Goal: Information Seeking & Learning: Learn about a topic

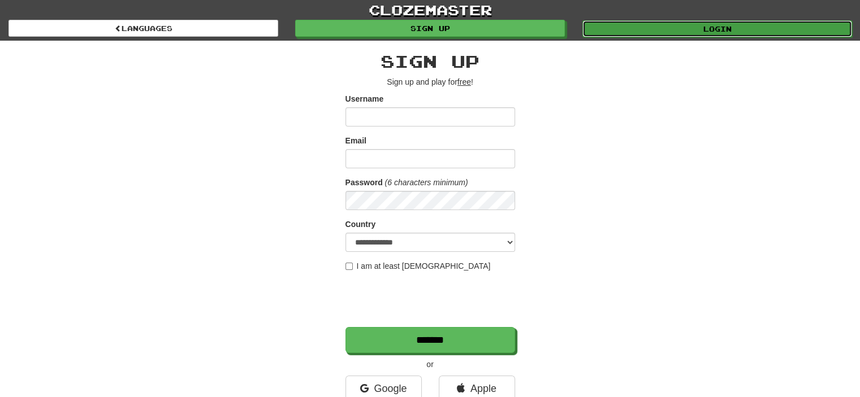
click at [722, 32] on link "Login" at bounding box center [717, 28] width 270 height 17
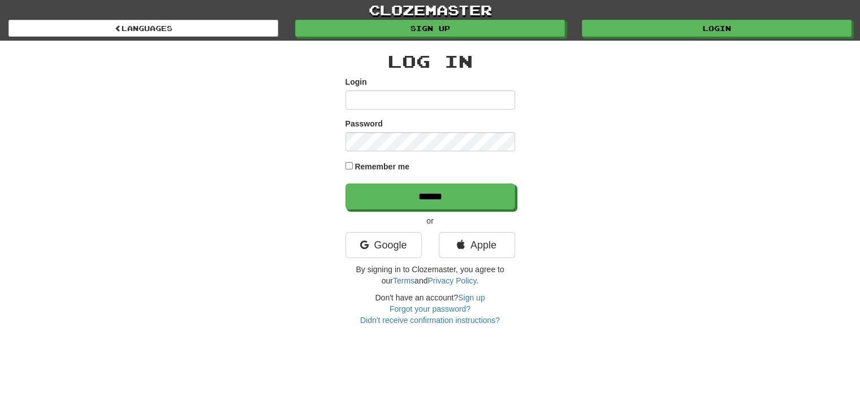
click at [434, 94] on input "Login" at bounding box center [430, 99] width 170 height 19
type input "**********"
click at [345, 184] on input "******" at bounding box center [430, 197] width 170 height 26
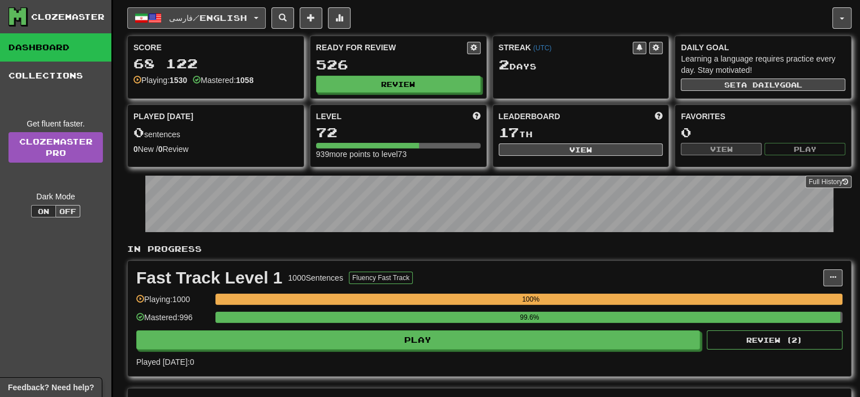
click at [183, 27] on button "فارسی / English" at bounding box center [196, 17] width 139 height 21
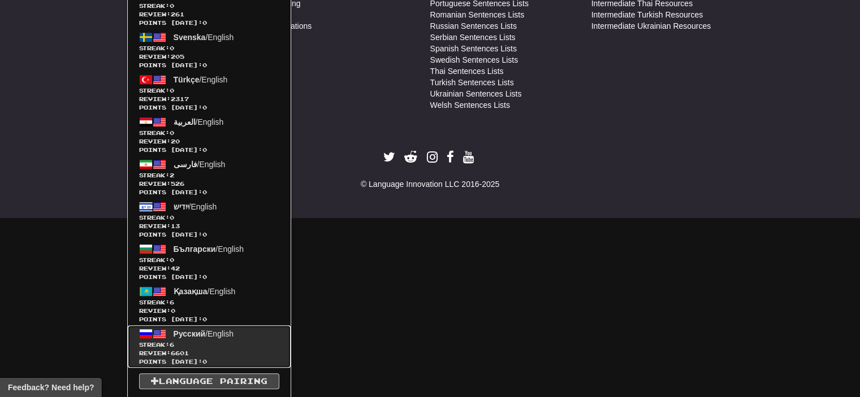
click at [204, 341] on span "Streak: 6" at bounding box center [209, 345] width 140 height 8
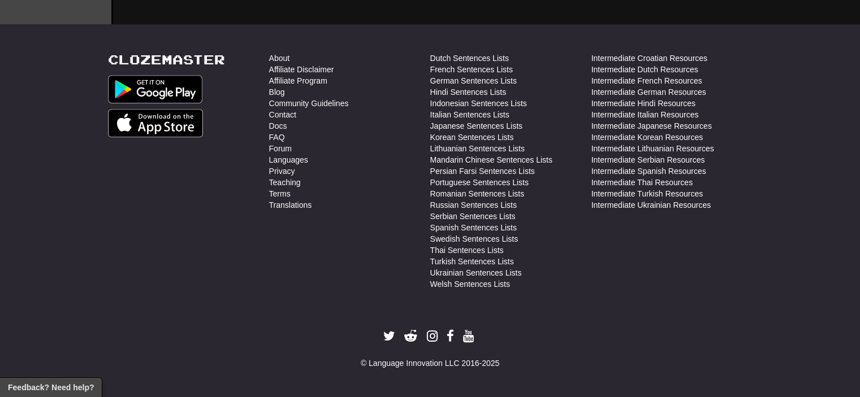
scroll to position [543, 0]
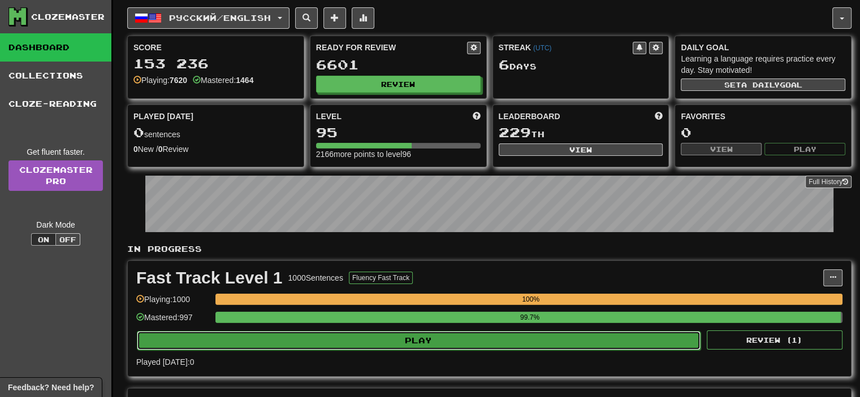
click at [390, 341] on button "Play" at bounding box center [419, 340] width 564 height 19
select select "**"
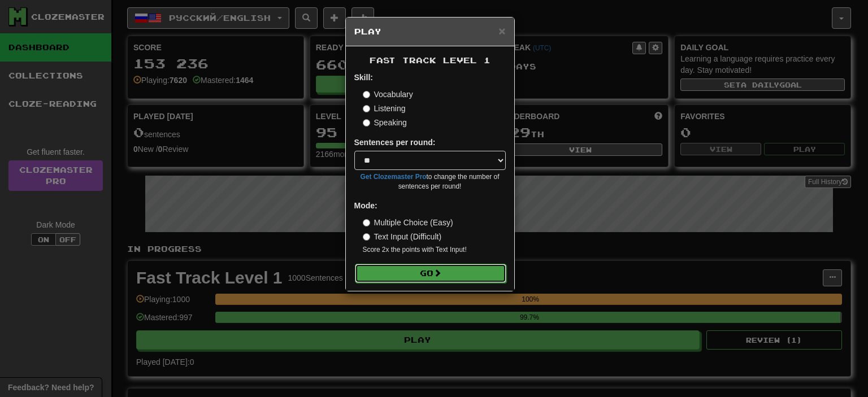
click at [427, 277] on button "Go" at bounding box center [431, 273] width 152 height 19
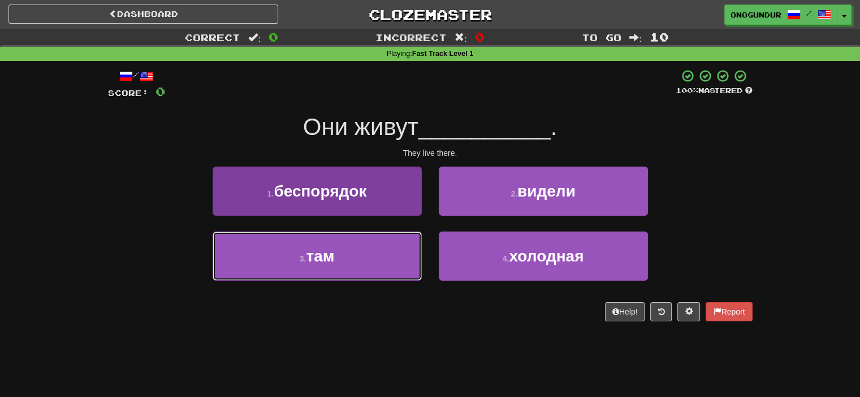
click at [382, 265] on button "3 . там" at bounding box center [317, 256] width 209 height 49
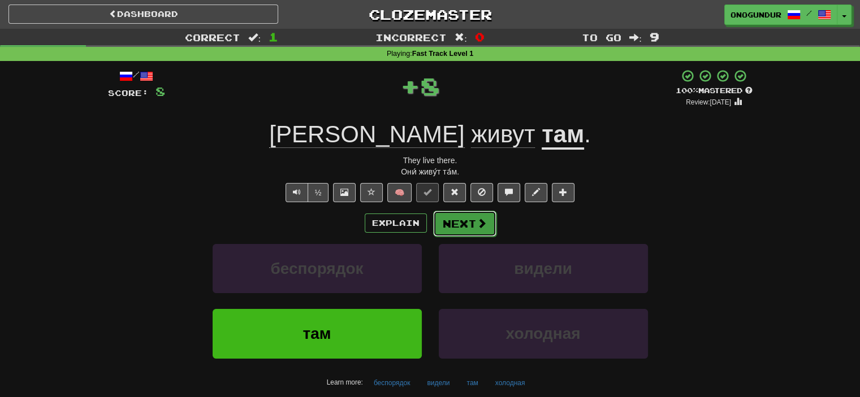
click at [463, 214] on button "Next" at bounding box center [464, 224] width 63 height 26
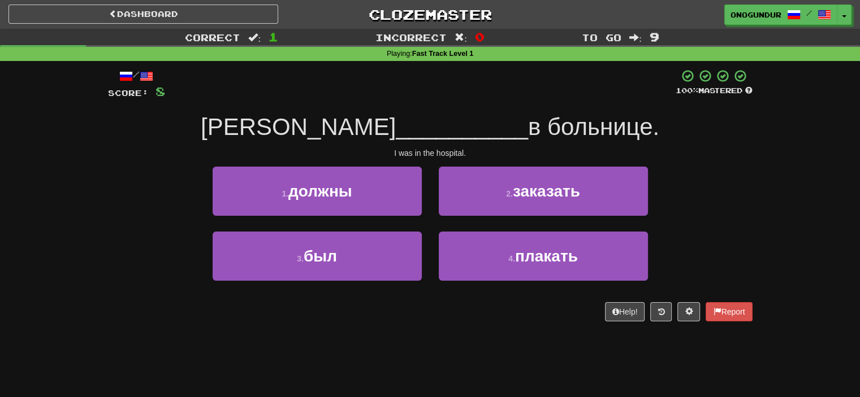
drag, startPoint x: 425, startPoint y: 363, endPoint x: 426, endPoint y: 357, distance: 6.2
click at [426, 362] on div "Dashboard Clozemaster onogundur / Toggle Dropdown Dashboard Leaderboard Activit…" at bounding box center [430, 198] width 860 height 397
click at [435, 350] on div "Dashboard Clozemaster onogundur / Toggle Dropdown Dashboard Leaderboard Activit…" at bounding box center [430, 198] width 860 height 397
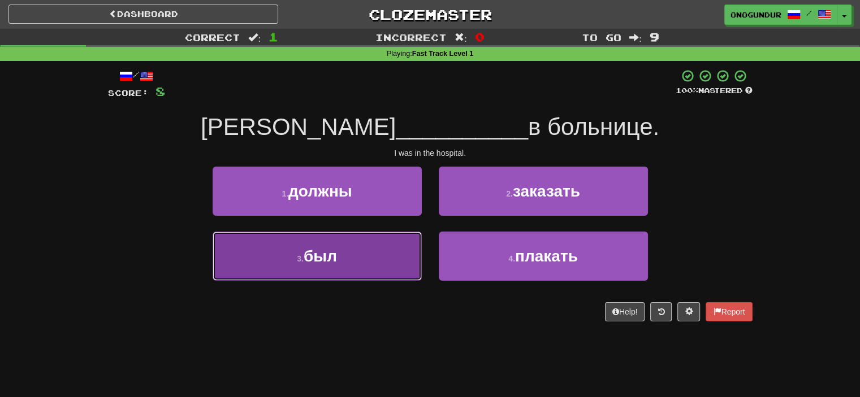
click at [391, 268] on button "3 . был" at bounding box center [317, 256] width 209 height 49
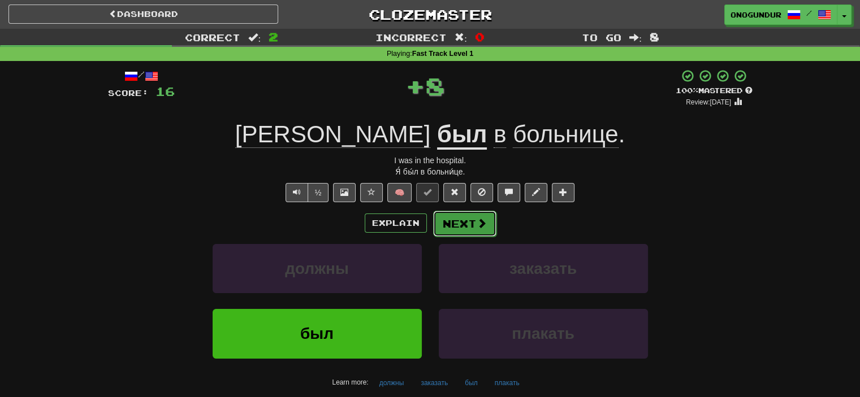
click at [455, 225] on button "Next" at bounding box center [464, 224] width 63 height 26
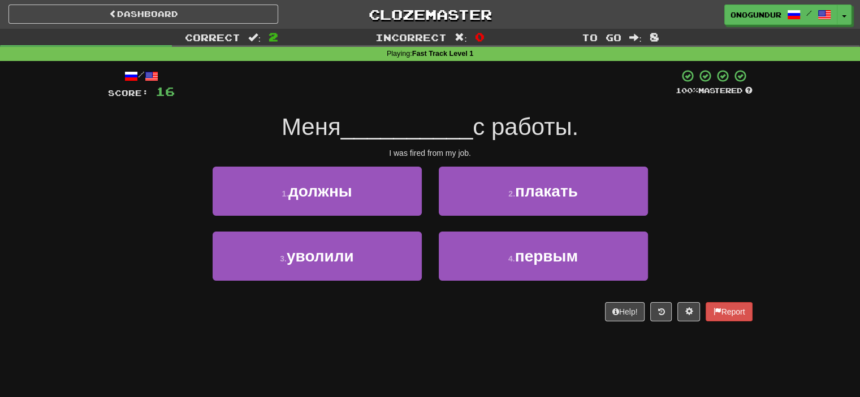
click at [426, 377] on div "Dashboard Clozemaster onogundur / Toggle Dropdown Dashboard Leaderboard Activit…" at bounding box center [430, 198] width 860 height 397
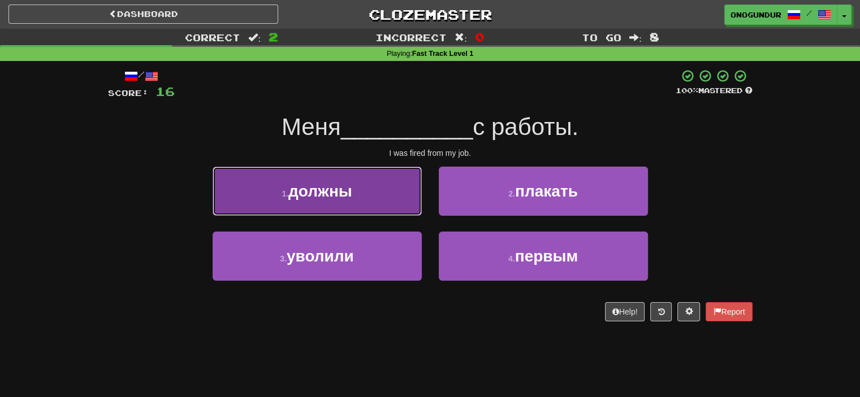
click at [406, 189] on button "1 . должны" at bounding box center [317, 191] width 209 height 49
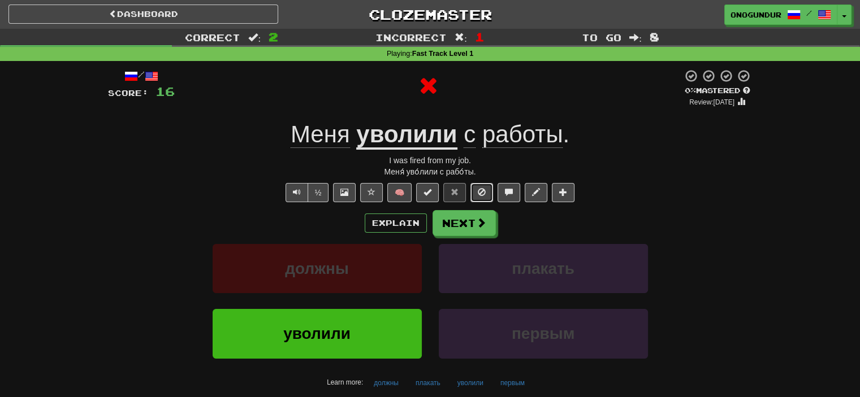
click at [487, 200] on button at bounding box center [481, 192] width 23 height 19
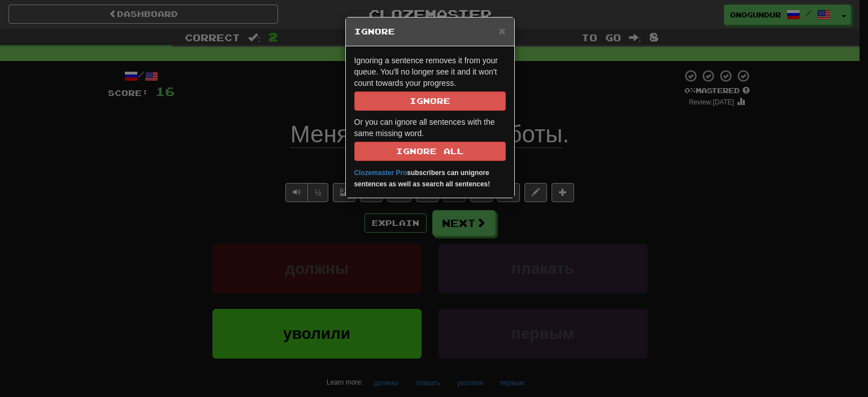
click at [506, 32] on div "× Ignore" at bounding box center [430, 32] width 168 height 29
click at [502, 29] on span "×" at bounding box center [502, 30] width 7 height 13
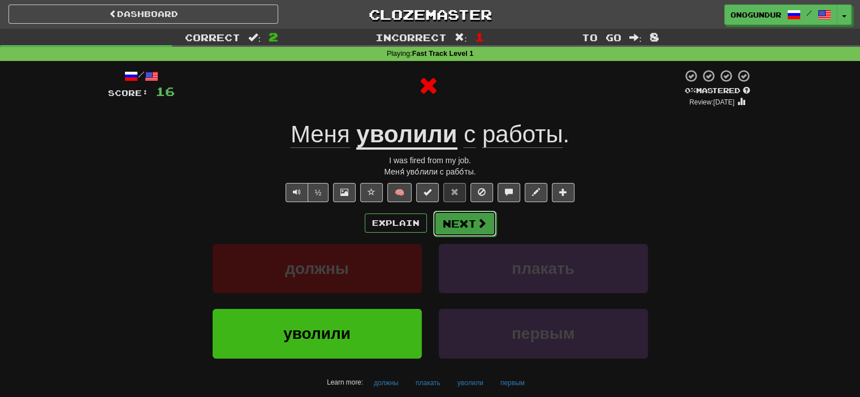
click at [473, 226] on button "Next" at bounding box center [464, 224] width 63 height 26
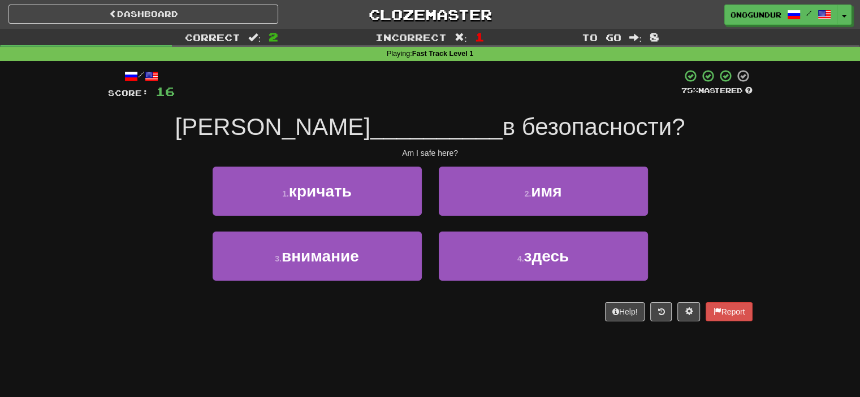
click at [443, 363] on div "Dashboard Clozemaster onogundur / Toggle Dropdown Dashboard Leaderboard Activit…" at bounding box center [430, 198] width 860 height 397
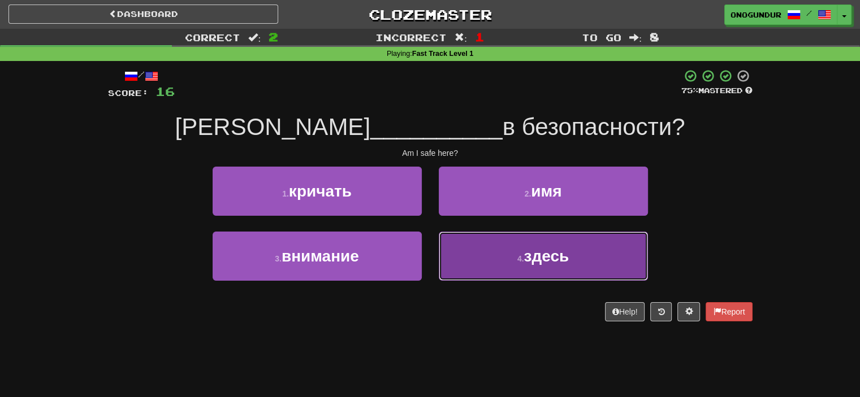
click at [491, 273] on button "4 . здесь" at bounding box center [543, 256] width 209 height 49
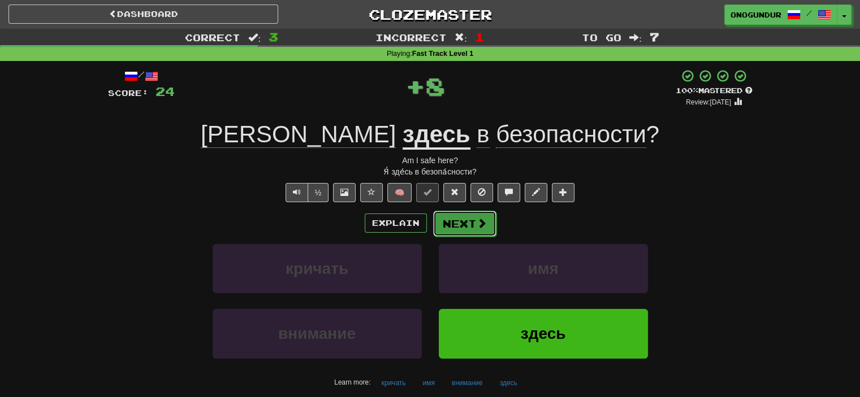
click at [482, 218] on span at bounding box center [482, 223] width 10 height 10
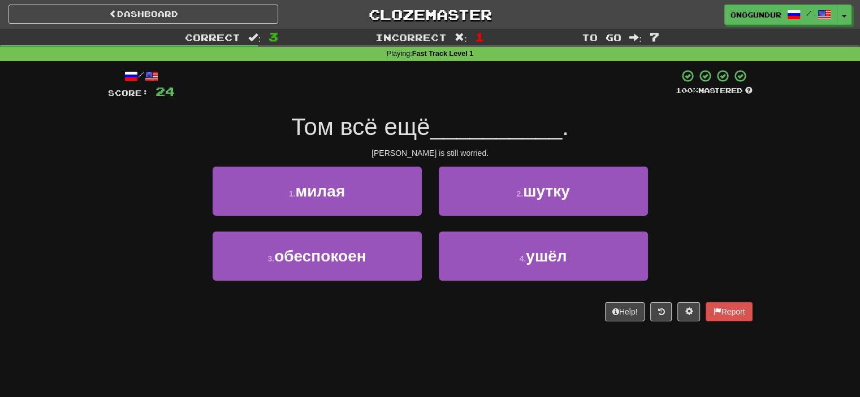
click at [458, 335] on div "/ Score: 24 100 % Mastered Том всё ещё __________ . Tom is still worried. 1 . м…" at bounding box center [430, 199] width 645 height 276
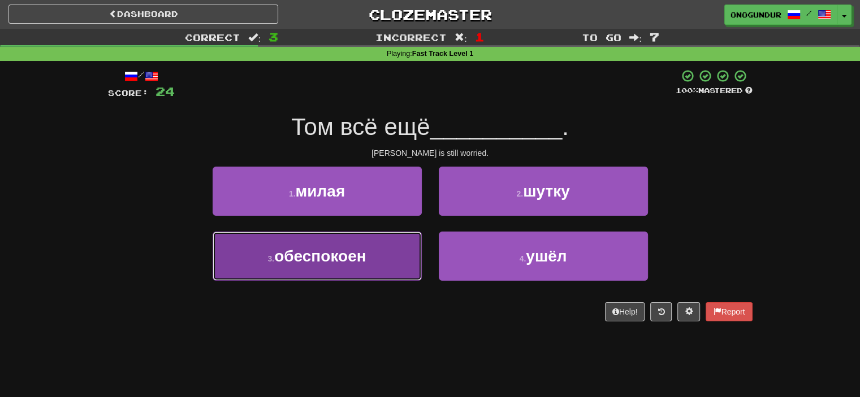
click at [373, 253] on button "3 . обеспокоен" at bounding box center [317, 256] width 209 height 49
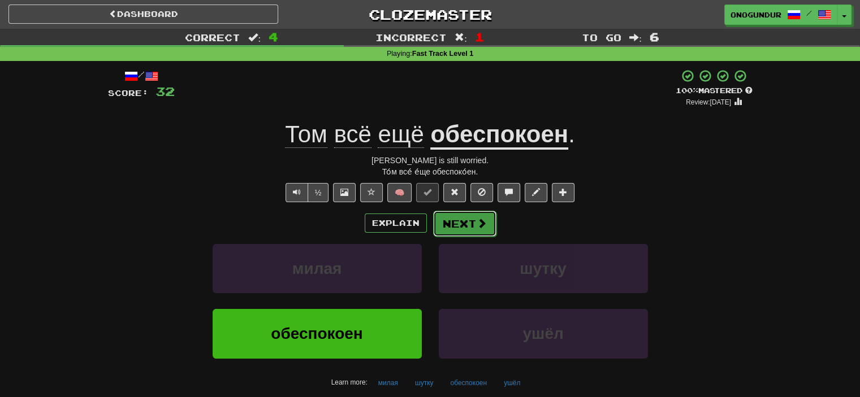
click at [490, 222] on button "Next" at bounding box center [464, 224] width 63 height 26
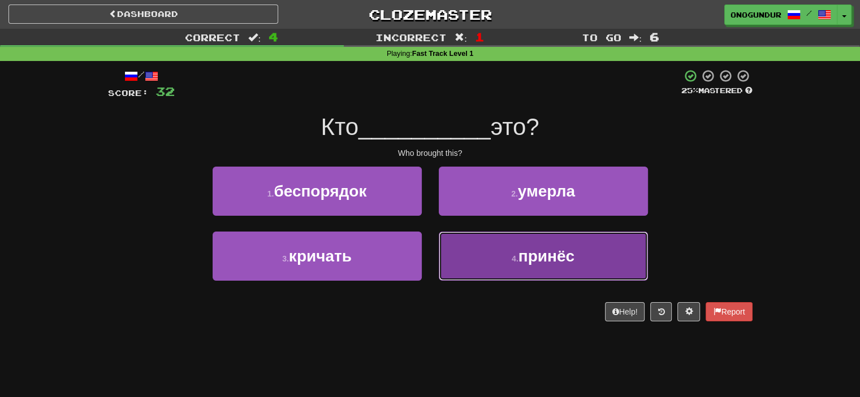
click at [568, 266] on button "4 . принёс" at bounding box center [543, 256] width 209 height 49
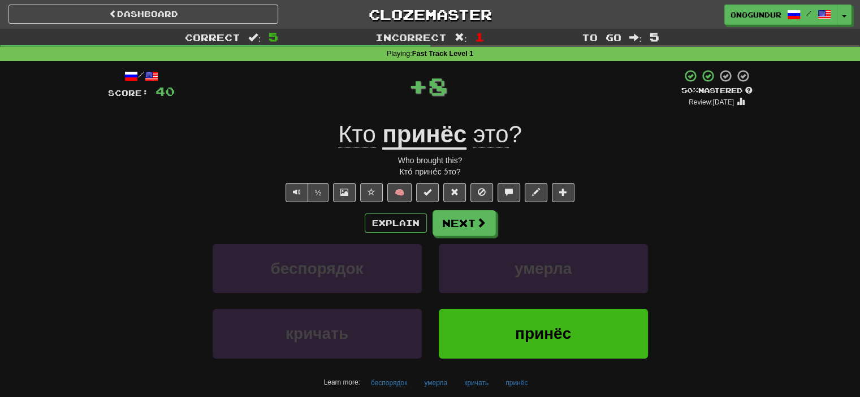
click at [481, 206] on div "/ Score: 40 + 8 50 % Mastered Review: 2025-08-26 Кто принёс это ? Who brought t…" at bounding box center [430, 242] width 645 height 347
click at [479, 210] on div "Explain Next" at bounding box center [430, 223] width 645 height 26
click at [473, 221] on button "Next" at bounding box center [464, 224] width 63 height 26
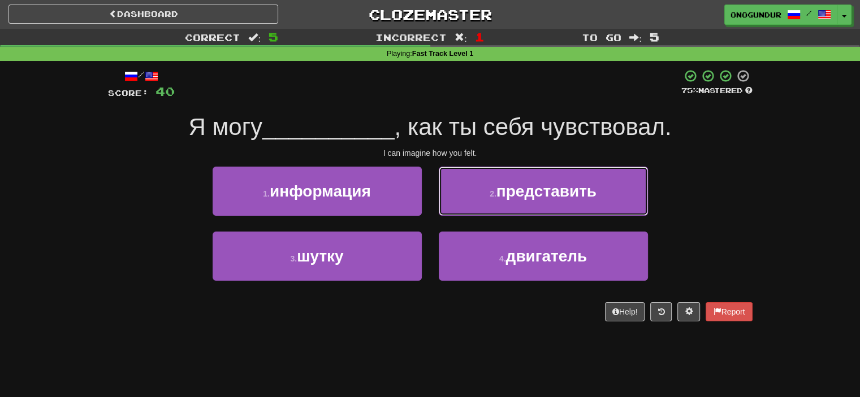
click at [516, 202] on button "2 . представить" at bounding box center [543, 191] width 209 height 49
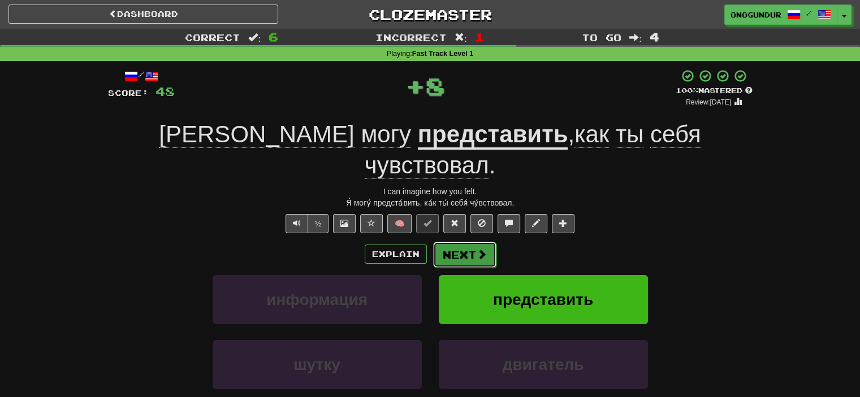
click at [486, 242] on button "Next" at bounding box center [464, 255] width 63 height 26
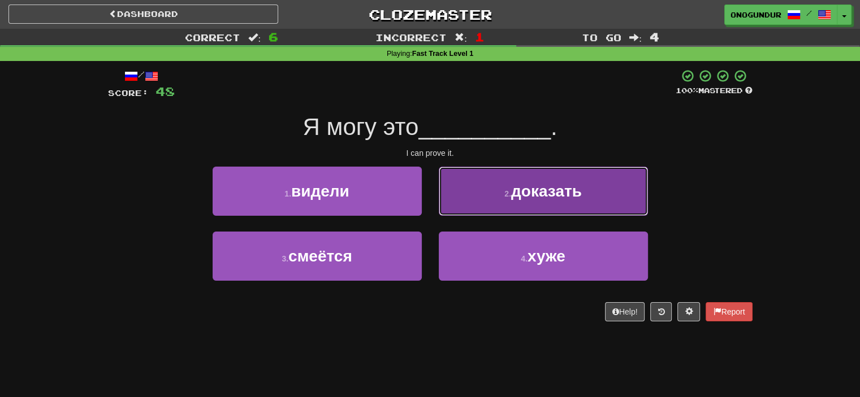
click at [474, 198] on button "2 . доказать" at bounding box center [543, 191] width 209 height 49
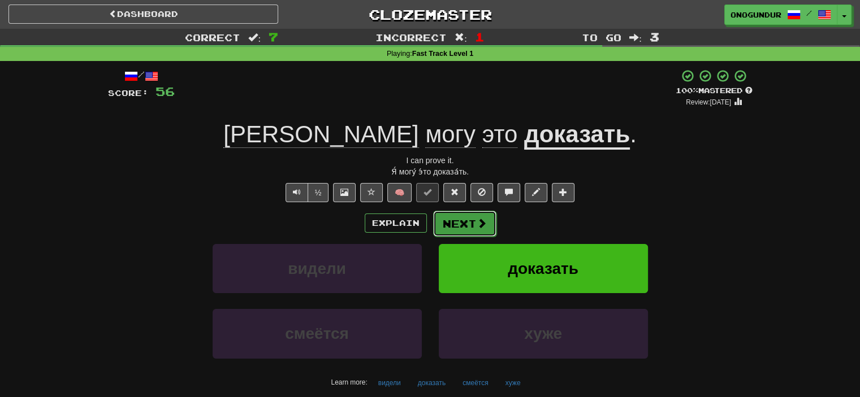
click at [462, 224] on button "Next" at bounding box center [464, 224] width 63 height 26
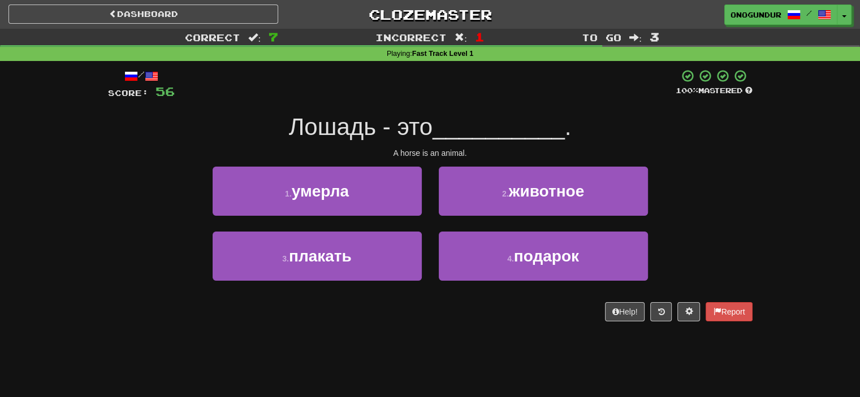
click at [502, 310] on div "Help! Report" at bounding box center [430, 311] width 645 height 19
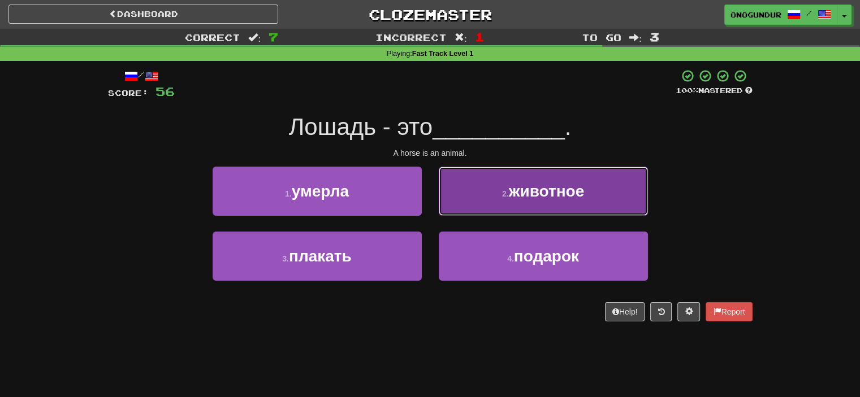
click at [546, 191] on span "животное" at bounding box center [547, 192] width 76 height 18
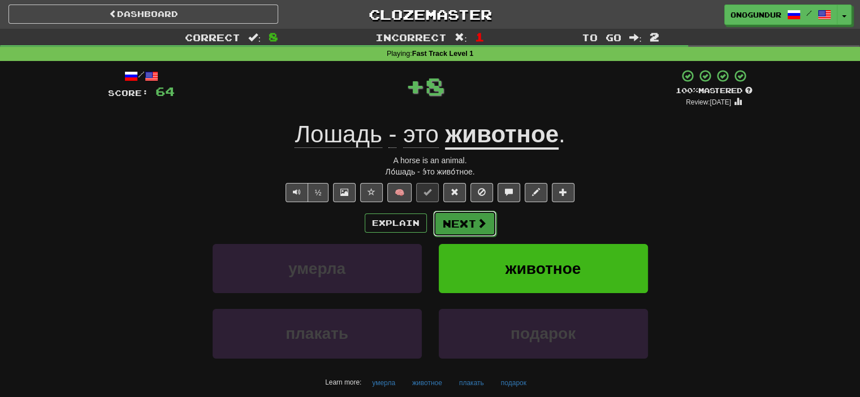
click at [464, 224] on button "Next" at bounding box center [464, 224] width 63 height 26
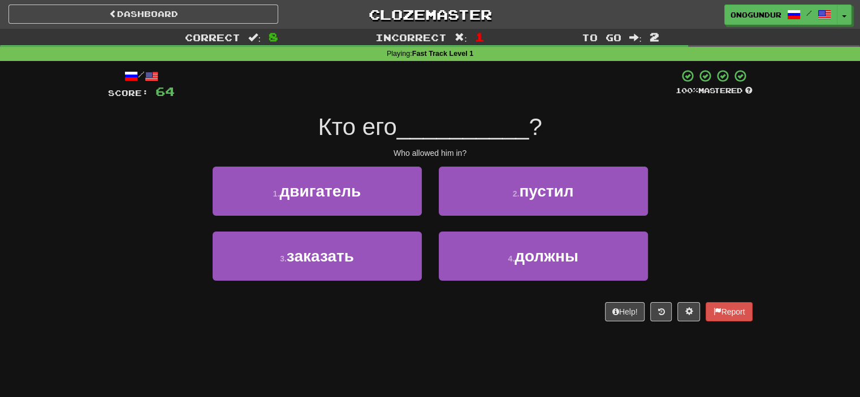
click at [475, 314] on div "Help! Report" at bounding box center [430, 311] width 645 height 19
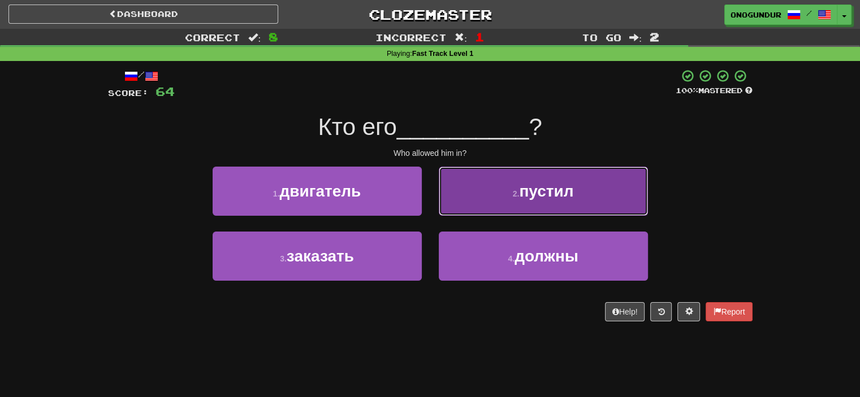
click at [485, 205] on button "2 . пустил" at bounding box center [543, 191] width 209 height 49
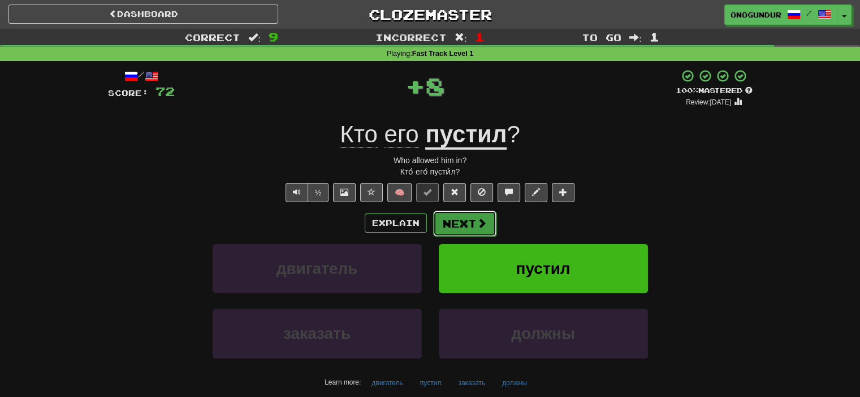
click at [458, 223] on button "Next" at bounding box center [464, 224] width 63 height 26
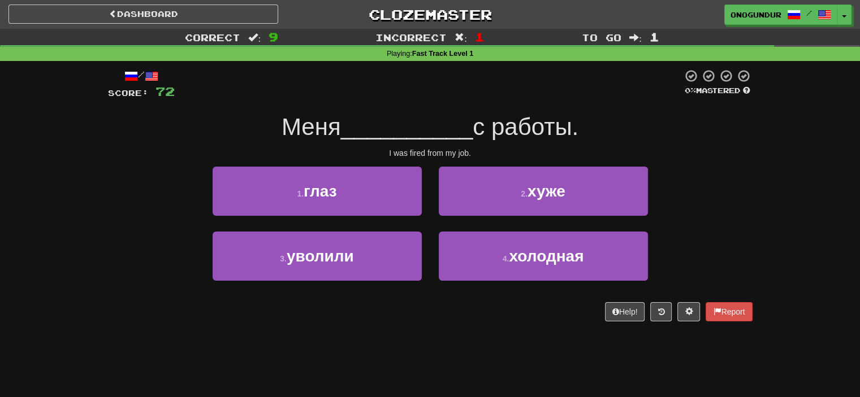
click at [450, 308] on div "Help! Report" at bounding box center [430, 311] width 645 height 19
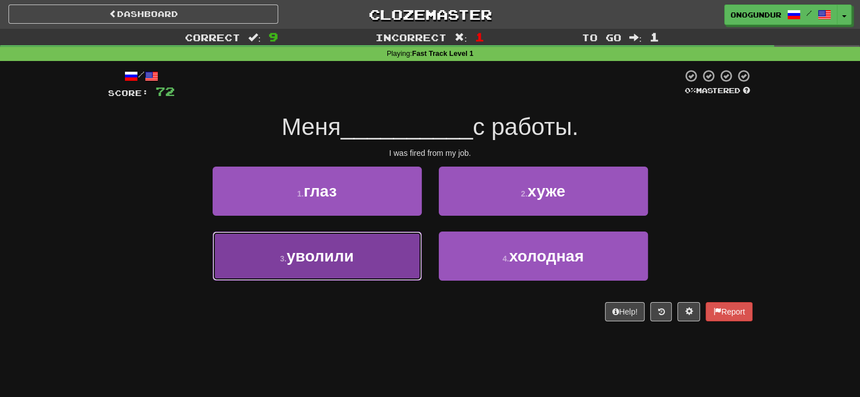
click at [398, 265] on button "3 . уволили" at bounding box center [317, 256] width 209 height 49
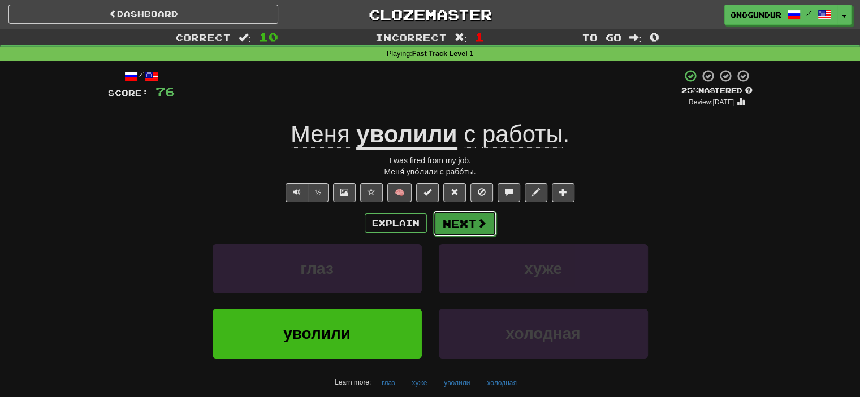
click at [455, 227] on button "Next" at bounding box center [464, 224] width 63 height 26
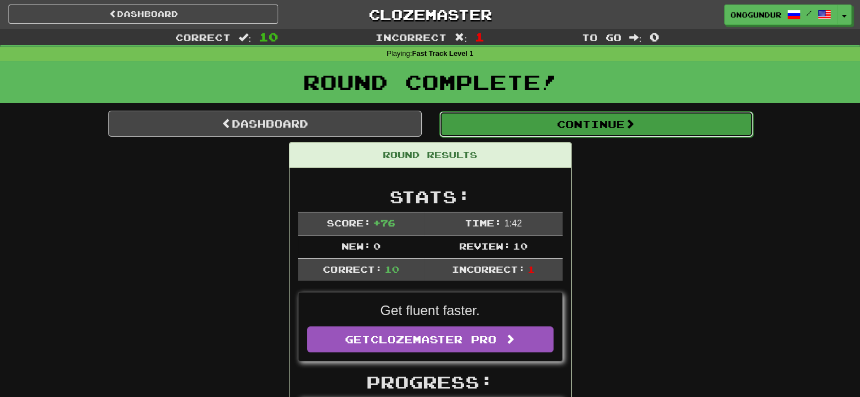
click at [617, 128] on button "Continue" at bounding box center [596, 124] width 314 height 26
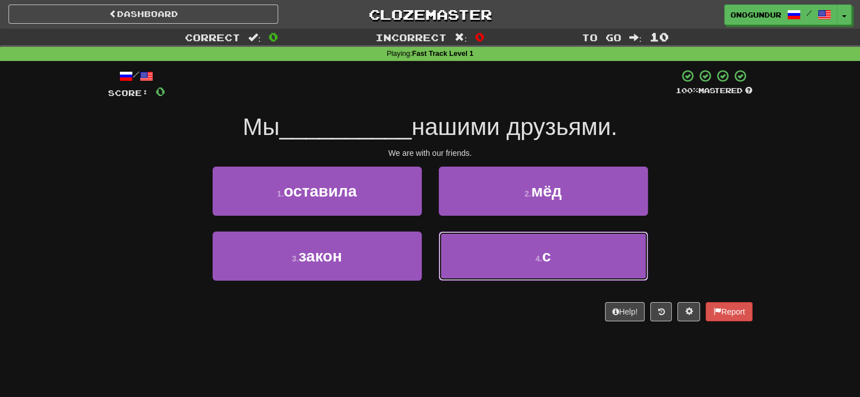
drag, startPoint x: 566, startPoint y: 260, endPoint x: 520, endPoint y: 237, distance: 50.8
click at [566, 259] on button "4 . с" at bounding box center [543, 256] width 209 height 49
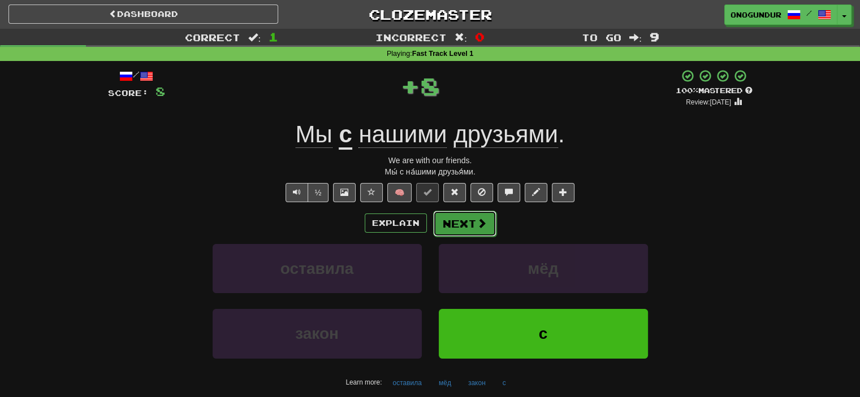
click at [479, 218] on span at bounding box center [482, 223] width 10 height 10
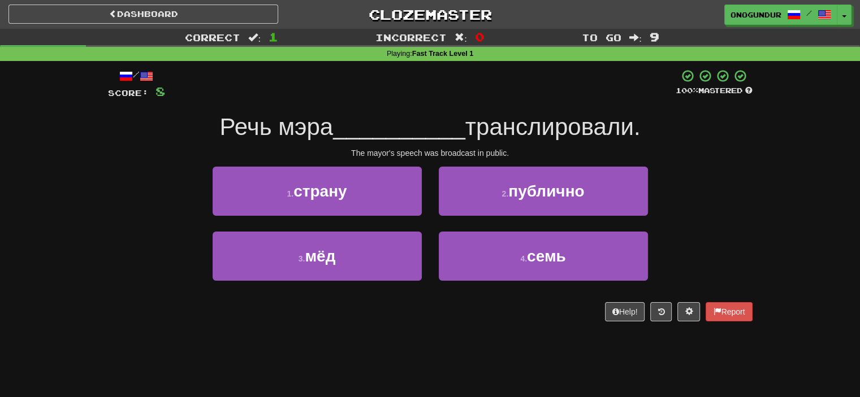
click at [477, 327] on div "/ Score: 8 100 % Mastered Речь мэра __________ транслировали. The mayor's speec…" at bounding box center [430, 199] width 645 height 276
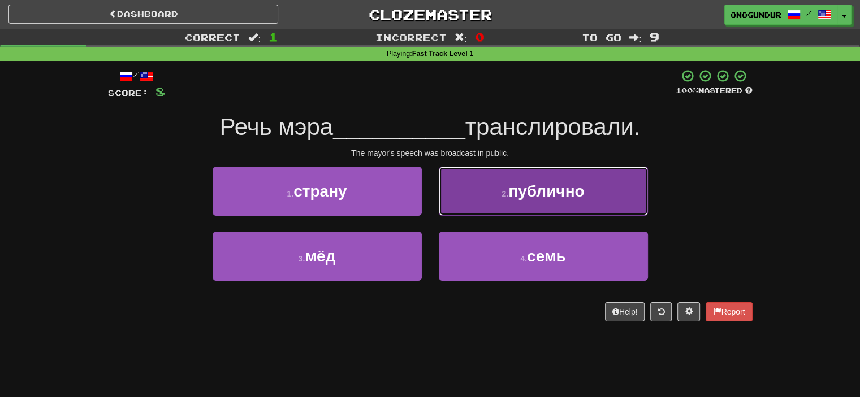
click at [488, 197] on button "2 . публично" at bounding box center [543, 191] width 209 height 49
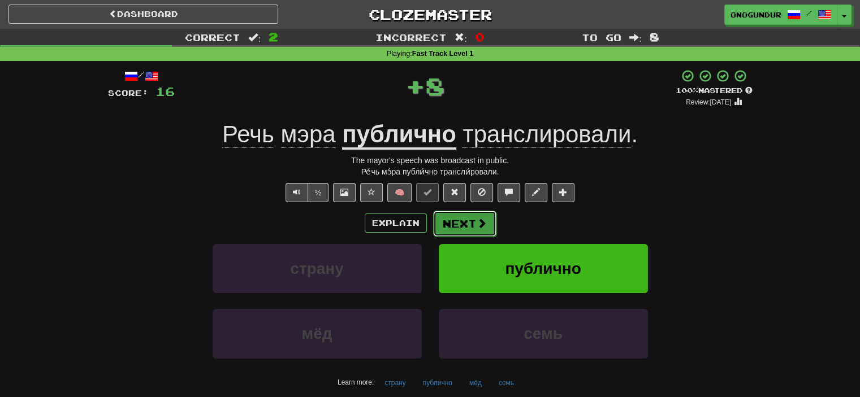
click at [465, 228] on button "Next" at bounding box center [464, 224] width 63 height 26
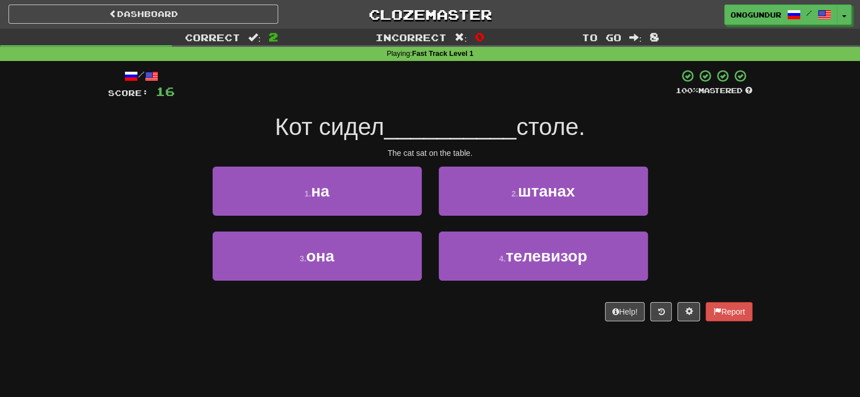
click at [440, 312] on div "Help! Report" at bounding box center [430, 311] width 645 height 19
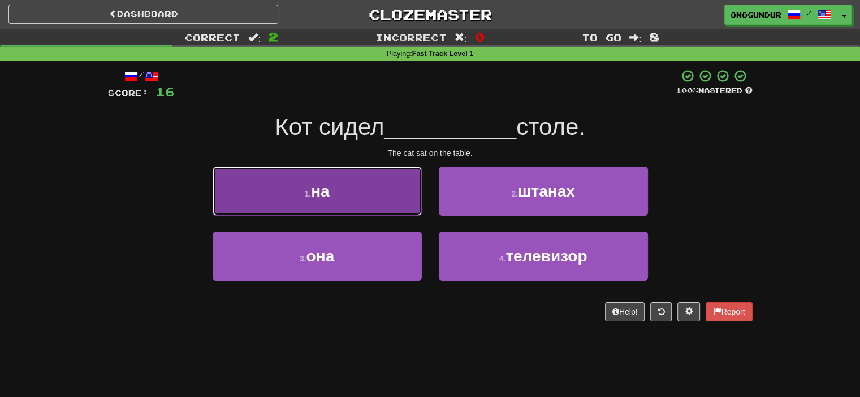
click at [378, 192] on button "1 . на" at bounding box center [317, 191] width 209 height 49
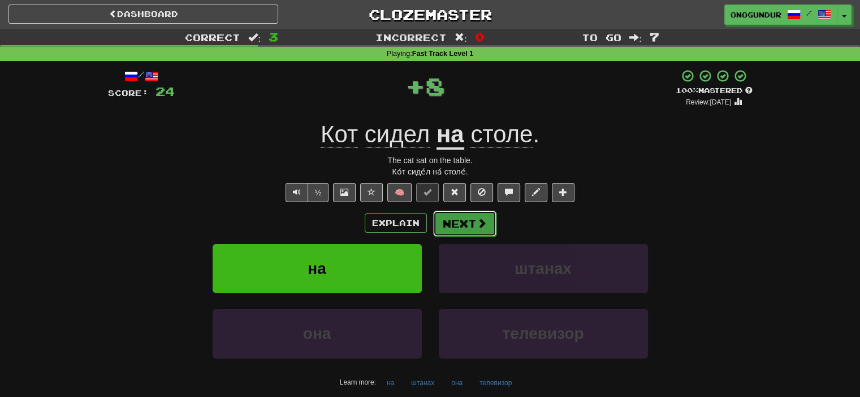
click at [475, 214] on button "Next" at bounding box center [464, 224] width 63 height 26
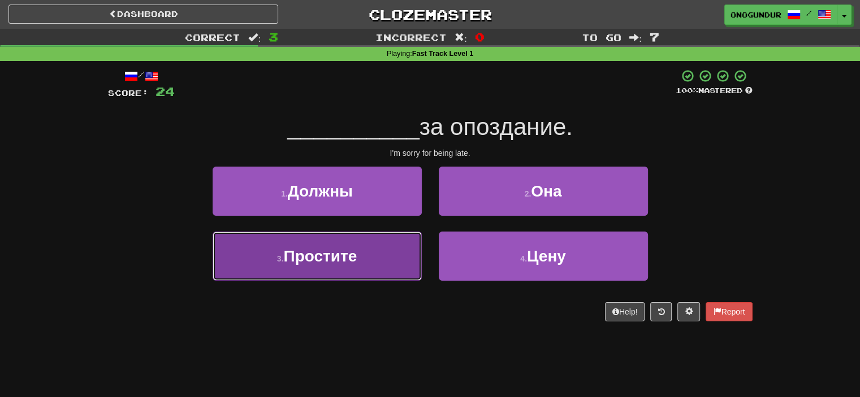
click at [390, 262] on button "3 . Простите" at bounding box center [317, 256] width 209 height 49
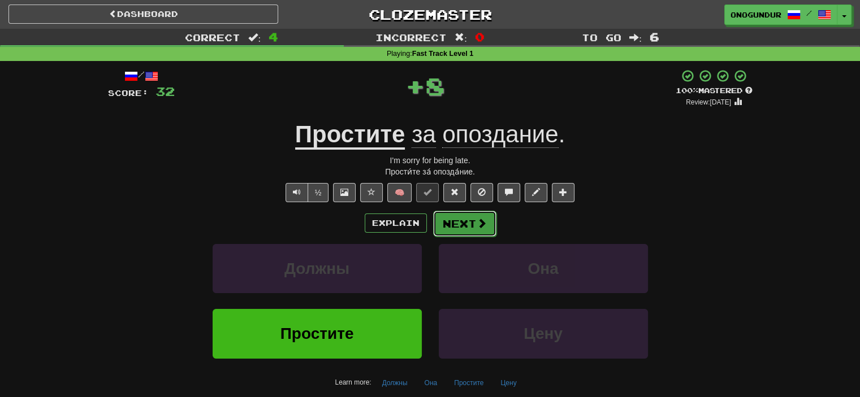
click at [457, 223] on button "Next" at bounding box center [464, 224] width 63 height 26
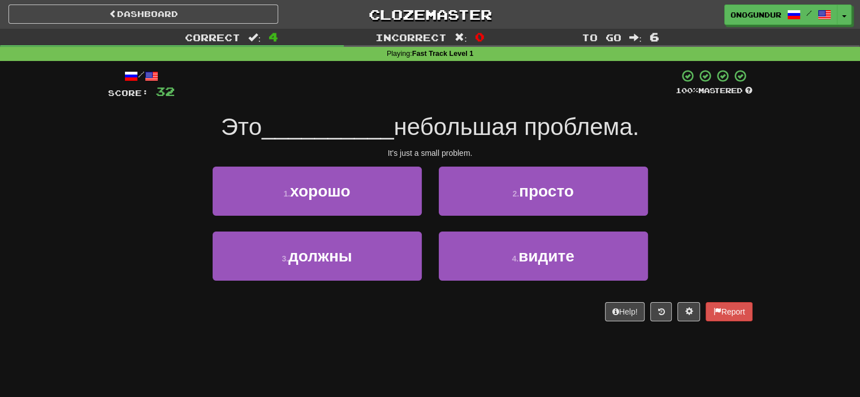
click at [421, 329] on div "/ Score: 32 100 % Mastered Это __________ небольшая проблема. It's just a small…" at bounding box center [430, 199] width 645 height 276
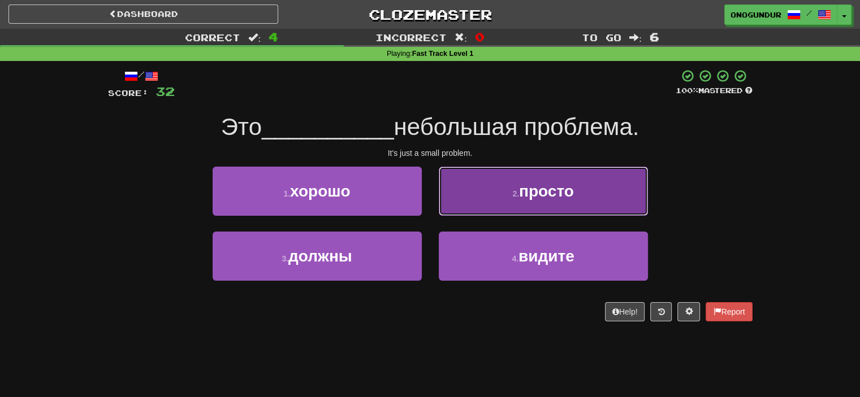
click at [491, 195] on button "2 . просто" at bounding box center [543, 191] width 209 height 49
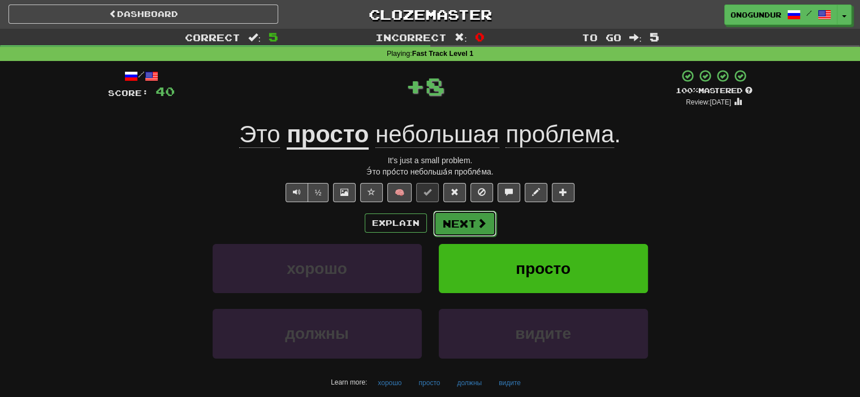
click at [465, 223] on button "Next" at bounding box center [464, 224] width 63 height 26
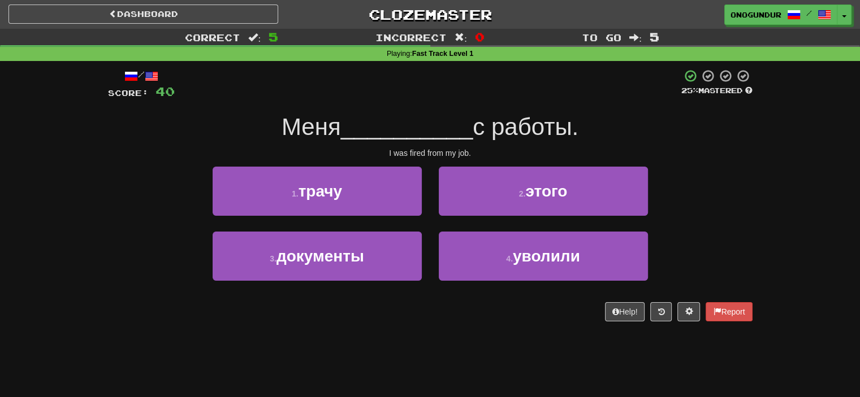
click at [438, 327] on div "/ Score: 40 25 % Mastered Меня __________ с работы. I was fired from my job. 1 …" at bounding box center [430, 199] width 645 height 276
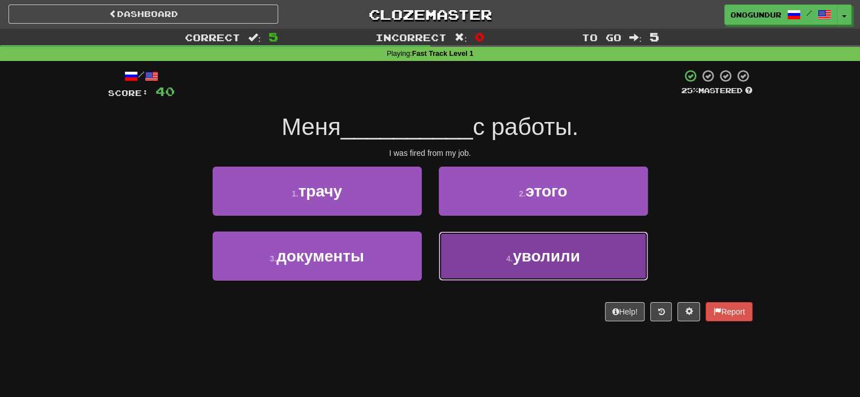
click at [473, 260] on button "4 . уволили" at bounding box center [543, 256] width 209 height 49
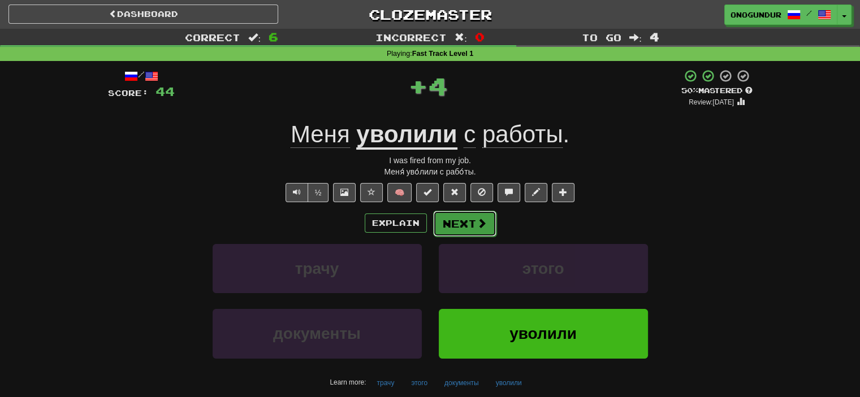
click at [470, 224] on button "Next" at bounding box center [464, 224] width 63 height 26
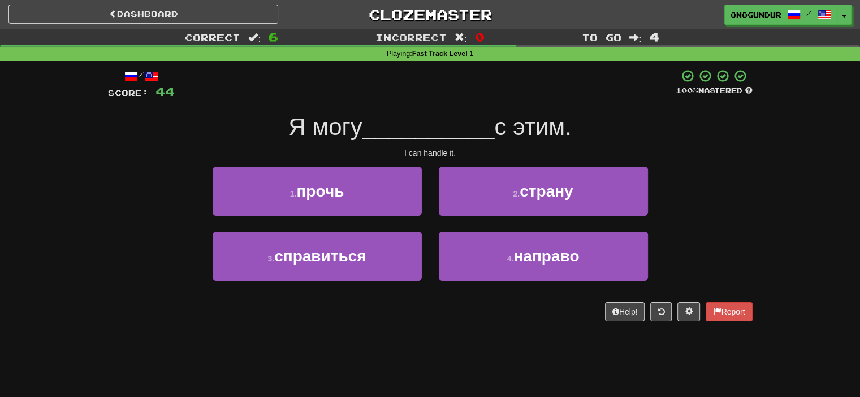
click at [561, 309] on div "Help! Report" at bounding box center [430, 311] width 645 height 19
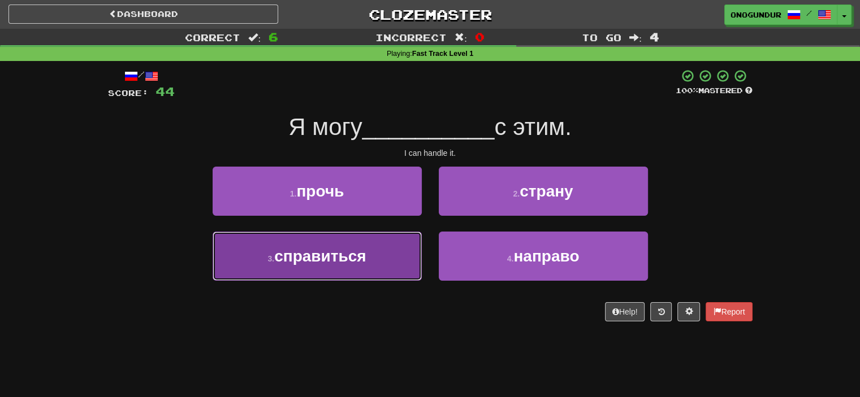
click at [384, 266] on button "3 . справиться" at bounding box center [317, 256] width 209 height 49
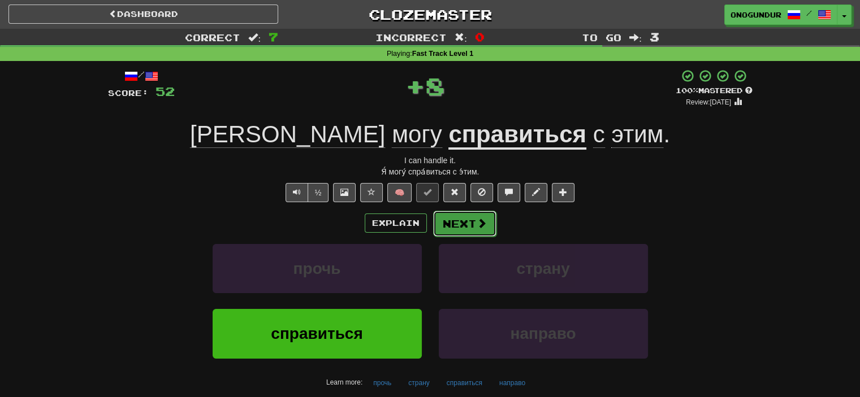
click at [433, 228] on button "Next" at bounding box center [464, 224] width 63 height 26
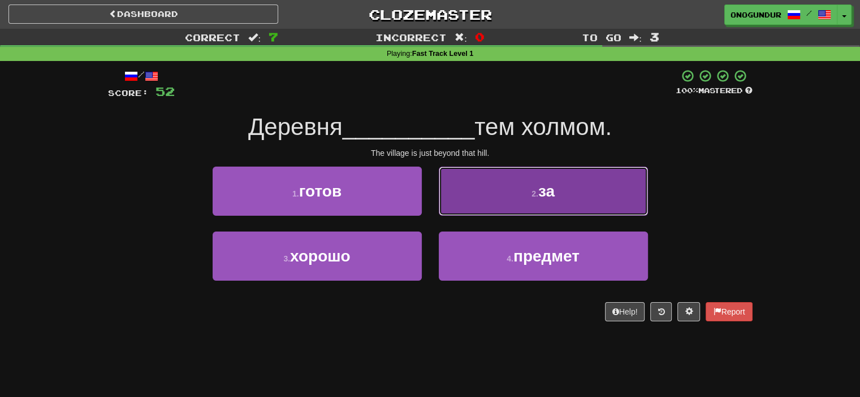
click at [511, 205] on button "2 . за" at bounding box center [543, 191] width 209 height 49
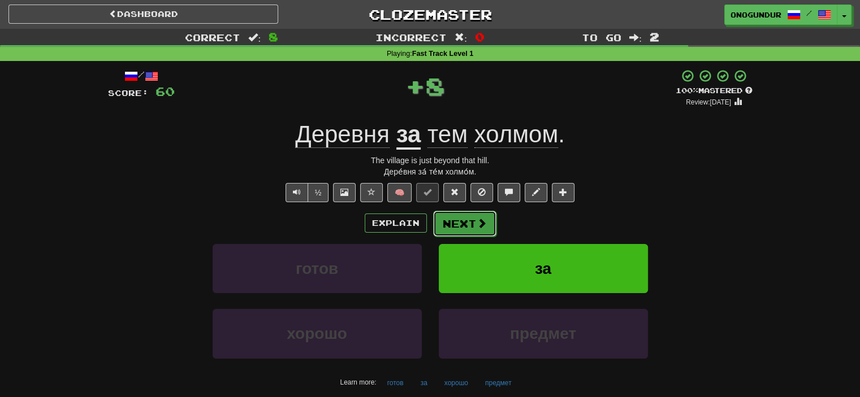
click at [459, 222] on button "Next" at bounding box center [464, 224] width 63 height 26
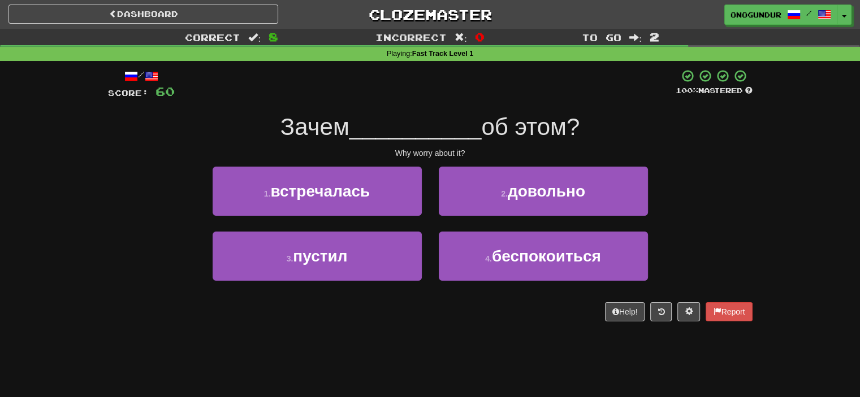
click at [446, 323] on div "/ Score: 60 100 % Mastered Зачем __________ об этом? Why worry about it? 1 . вс…" at bounding box center [430, 199] width 645 height 276
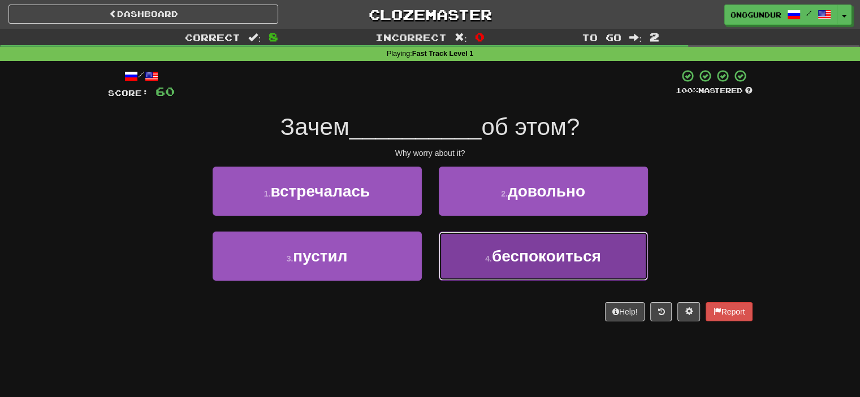
click at [475, 257] on button "4 . беспокоиться" at bounding box center [543, 256] width 209 height 49
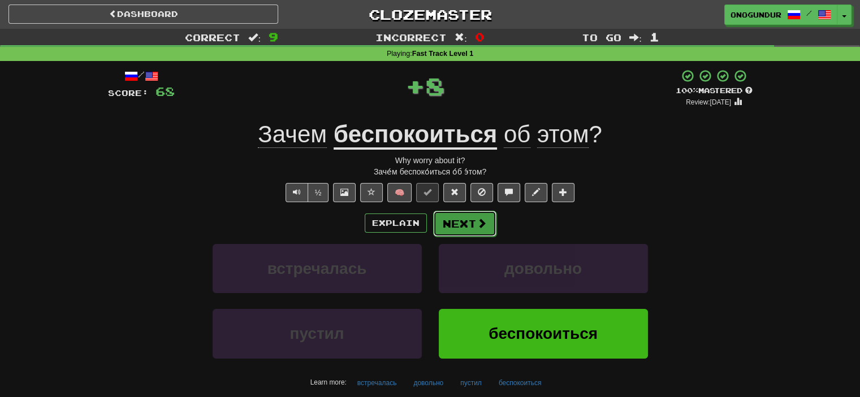
click at [460, 220] on button "Next" at bounding box center [464, 224] width 63 height 26
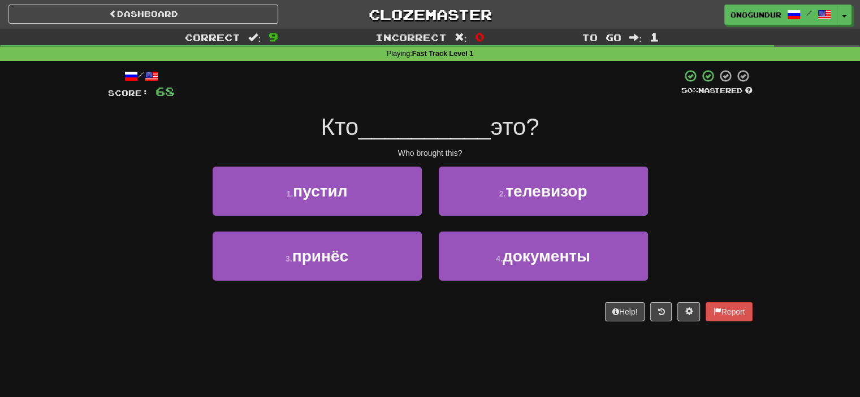
click at [447, 327] on div "/ Score: 68 50 % Mastered Кто __________ это? Who brought this? 1 . пустил 2 . …" at bounding box center [430, 199] width 645 height 276
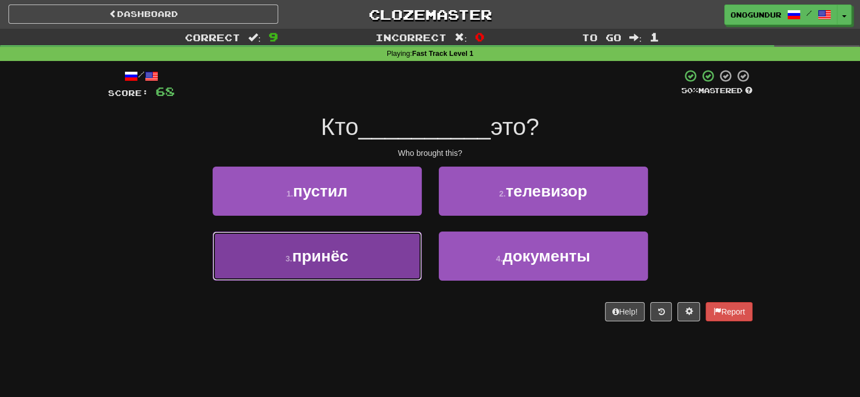
click at [403, 254] on button "3 . принёс" at bounding box center [317, 256] width 209 height 49
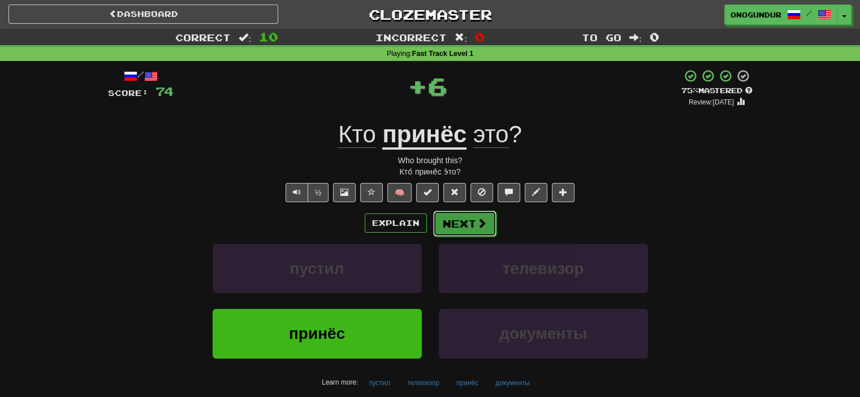
drag, startPoint x: 462, startPoint y: 219, endPoint x: 439, endPoint y: 278, distance: 62.7
click at [462, 220] on button "Next" at bounding box center [464, 223] width 63 height 26
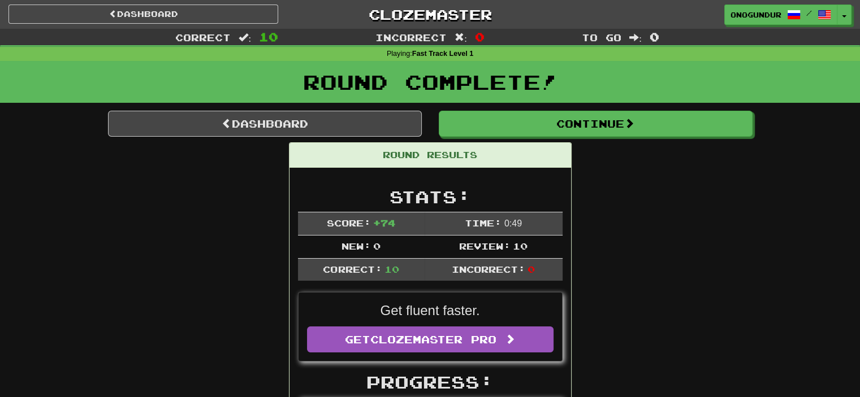
drag, startPoint x: 630, startPoint y: 254, endPoint x: 640, endPoint y: 165, distance: 89.9
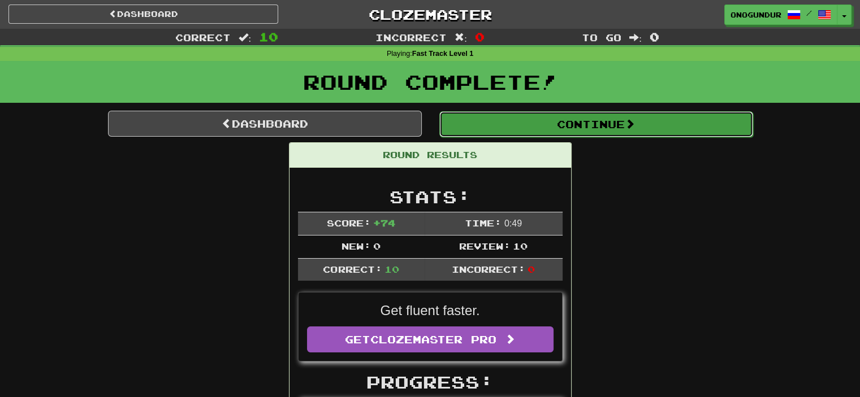
click at [648, 135] on button "Continue" at bounding box center [596, 124] width 314 height 26
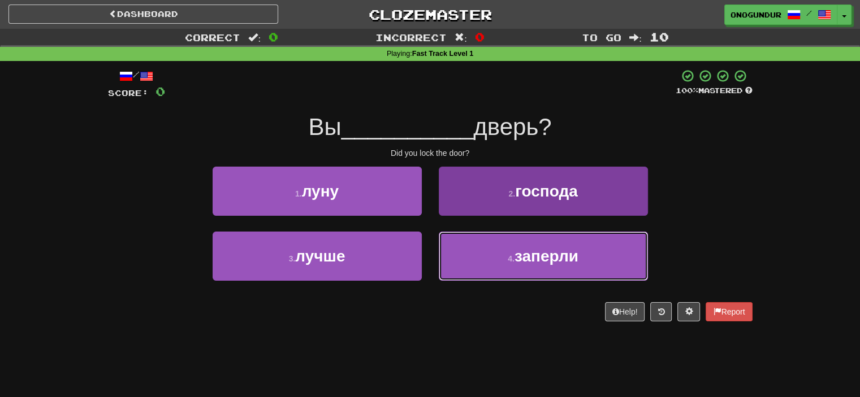
drag, startPoint x: 475, startPoint y: 271, endPoint x: 461, endPoint y: 269, distance: 14.4
click at [476, 271] on button "4 . заперли" at bounding box center [543, 256] width 209 height 49
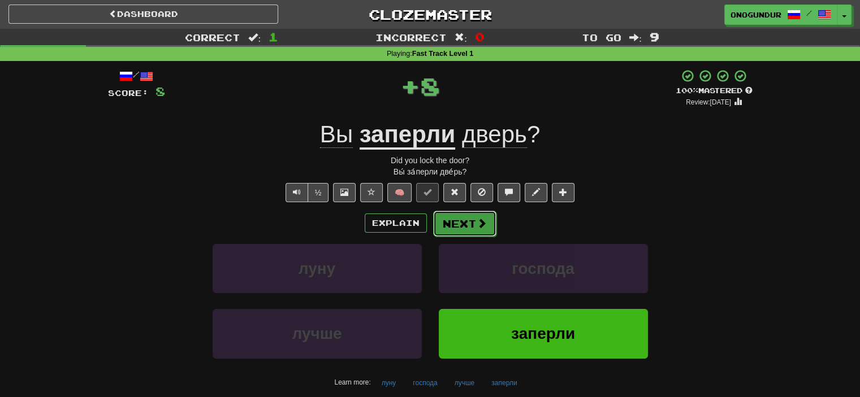
click at [453, 224] on button "Next" at bounding box center [464, 224] width 63 height 26
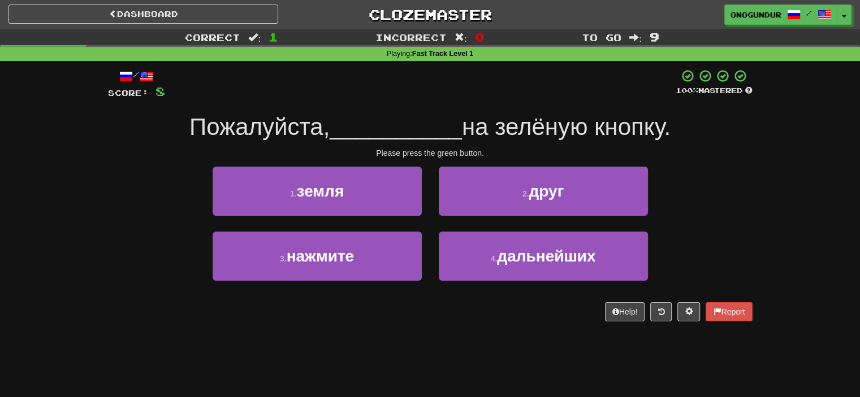
click at [443, 327] on div "/ Score: 8 100 % Mastered Пожалуйста, __________ на зелёную кнопку. Please pres…" at bounding box center [430, 199] width 645 height 276
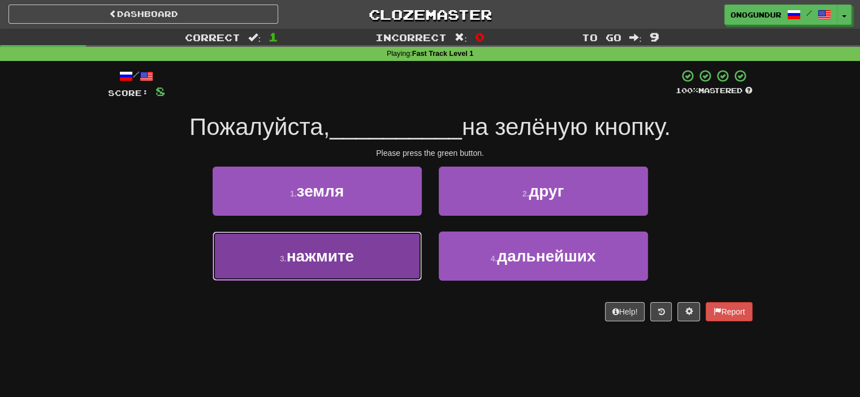
click at [390, 269] on button "3 . нажмите" at bounding box center [317, 256] width 209 height 49
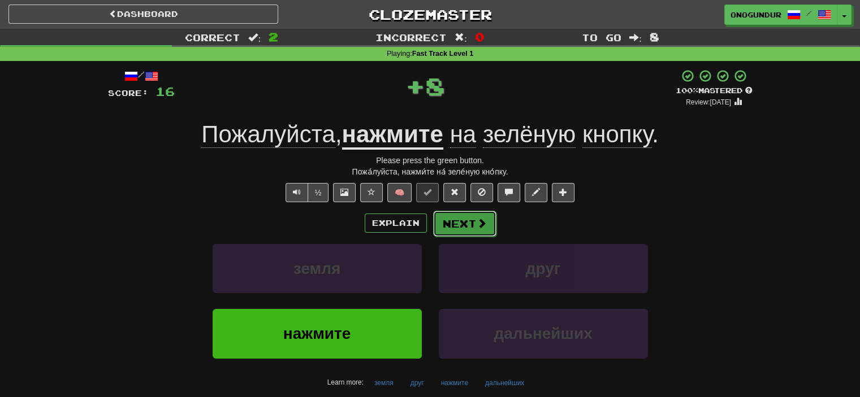
click at [452, 230] on button "Next" at bounding box center [464, 224] width 63 height 26
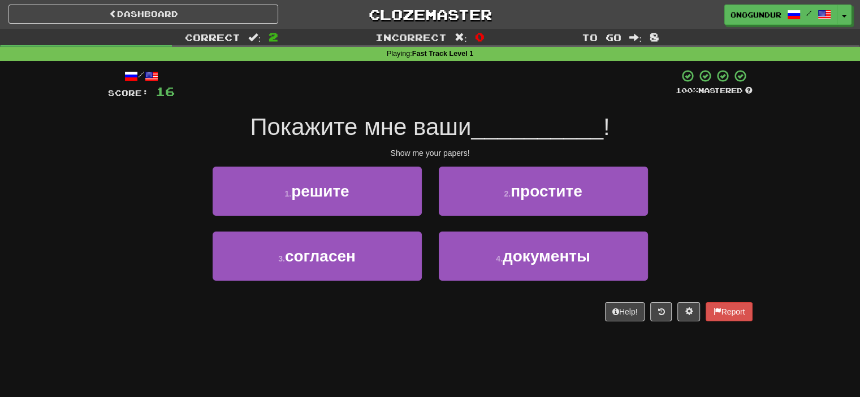
click at [440, 342] on div "Dashboard Clozemaster onogundur / Toggle Dropdown Dashboard Leaderboard Activit…" at bounding box center [430, 198] width 860 height 397
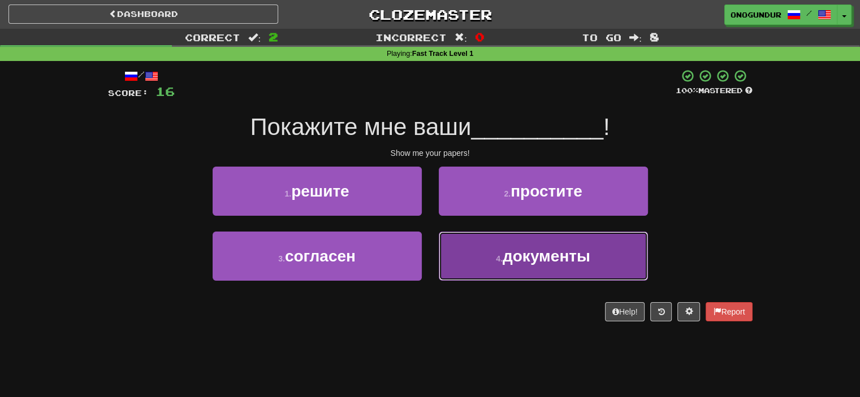
click at [479, 267] on button "4 . документы" at bounding box center [543, 256] width 209 height 49
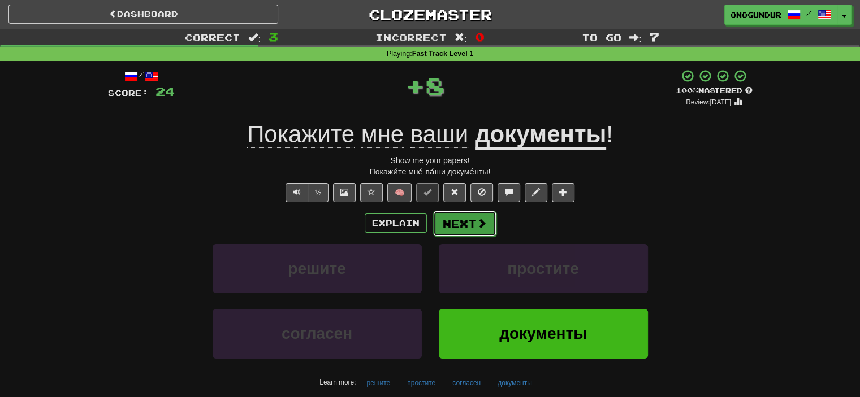
click at [462, 226] on button "Next" at bounding box center [464, 224] width 63 height 26
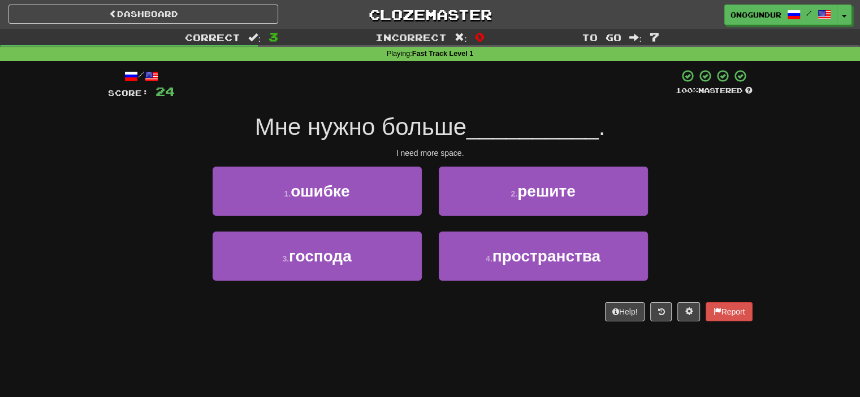
click at [457, 343] on div "Dashboard Clozemaster onogundur / Toggle Dropdown Dashboard Leaderboard Activit…" at bounding box center [430, 198] width 860 height 397
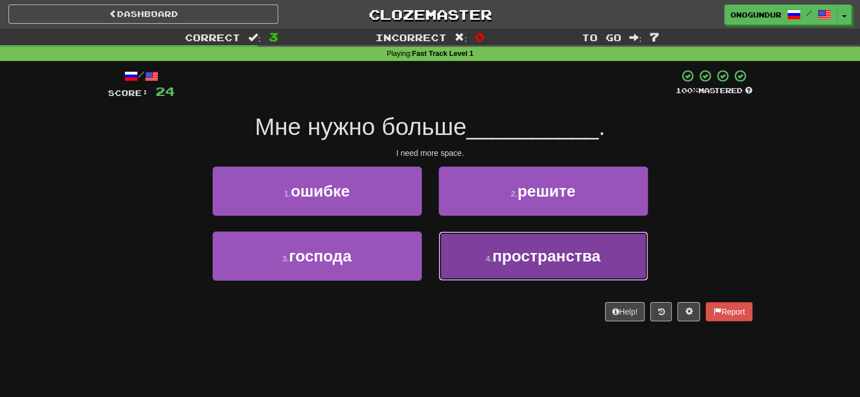
click at [498, 258] on span "пространства" at bounding box center [546, 257] width 108 height 18
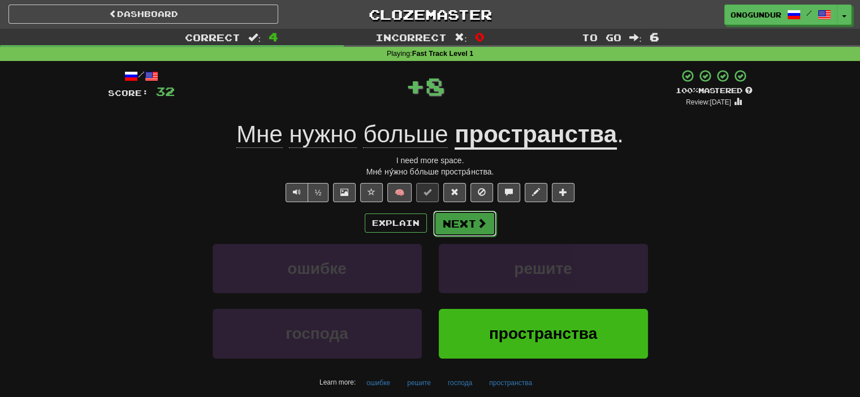
click at [451, 220] on button "Next" at bounding box center [464, 224] width 63 height 26
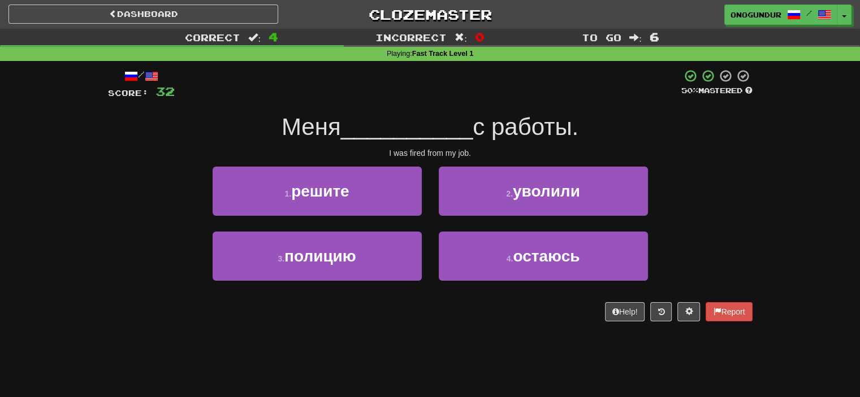
click at [459, 333] on div "/ Score: 32 50 % Mastered Меня __________ с работы. I was fired from my job. 1 …" at bounding box center [430, 199] width 645 height 276
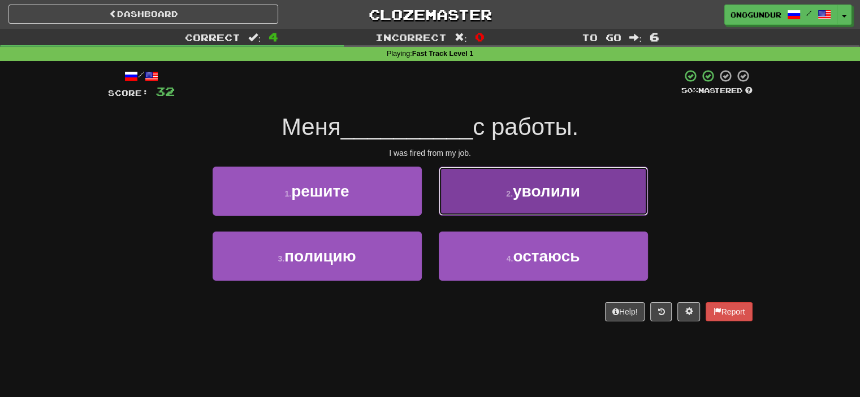
click at [486, 205] on button "2 . уволили" at bounding box center [543, 191] width 209 height 49
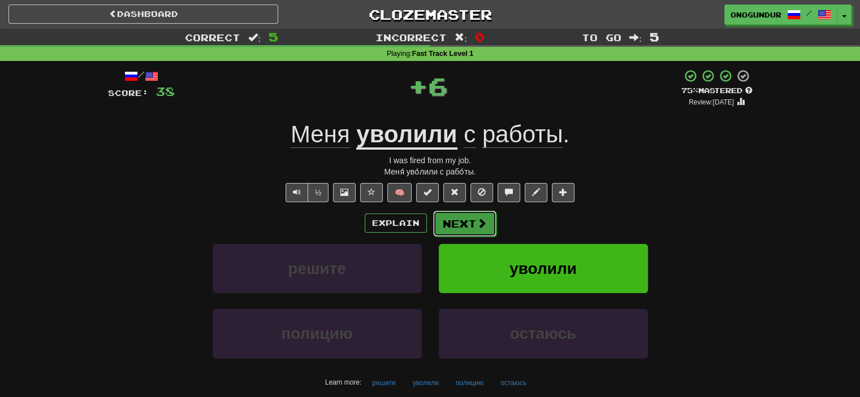
click at [468, 220] on button "Next" at bounding box center [464, 224] width 63 height 26
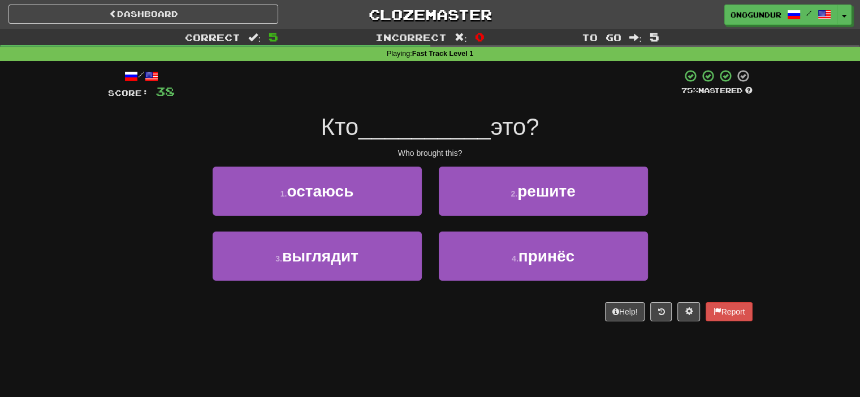
click at [463, 330] on div "/ Score: 38 75 % Mastered Кто __________ это? Who brought this? 1 . остаюсь 2 .…" at bounding box center [430, 199] width 645 height 276
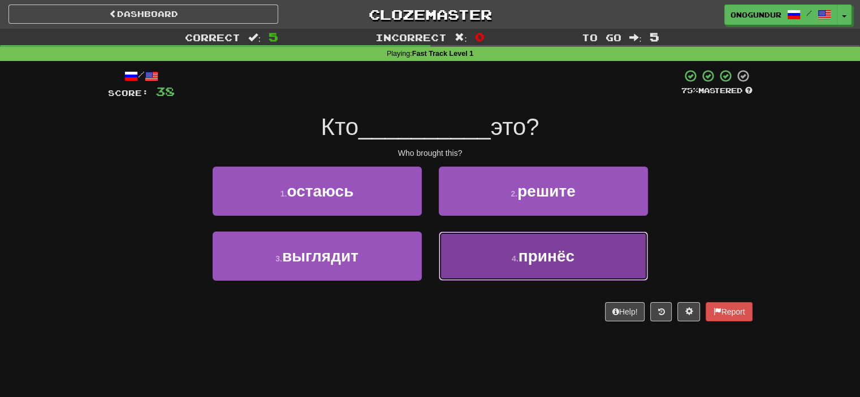
click at [494, 255] on button "4 . принёс" at bounding box center [543, 256] width 209 height 49
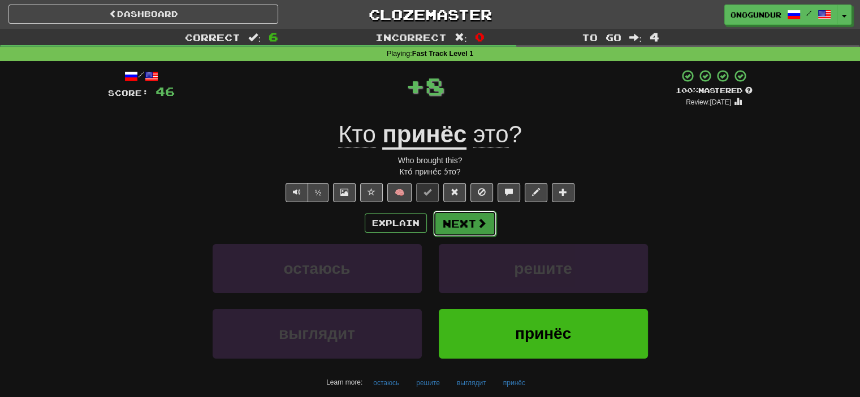
click at [462, 221] on button "Next" at bounding box center [464, 224] width 63 height 26
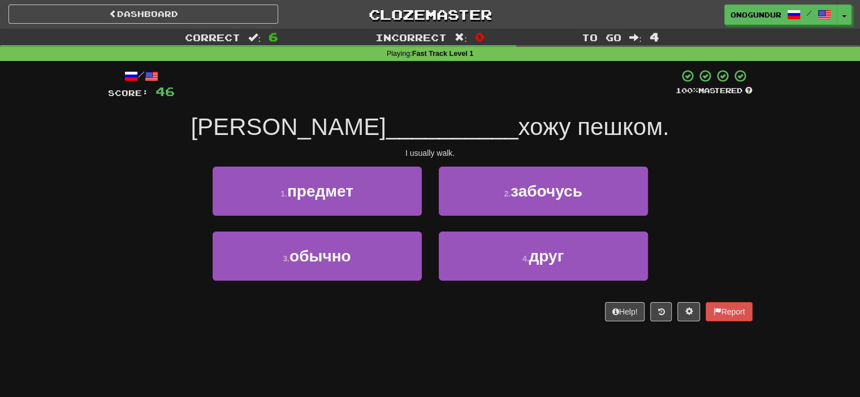
click at [455, 346] on div "Dashboard Clozemaster onogundur / Toggle Dropdown Dashboard Leaderboard Activit…" at bounding box center [430, 198] width 860 height 397
click at [499, 345] on div "Dashboard Clozemaster onogundur / Toggle Dropdown Dashboard Leaderboard Activit…" at bounding box center [430, 198] width 860 height 397
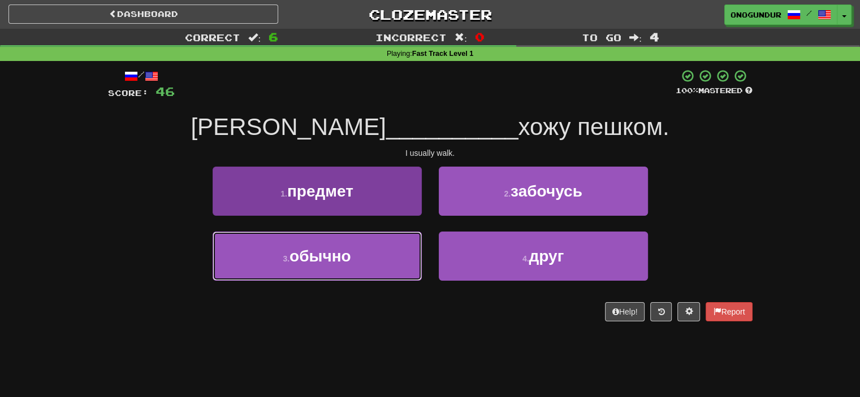
click at [328, 261] on span "обычно" at bounding box center [320, 257] width 62 height 18
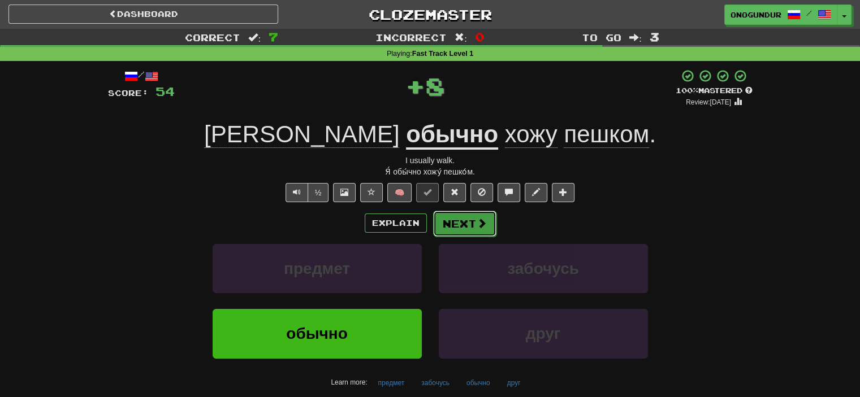
click at [446, 226] on button "Next" at bounding box center [464, 224] width 63 height 26
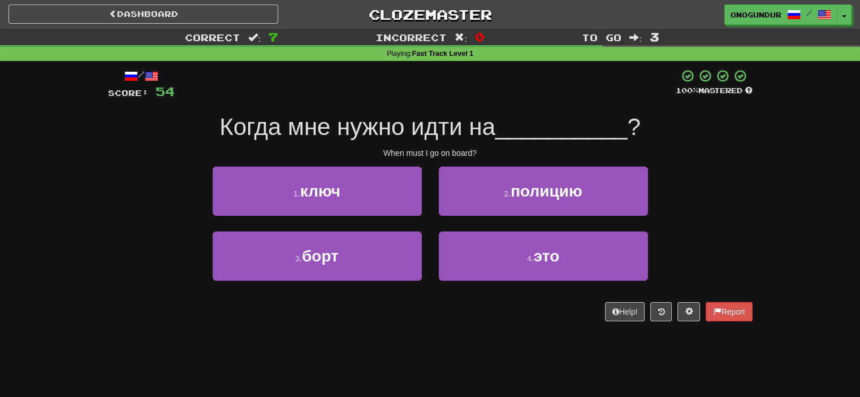
click at [458, 347] on div "Dashboard Clozemaster onogundur / Toggle Dropdown Dashboard Leaderboard Activit…" at bounding box center [430, 198] width 860 height 397
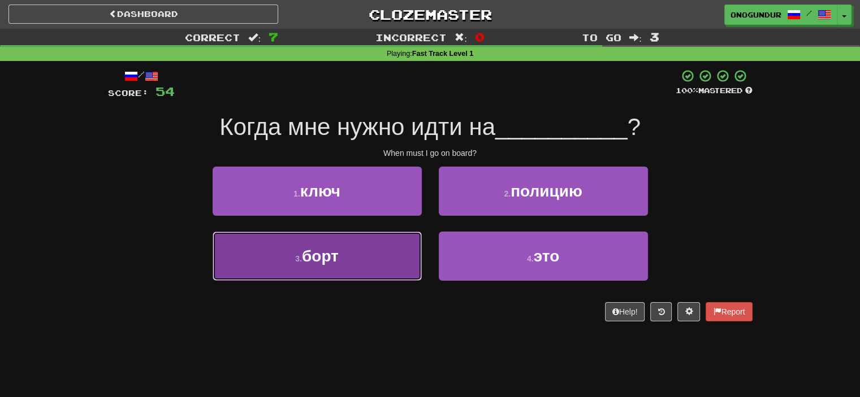
click at [392, 263] on button "3 . борт" at bounding box center [317, 256] width 209 height 49
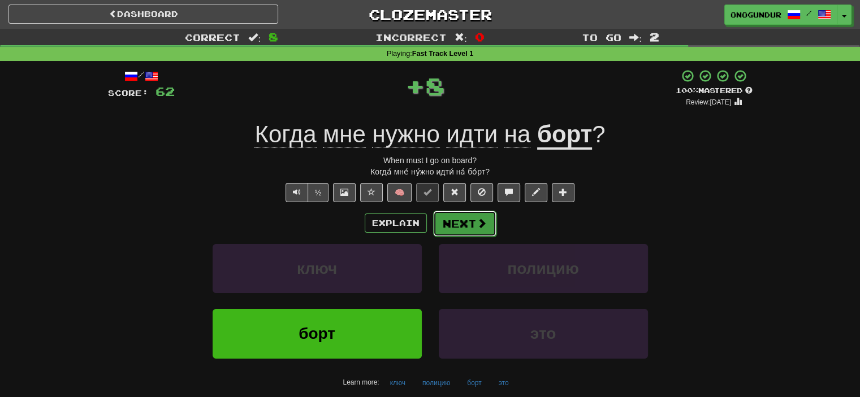
click at [451, 232] on button "Next" at bounding box center [464, 224] width 63 height 26
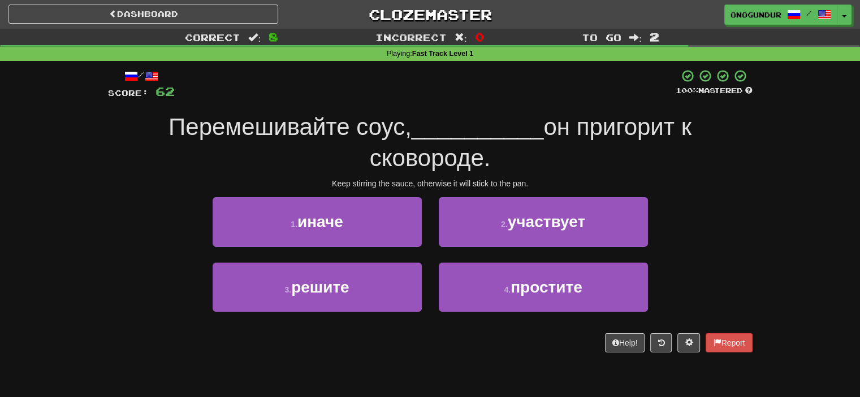
click at [440, 354] on div "/ Score: 62 100 % Mastered Перемешивайте соус, __________ он пригорит к сковоро…" at bounding box center [430, 214] width 645 height 307
click at [437, 321] on div "4 . простите" at bounding box center [543, 295] width 226 height 65
click at [433, 334] on div "Help! Report" at bounding box center [430, 343] width 645 height 19
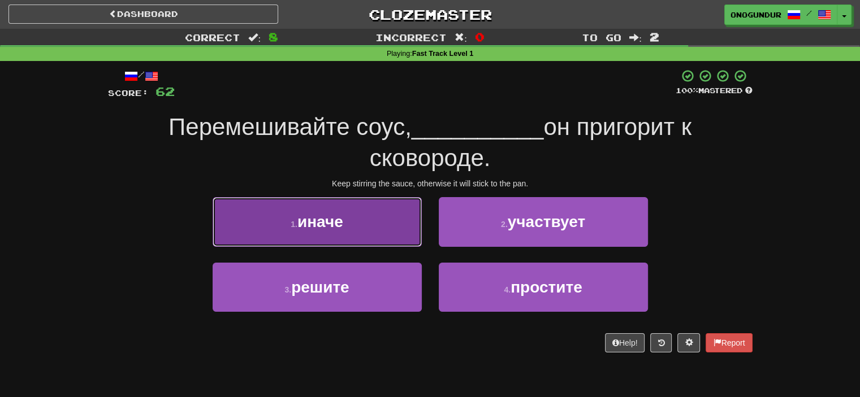
click at [379, 238] on button "1 . иначе" at bounding box center [317, 221] width 209 height 49
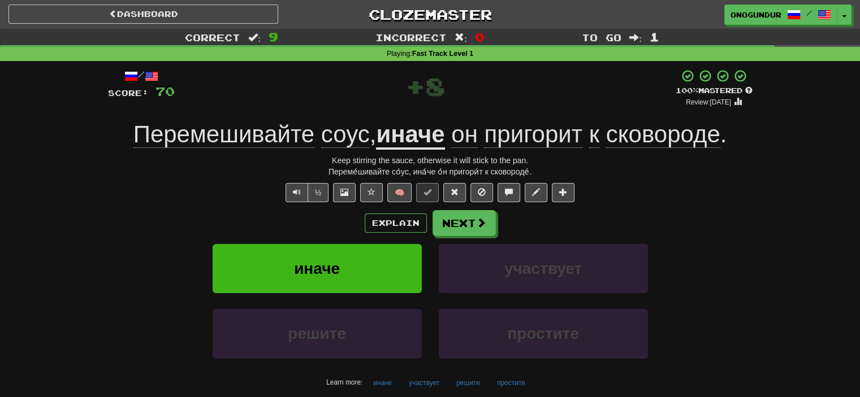
click at [717, 257] on div "иначе участвует" at bounding box center [430, 276] width 678 height 65
click at [488, 224] on button "Next" at bounding box center [464, 224] width 63 height 26
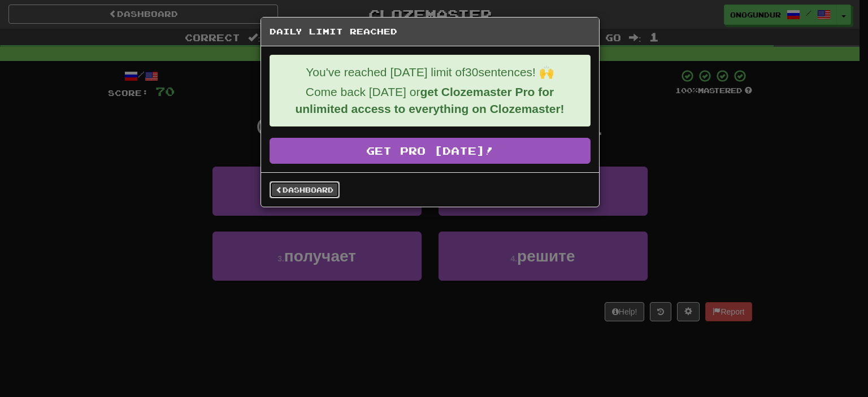
click at [304, 194] on link "Dashboard" at bounding box center [305, 189] width 70 height 17
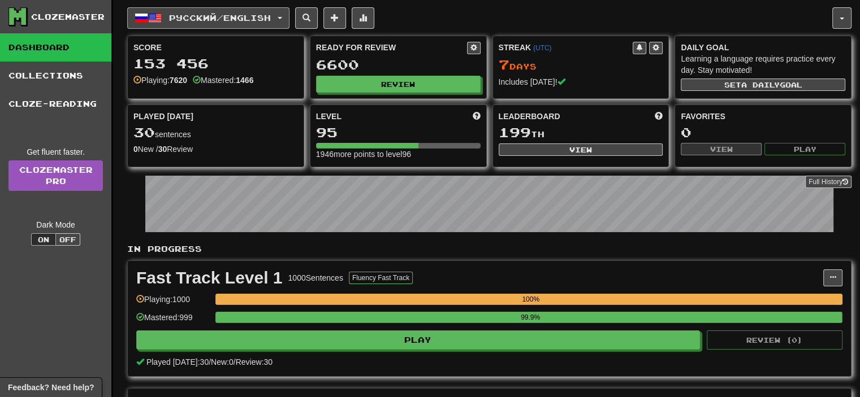
click at [251, 28] on button "Русский / English" at bounding box center [208, 17] width 162 height 21
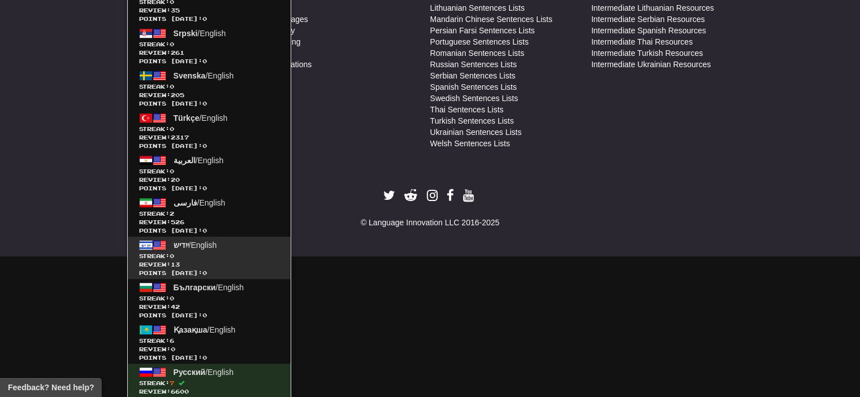
scroll to position [725, 0]
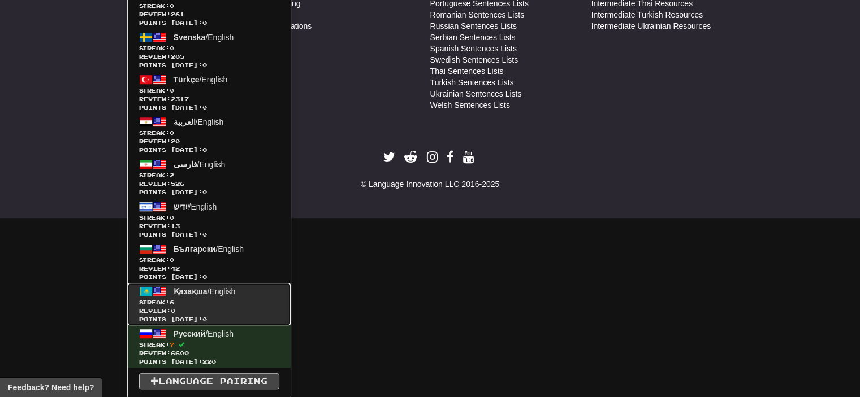
click at [213, 312] on span "Review: 0" at bounding box center [209, 311] width 140 height 8
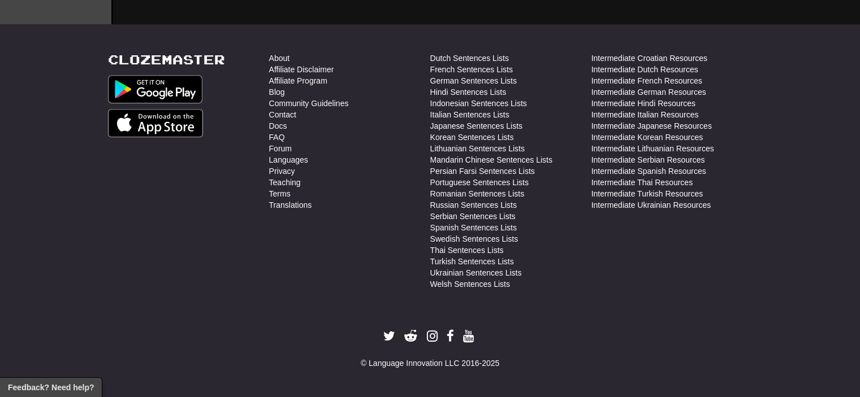
scroll to position [543, 0]
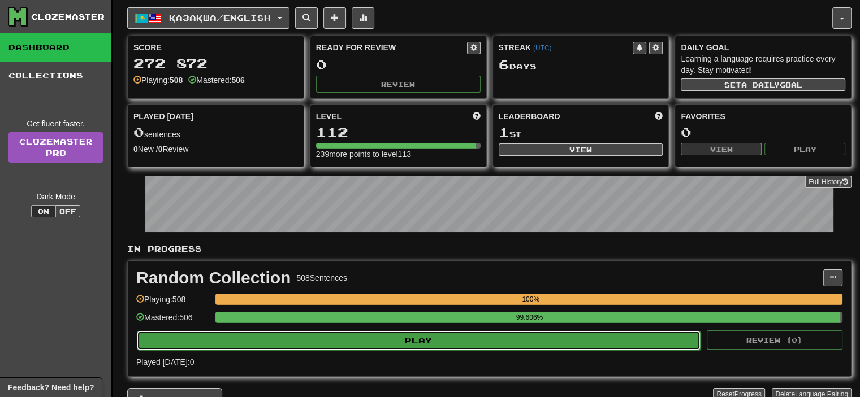
click at [423, 341] on button "Play" at bounding box center [419, 340] width 564 height 19
select select "**"
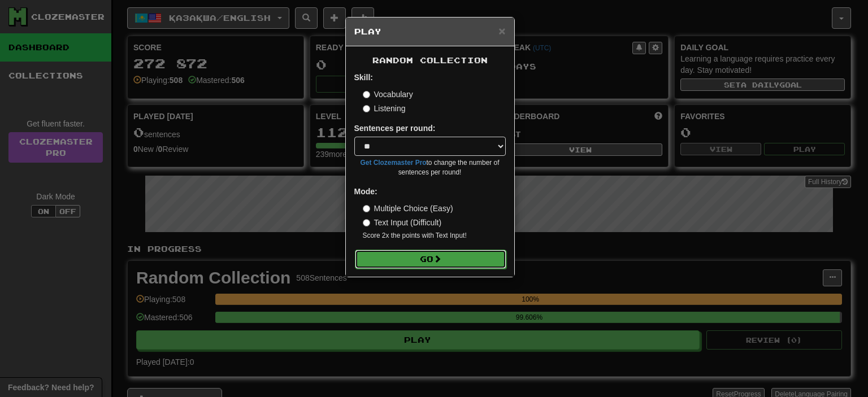
click at [437, 263] on span at bounding box center [438, 259] width 8 height 8
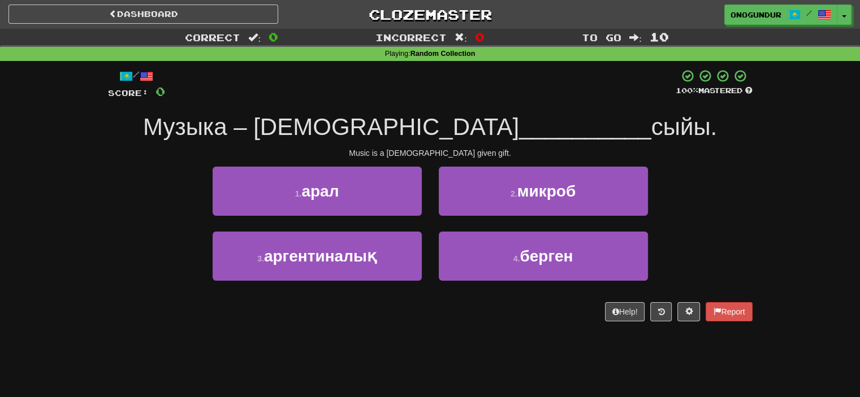
click at [466, 352] on div "Dashboard Clozemaster onogundur / Toggle Dropdown Dashboard Leaderboard Activit…" at bounding box center [430, 198] width 860 height 397
drag, startPoint x: 472, startPoint y: 261, endPoint x: 456, endPoint y: 228, distance: 36.4
click at [473, 261] on button "4 . берген" at bounding box center [543, 256] width 209 height 49
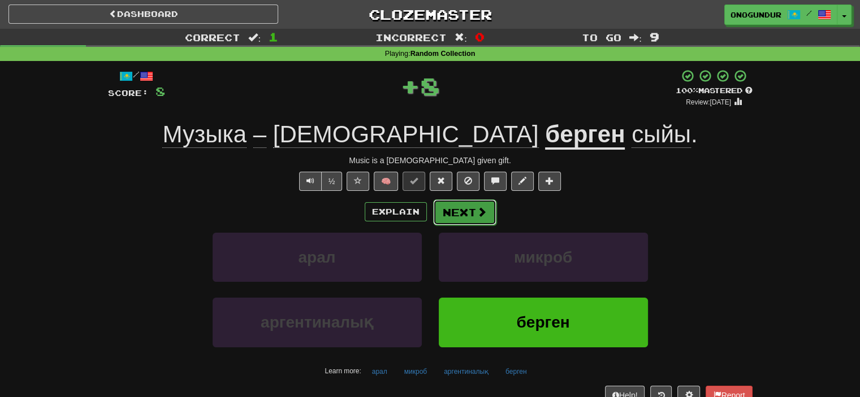
click at [446, 207] on button "Next" at bounding box center [464, 213] width 63 height 26
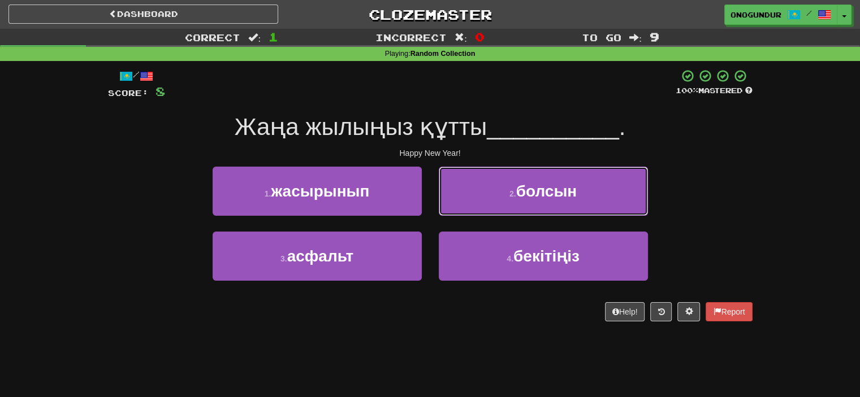
drag, startPoint x: 500, startPoint y: 185, endPoint x: 490, endPoint y: 196, distance: 15.2
click at [500, 188] on button "2 . болсын" at bounding box center [543, 191] width 209 height 49
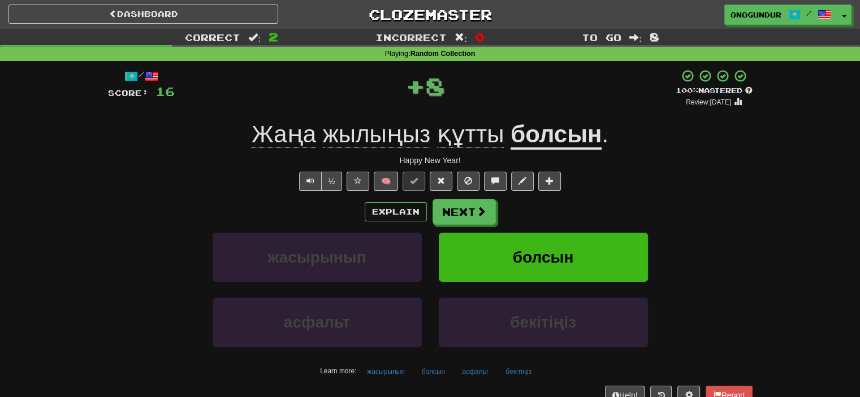
click at [448, 222] on button "Next" at bounding box center [464, 212] width 63 height 26
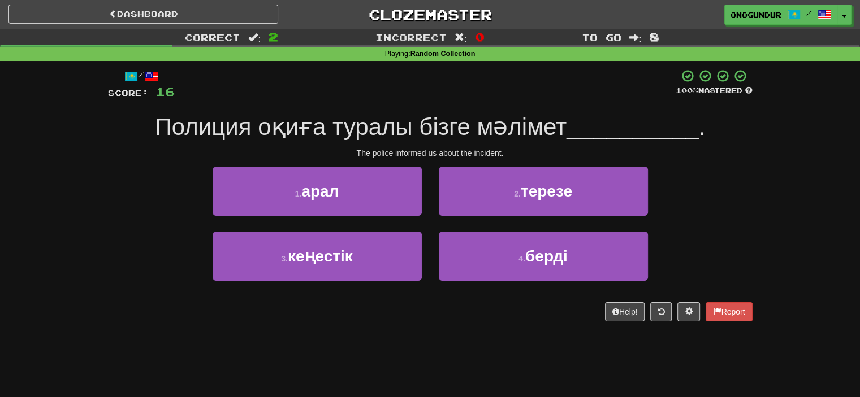
click at [453, 317] on div "Help! Report" at bounding box center [430, 311] width 645 height 19
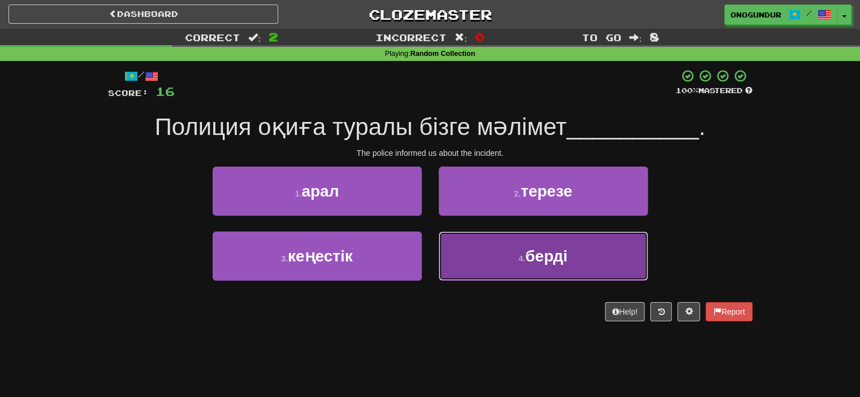
click at [527, 260] on span "берді" at bounding box center [546, 257] width 42 height 18
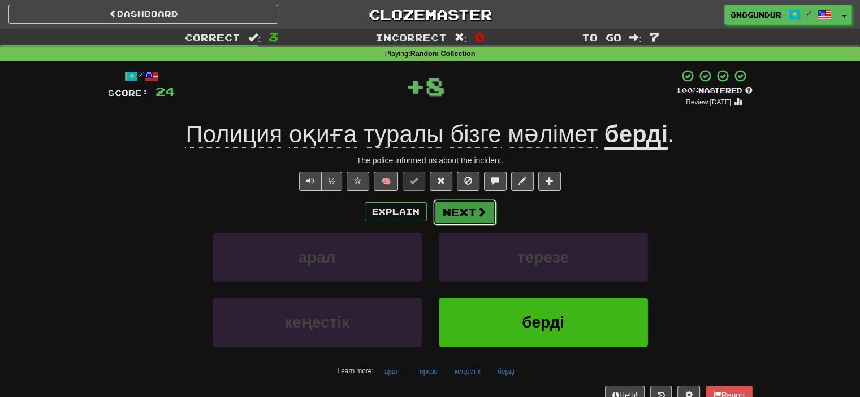
click at [446, 214] on button "Next" at bounding box center [464, 213] width 63 height 26
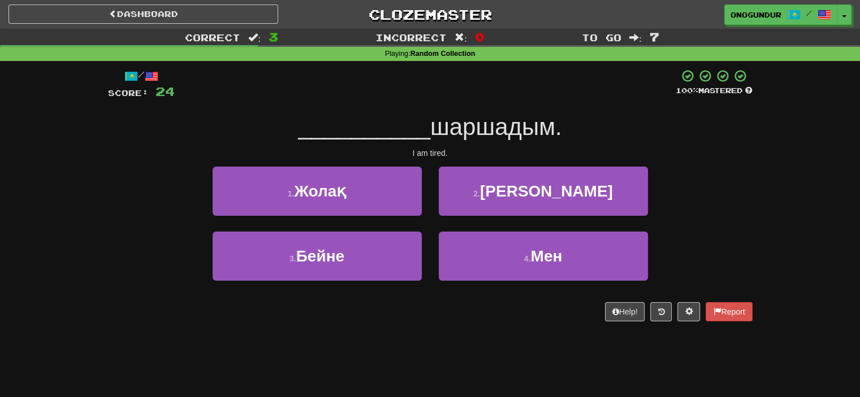
click at [435, 323] on div "/ Score: 24 100 % Mastered __________ шаршадым. I am tired. 1 . Жолақ 2 . Бекіт…" at bounding box center [430, 199] width 645 height 276
click at [491, 283] on div "4 . Мен" at bounding box center [543, 264] width 226 height 65
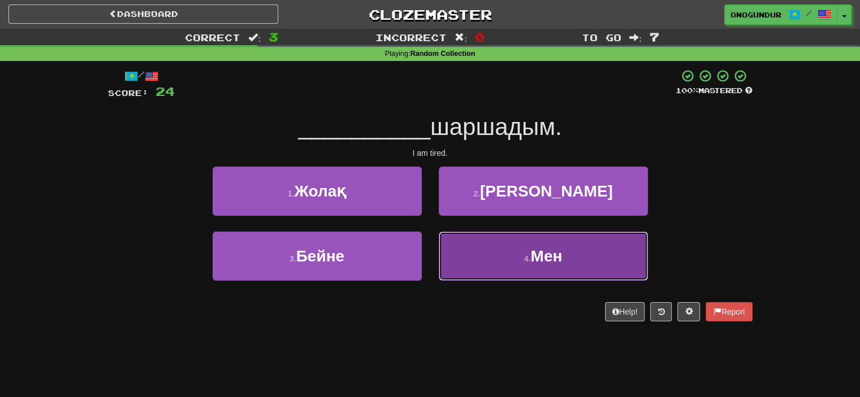
click at [499, 266] on button "4 . Мен" at bounding box center [543, 256] width 209 height 49
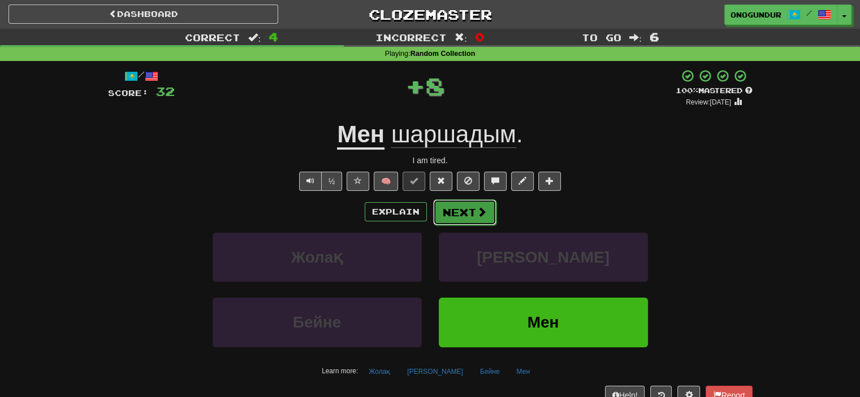
click at [473, 204] on button "Next" at bounding box center [464, 213] width 63 height 26
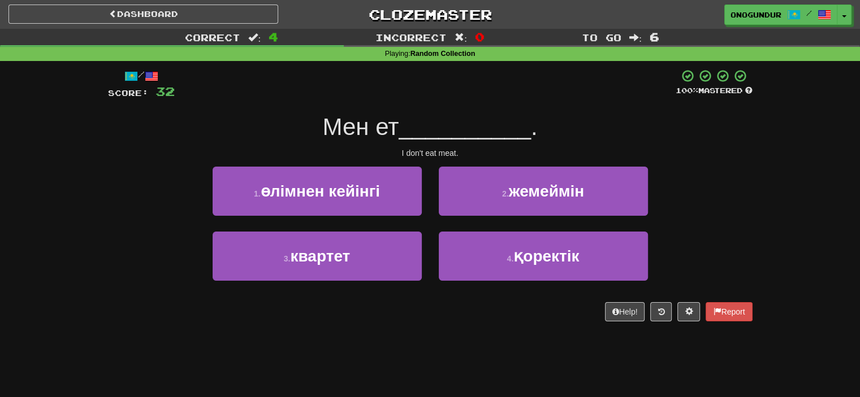
click at [455, 316] on div "Help! Report" at bounding box center [430, 311] width 645 height 19
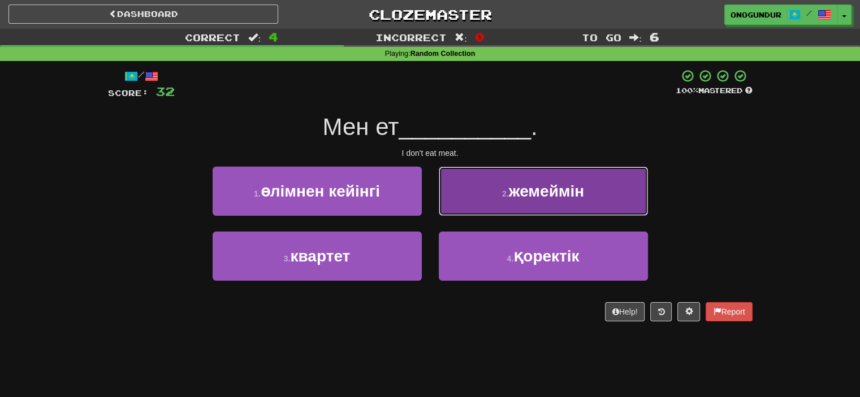
click at [488, 207] on button "2 . жемеймін" at bounding box center [543, 191] width 209 height 49
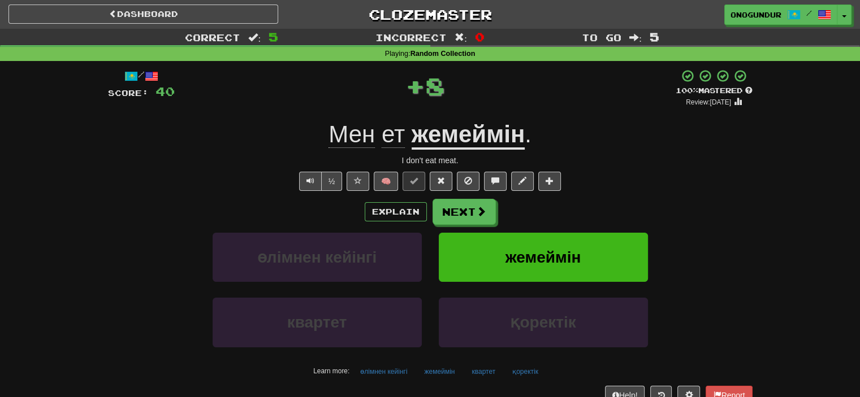
click at [457, 217] on button "Next" at bounding box center [464, 212] width 63 height 26
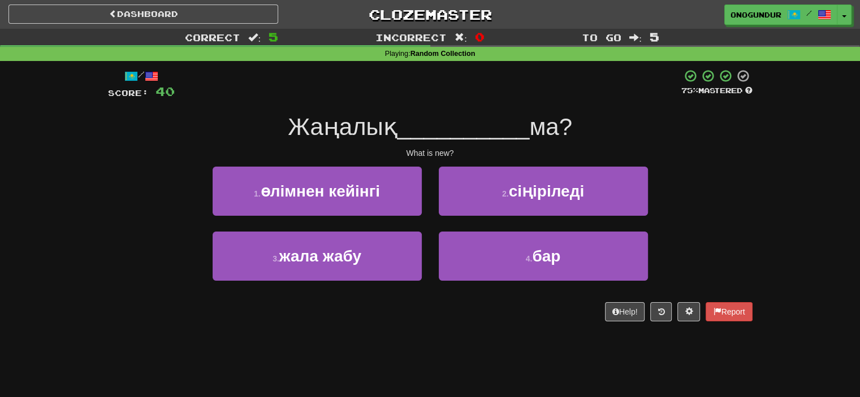
click at [436, 313] on div "Help! Report" at bounding box center [430, 311] width 645 height 19
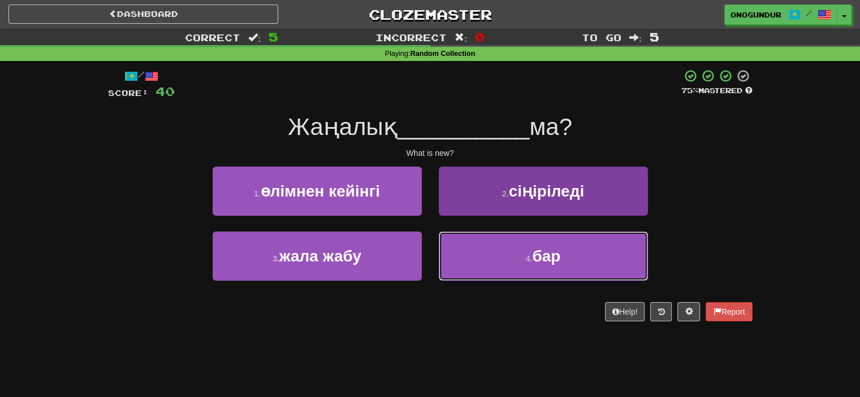
drag, startPoint x: 509, startPoint y: 272, endPoint x: 509, endPoint y: 259, distance: 13.0
click at [509, 269] on button "4 . бар" at bounding box center [543, 256] width 209 height 49
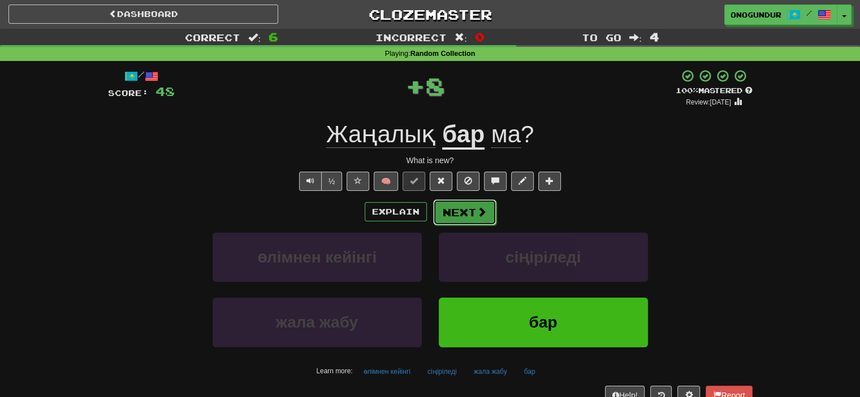
click at [477, 215] on span at bounding box center [482, 212] width 10 height 10
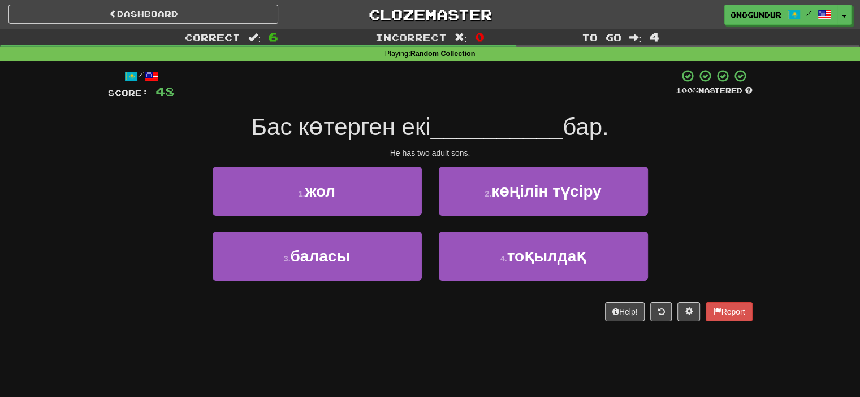
click at [451, 326] on div "/ Score: 48 100 % Mastered Бас көтерген екі __________ бар. He has two adult so…" at bounding box center [430, 199] width 645 height 276
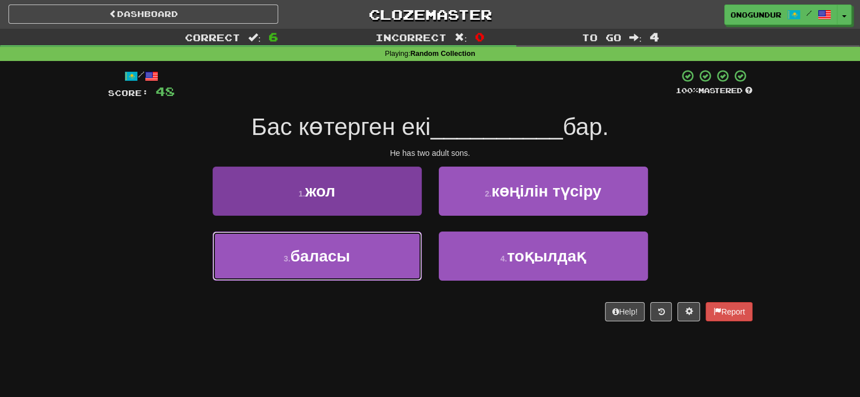
click at [383, 259] on button "3 . баласы" at bounding box center [317, 256] width 209 height 49
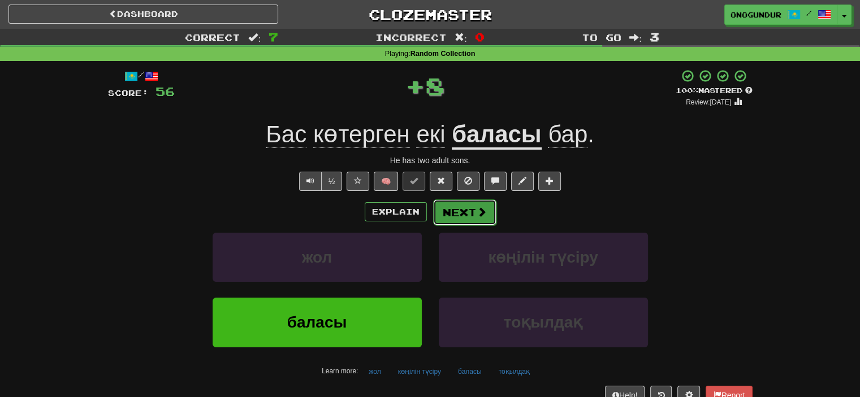
click at [439, 220] on button "Next" at bounding box center [464, 213] width 63 height 26
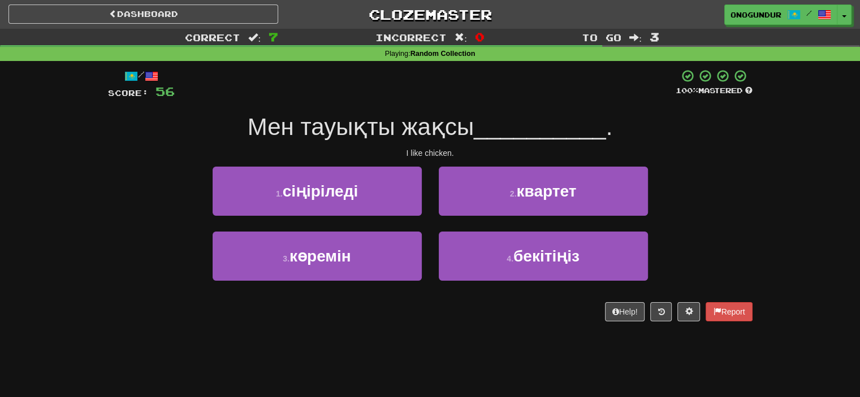
click at [411, 311] on div "Help! Report" at bounding box center [430, 311] width 645 height 19
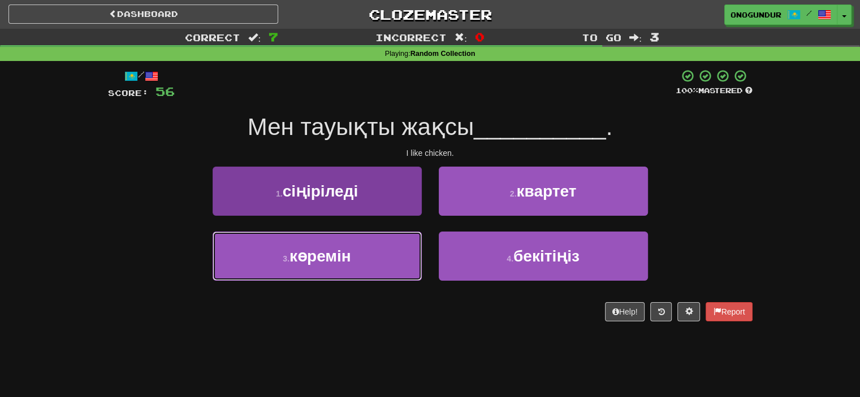
click at [388, 248] on button "3 . көремін" at bounding box center [317, 256] width 209 height 49
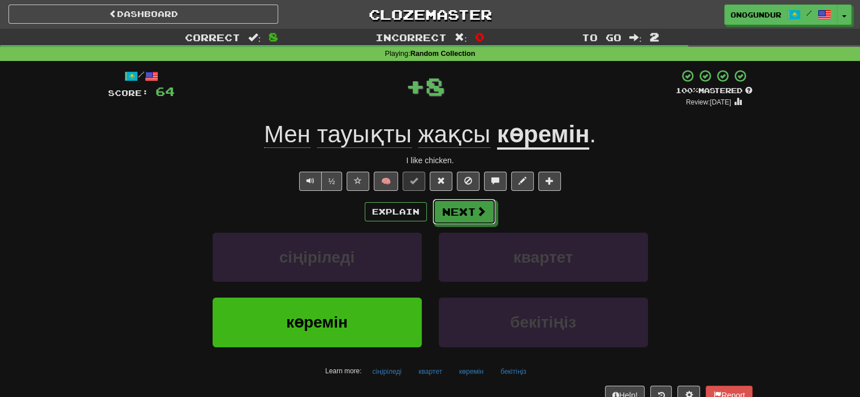
click at [446, 208] on button "Next" at bounding box center [464, 212] width 63 height 26
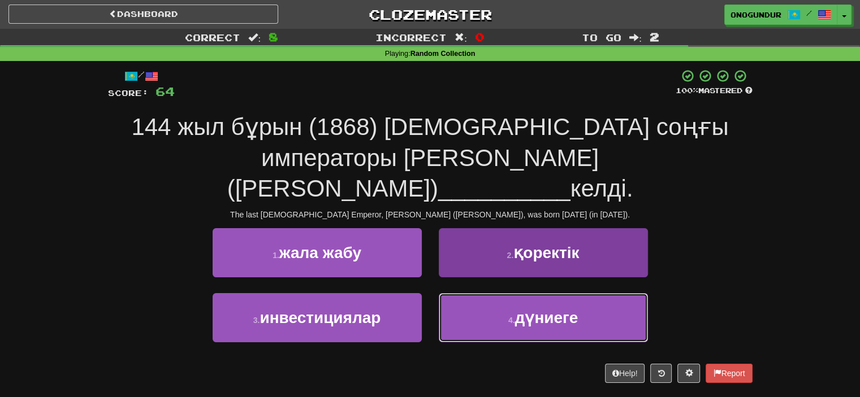
click at [516, 297] on button "4 . дүниеге" at bounding box center [543, 317] width 209 height 49
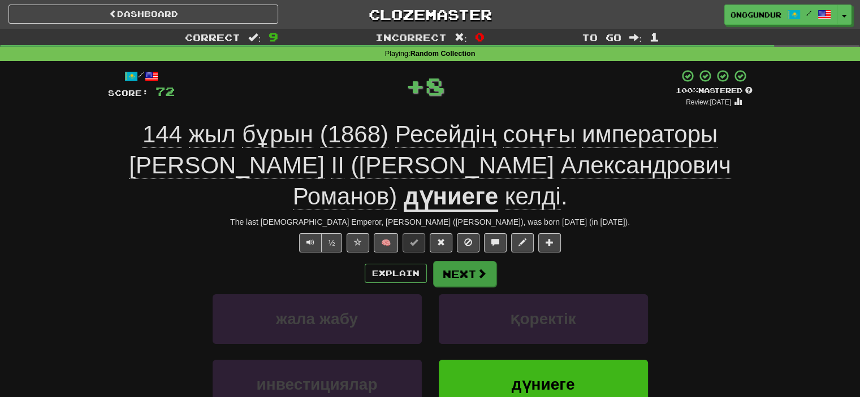
drag, startPoint x: 498, startPoint y: 267, endPoint x: 468, endPoint y: 274, distance: 30.6
click at [498, 267] on div "Explain Next" at bounding box center [430, 274] width 645 height 26
click at [468, 274] on button "Next" at bounding box center [464, 274] width 63 height 26
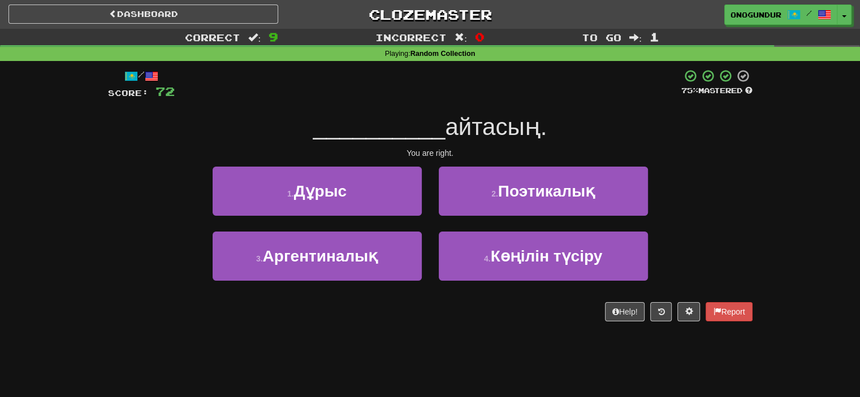
click at [305, 166] on div "/ Score: 72 75 % Mastered __________ айтасың. You are right. 1 . Дұрыс 2 . Поэт…" at bounding box center [430, 195] width 645 height 253
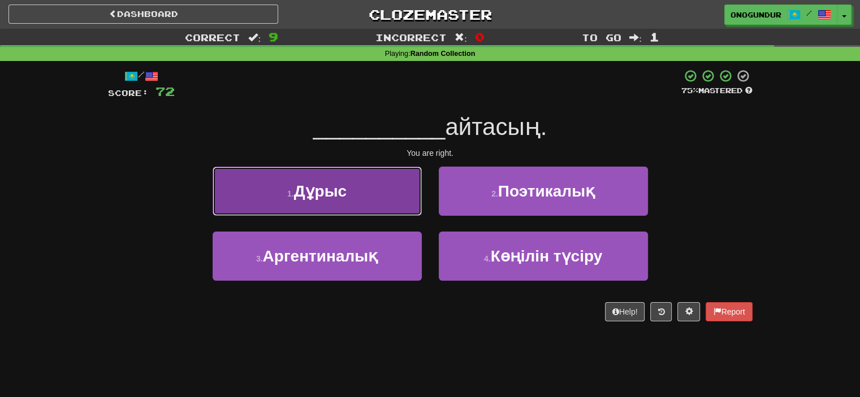
click at [339, 198] on span "Дұрыс" at bounding box center [320, 192] width 53 height 18
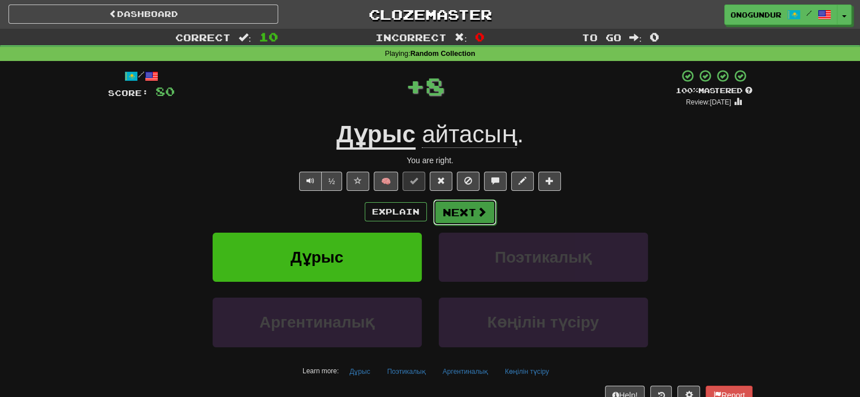
click at [444, 218] on button "Next" at bounding box center [464, 213] width 63 height 26
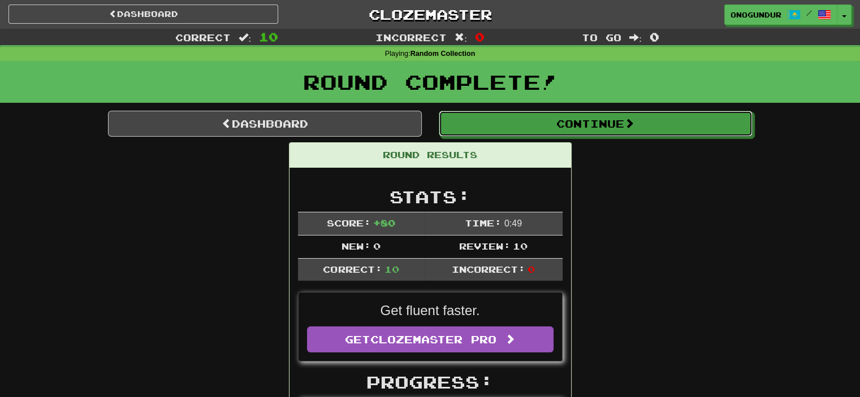
drag, startPoint x: 605, startPoint y: 124, endPoint x: 593, endPoint y: 149, distance: 27.3
click at [604, 124] on button "Continue" at bounding box center [596, 124] width 314 height 26
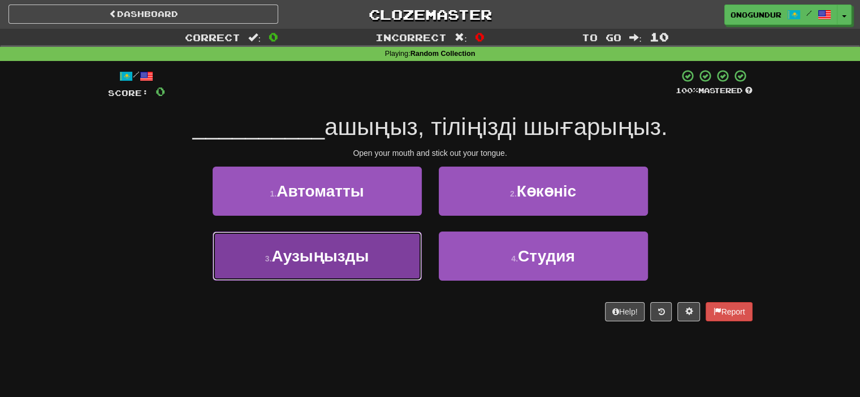
click at [369, 253] on button "3 . Аузыңызды" at bounding box center [317, 256] width 209 height 49
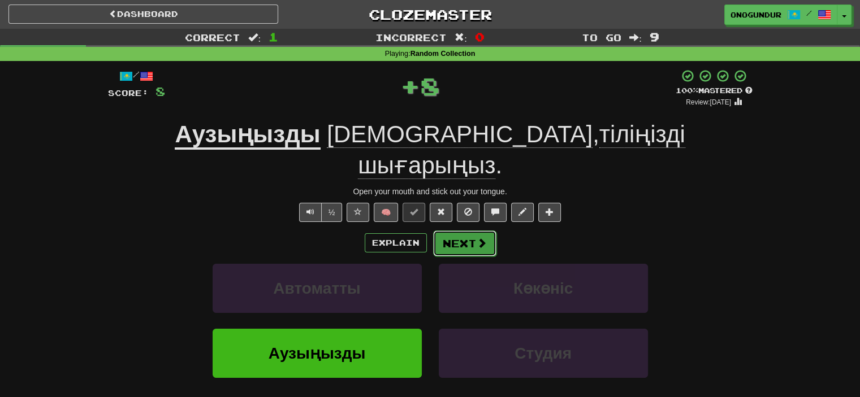
click at [461, 231] on button "Next" at bounding box center [464, 244] width 63 height 26
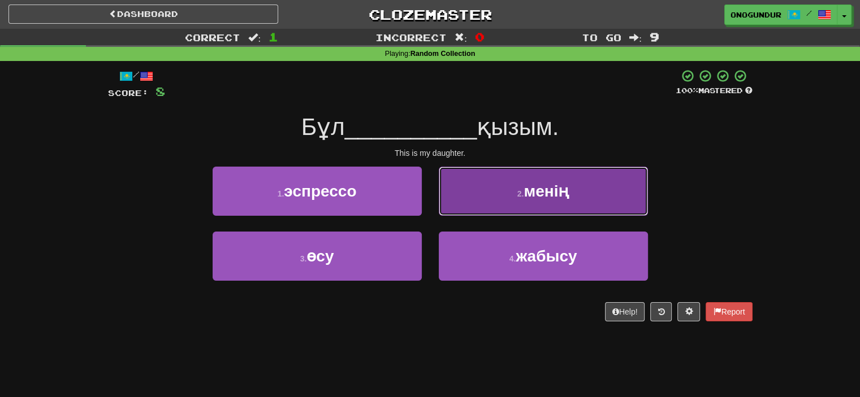
click at [479, 199] on button "2 . менің" at bounding box center [543, 191] width 209 height 49
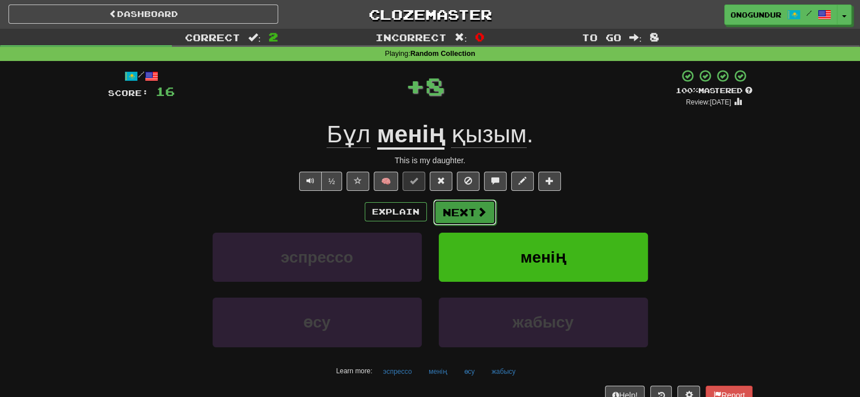
click at [455, 220] on button "Next" at bounding box center [464, 213] width 63 height 26
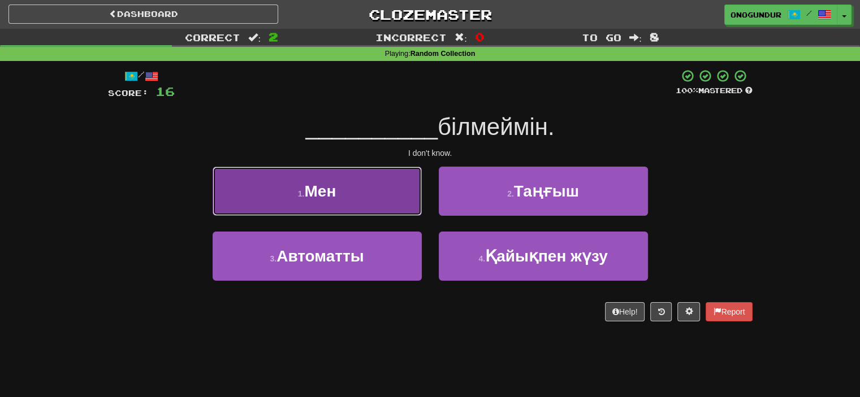
click at [374, 203] on button "1 . Мен" at bounding box center [317, 191] width 209 height 49
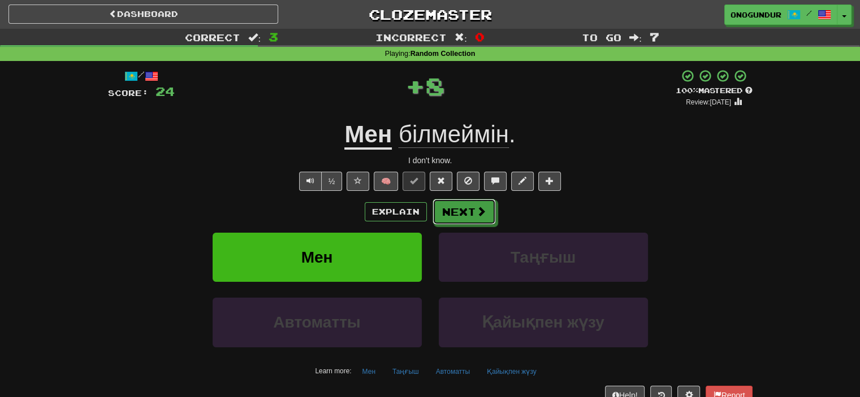
click at [437, 212] on button "Next" at bounding box center [464, 212] width 63 height 26
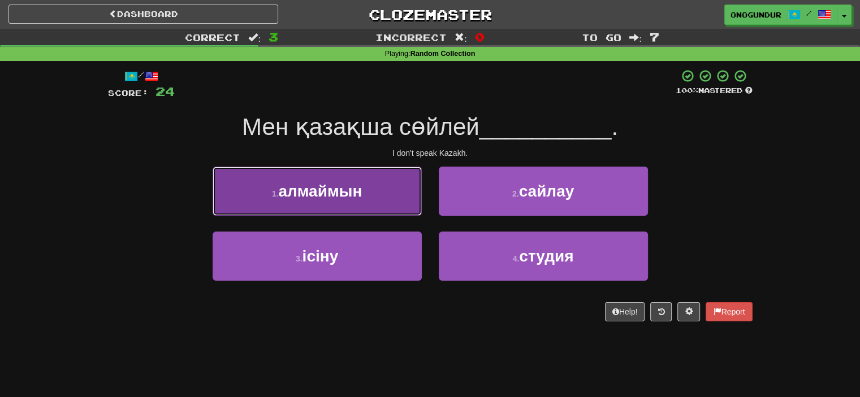
drag, startPoint x: 373, startPoint y: 193, endPoint x: 380, endPoint y: 193, distance: 7.3
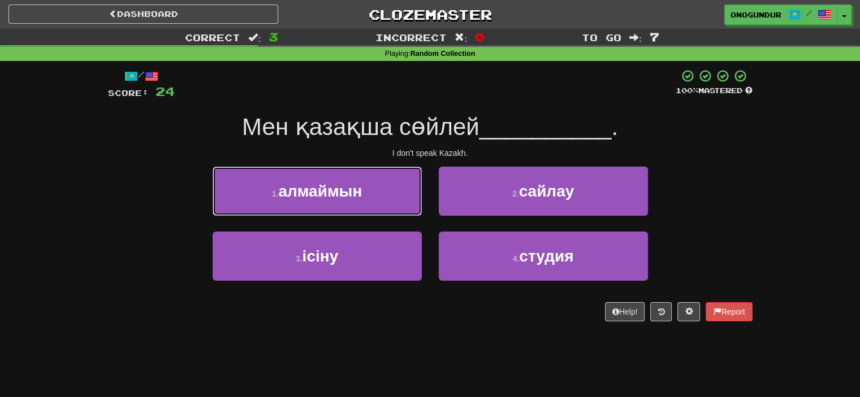
click at [374, 193] on button "1 . алмаймын" at bounding box center [317, 191] width 209 height 49
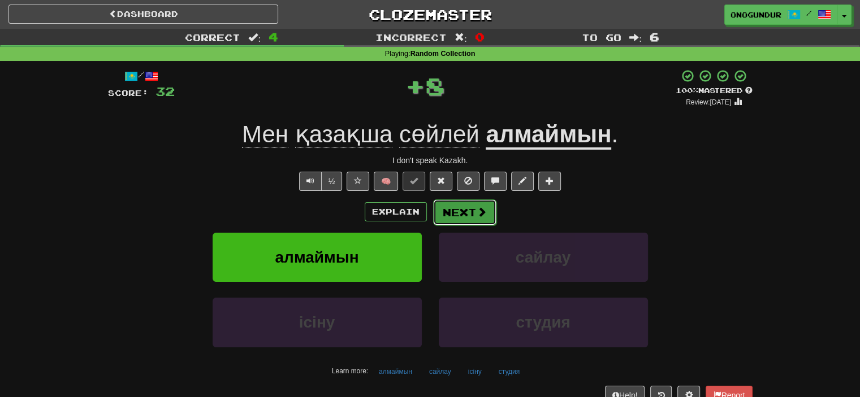
click at [453, 207] on button "Next" at bounding box center [464, 213] width 63 height 26
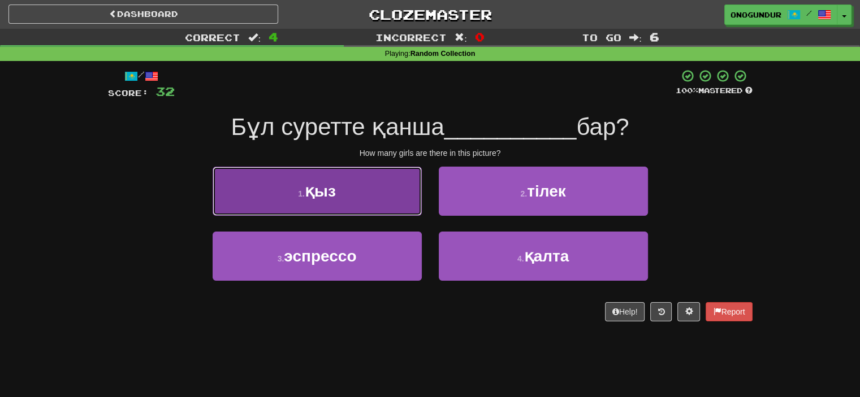
drag, startPoint x: 356, startPoint y: 199, endPoint x: 364, endPoint y: 202, distance: 8.4
click at [364, 202] on button "1 . қыз" at bounding box center [317, 191] width 209 height 49
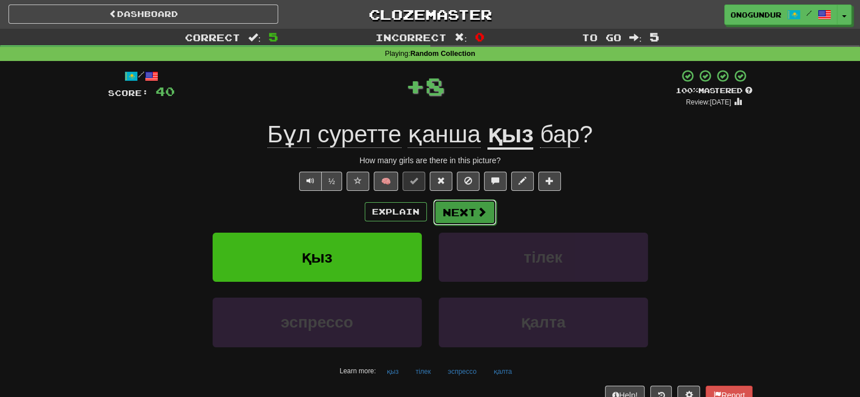
click at [451, 207] on button "Next" at bounding box center [464, 213] width 63 height 26
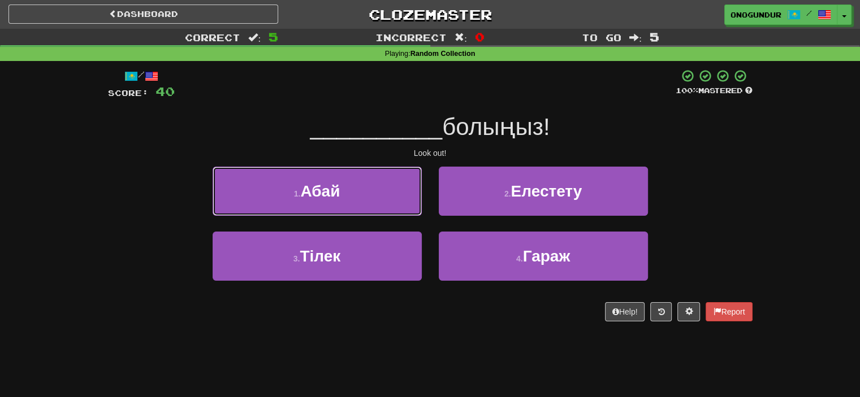
click at [388, 192] on button "1 . Абай" at bounding box center [317, 191] width 209 height 49
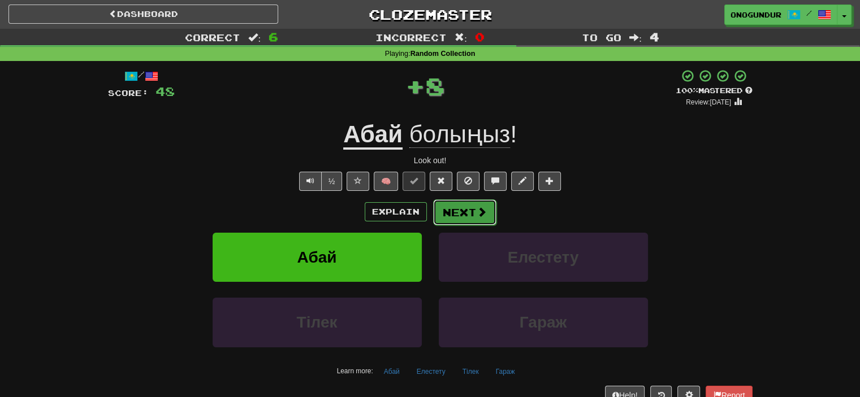
click at [477, 207] on span at bounding box center [482, 212] width 10 height 10
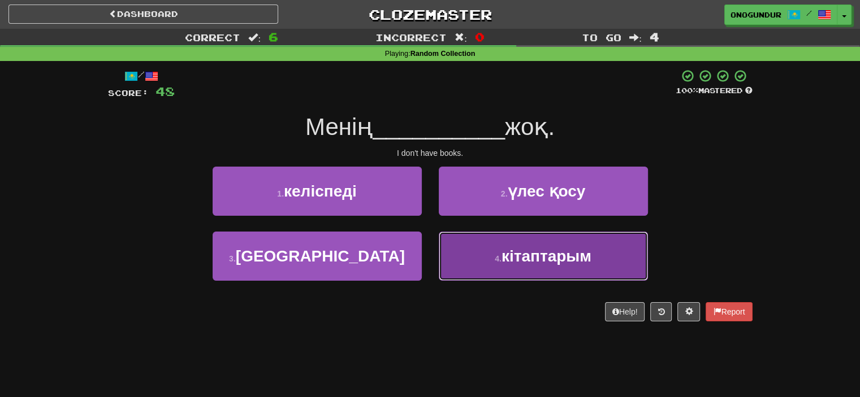
click at [477, 260] on button "4 . кітаптарым" at bounding box center [543, 256] width 209 height 49
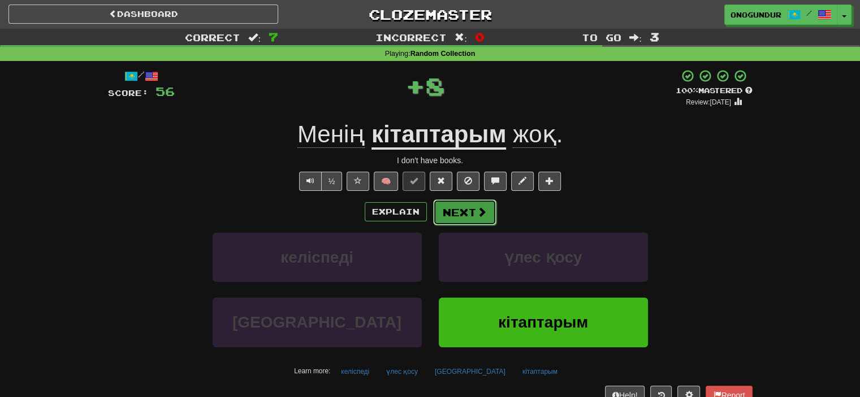
click at [477, 209] on span at bounding box center [482, 212] width 10 height 10
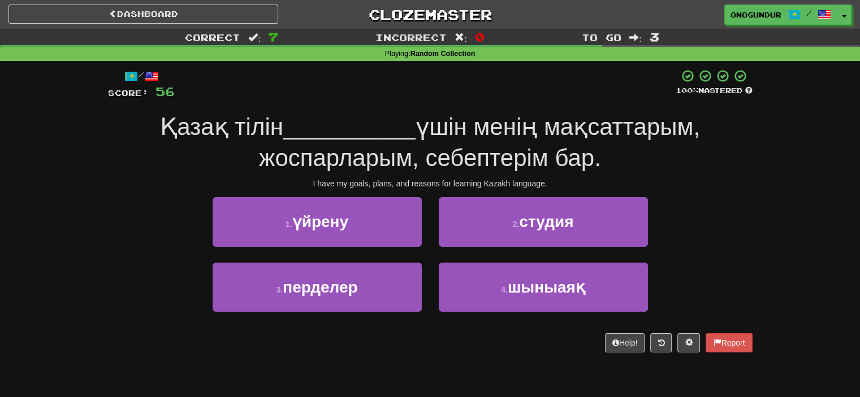
drag, startPoint x: 253, startPoint y: 159, endPoint x: 613, endPoint y: 164, distance: 359.6
click at [622, 162] on div "Қазақ тiлiн __________ үшiн менiң мақсаттарым, жоспарларым, себептерiм бар." at bounding box center [430, 143] width 645 height 62
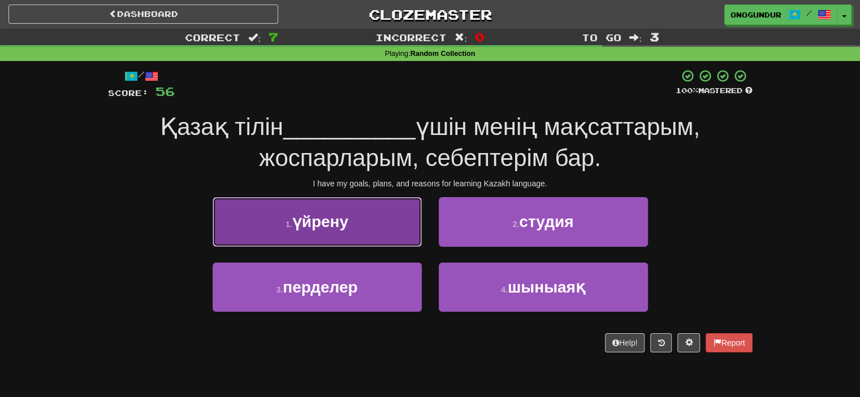
click at [389, 232] on button "1 . үйрену" at bounding box center [317, 221] width 209 height 49
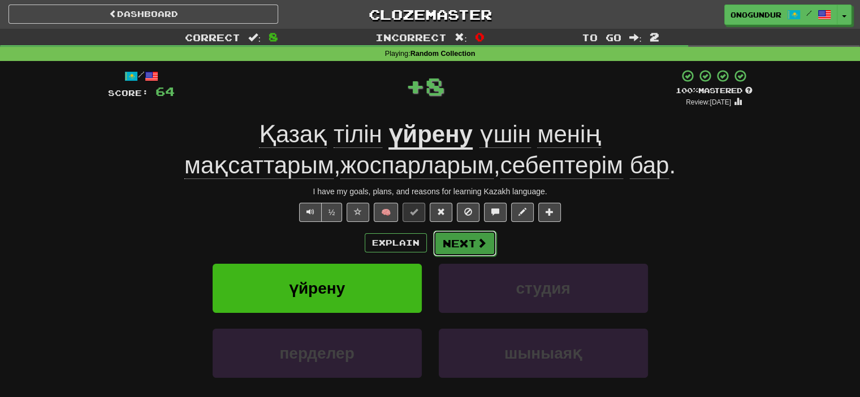
click at [456, 236] on button "Next" at bounding box center [464, 244] width 63 height 26
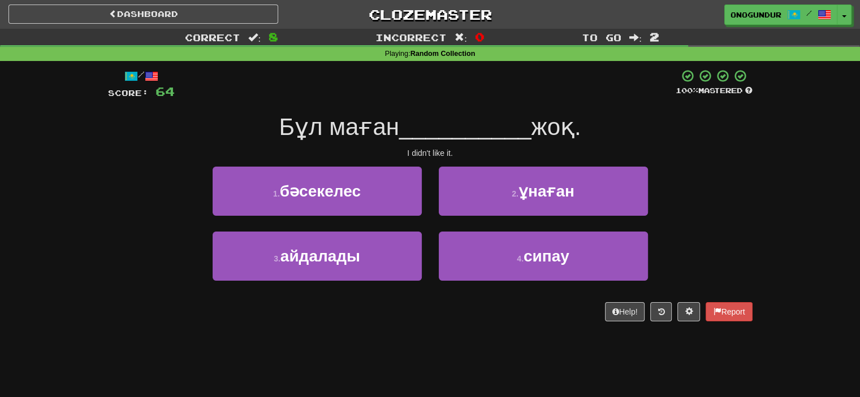
drag, startPoint x: 274, startPoint y: 129, endPoint x: 608, endPoint y: 131, distance: 334.1
click at [593, 128] on div "Бұл маған __________ жоқ." at bounding box center [430, 127] width 645 height 31
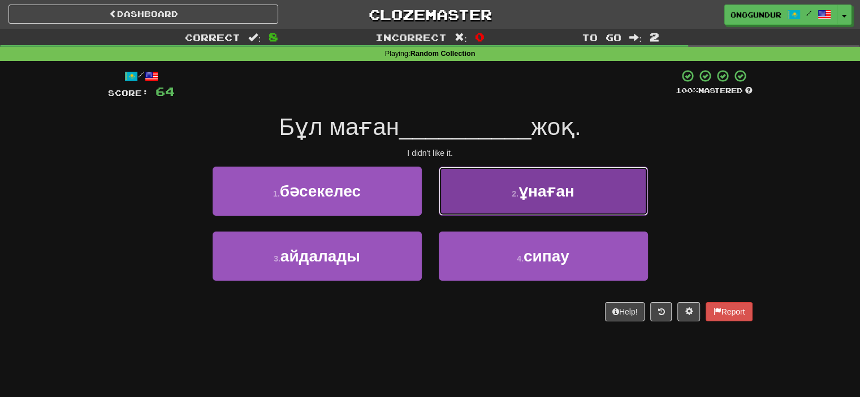
drag, startPoint x: 538, startPoint y: 182, endPoint x: 528, endPoint y: 185, distance: 10.0
click at [528, 185] on span "ұнаған" at bounding box center [546, 192] width 56 height 18
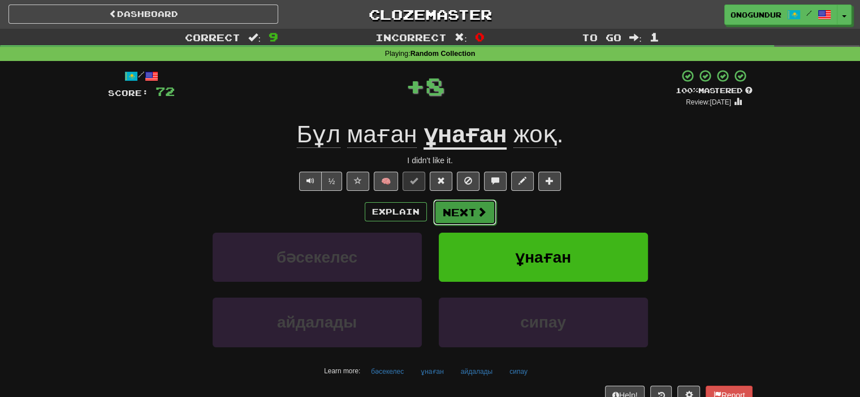
click at [475, 205] on button "Next" at bounding box center [464, 213] width 63 height 26
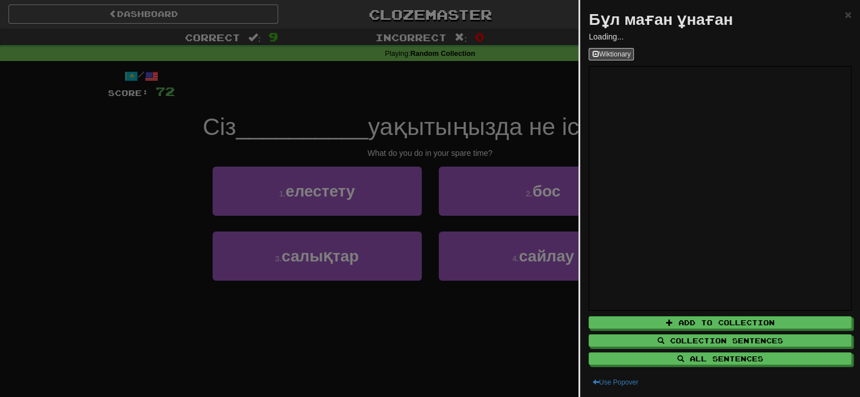
drag, startPoint x: 204, startPoint y: 167, endPoint x: 189, endPoint y: 167, distance: 14.7
click at [204, 167] on div at bounding box center [430, 198] width 860 height 397
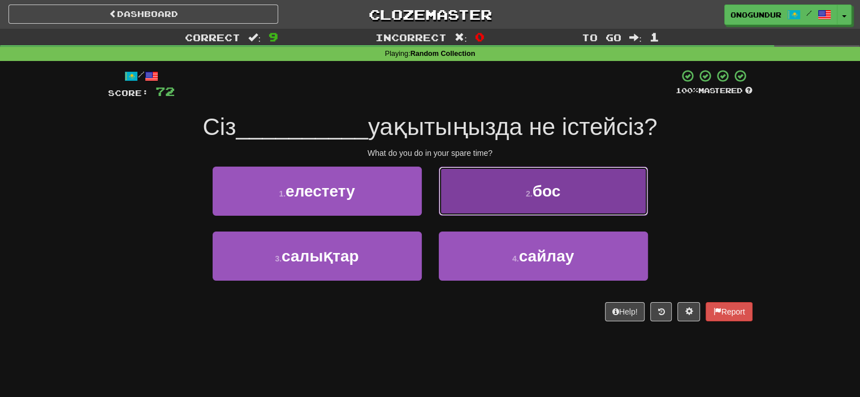
click at [491, 182] on button "2 . бос" at bounding box center [543, 191] width 209 height 49
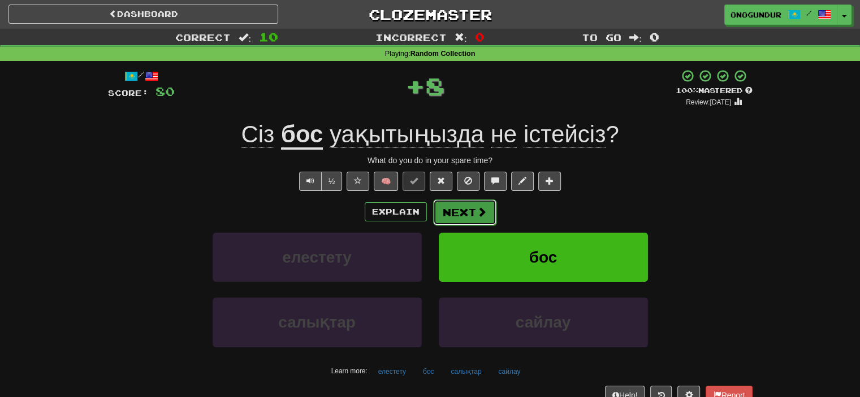
click at [468, 210] on button "Next" at bounding box center [464, 213] width 63 height 26
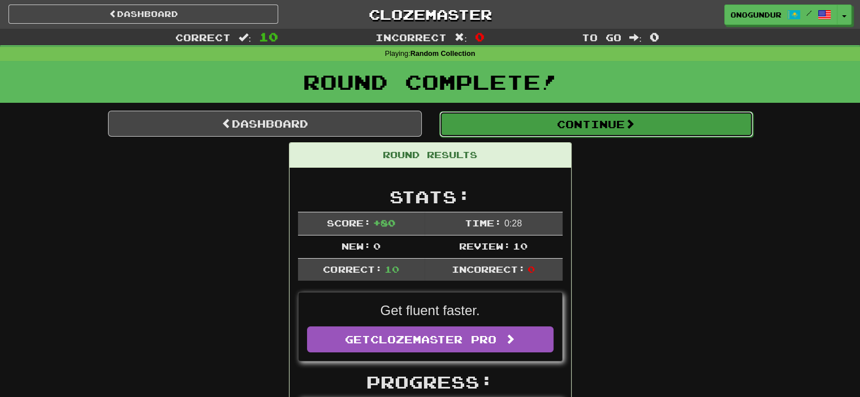
click at [568, 120] on button "Continue" at bounding box center [596, 124] width 314 height 26
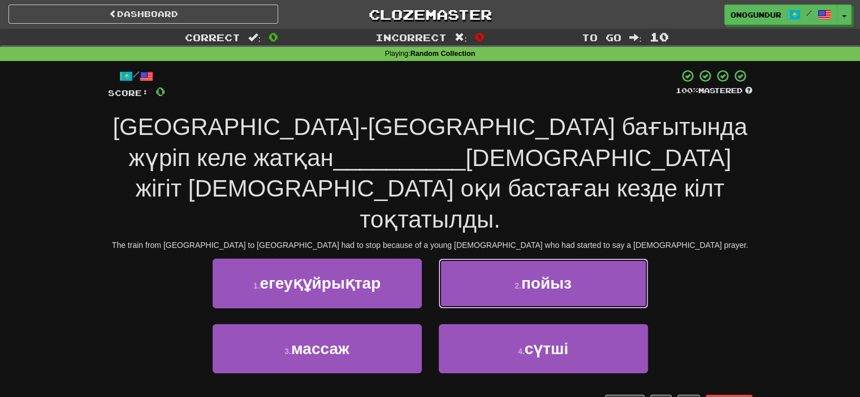
click at [494, 259] on button "2 . пойыз" at bounding box center [543, 283] width 209 height 49
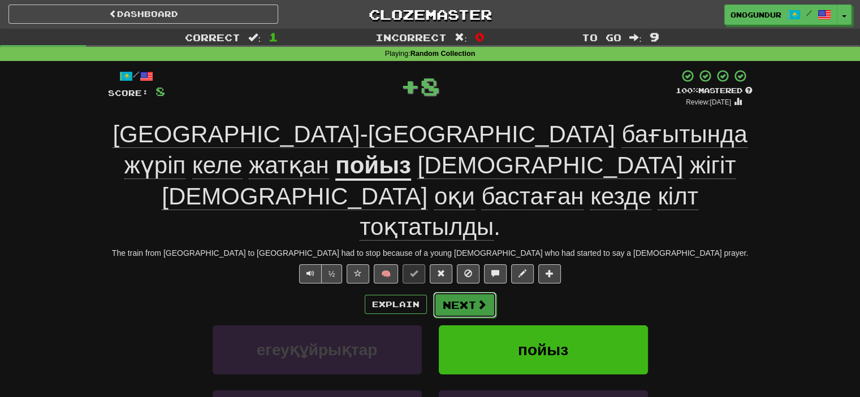
click at [470, 292] on button "Next" at bounding box center [464, 305] width 63 height 26
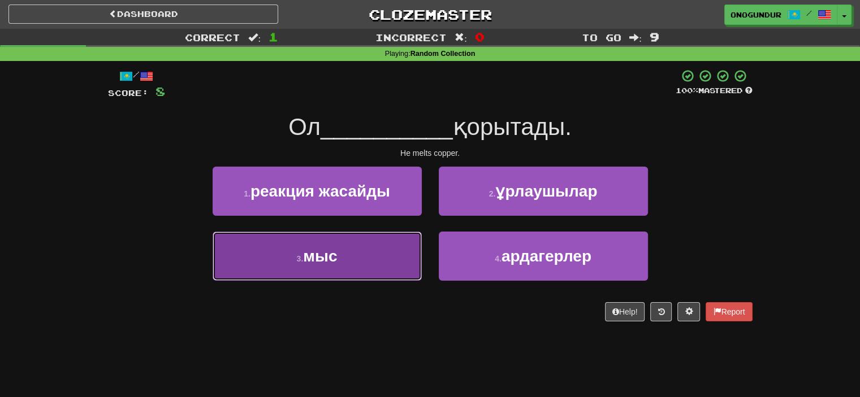
click at [405, 255] on button "3 . мыс" at bounding box center [317, 256] width 209 height 49
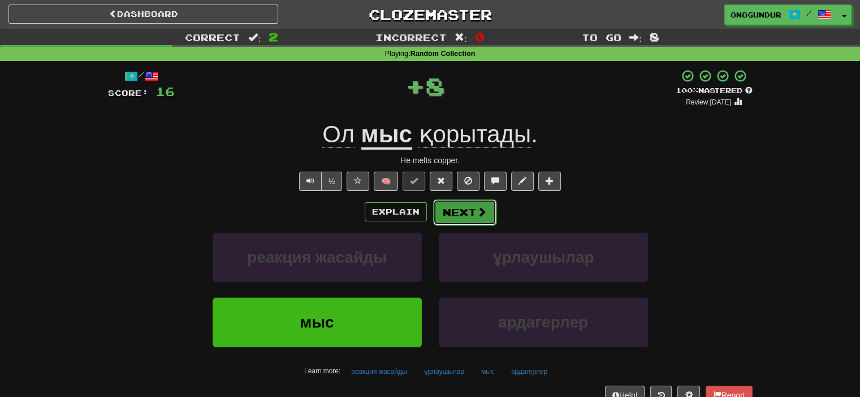
click at [477, 214] on span at bounding box center [482, 212] width 10 height 10
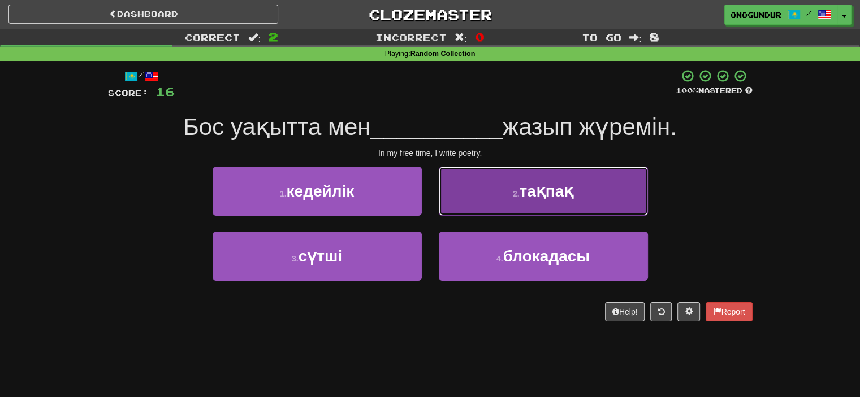
click at [505, 192] on button "2 . тақпақ" at bounding box center [543, 191] width 209 height 49
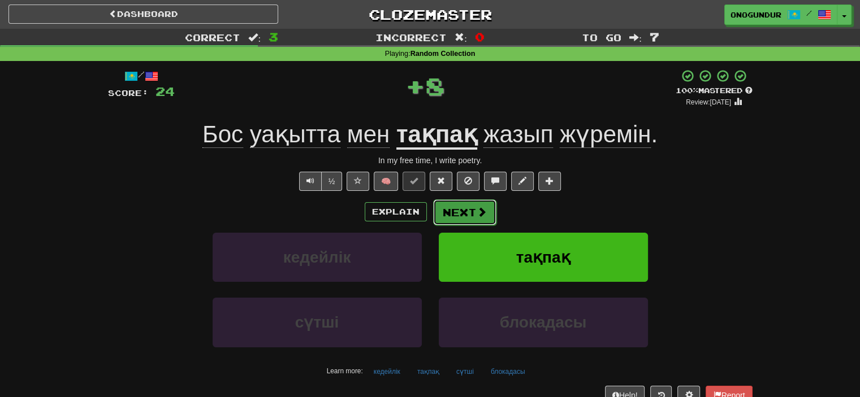
click at [470, 210] on button "Next" at bounding box center [464, 213] width 63 height 26
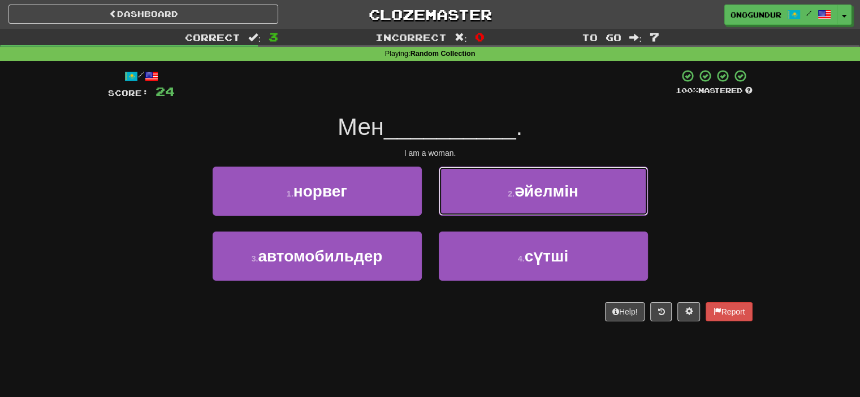
click at [495, 193] on button "2 . әйелмін" at bounding box center [543, 191] width 209 height 49
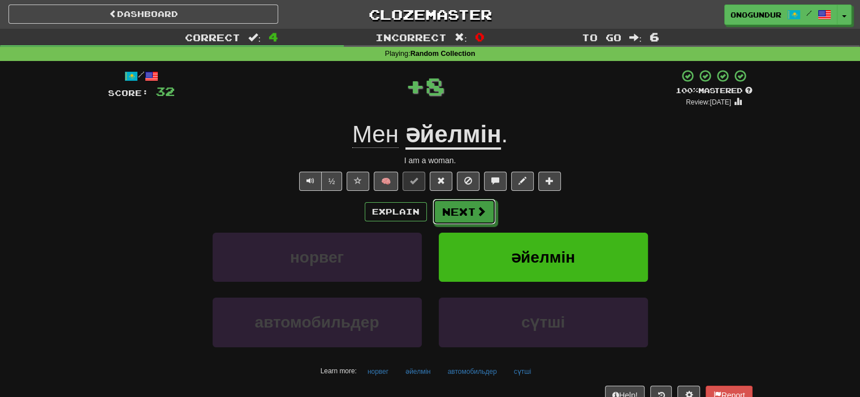
click at [473, 211] on button "Next" at bounding box center [464, 212] width 63 height 26
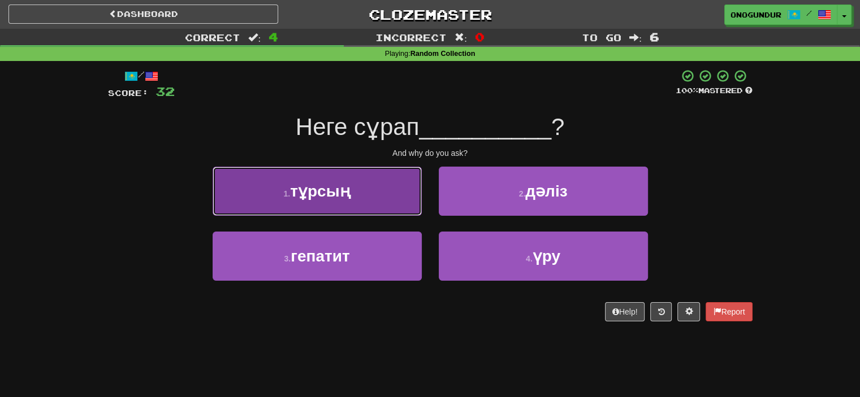
click at [361, 199] on button "1 . тұрсың" at bounding box center [317, 191] width 209 height 49
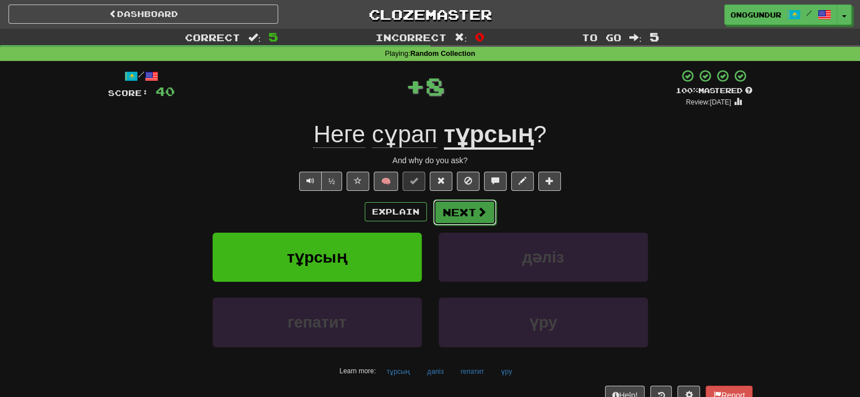
click at [461, 213] on button "Next" at bounding box center [464, 213] width 63 height 26
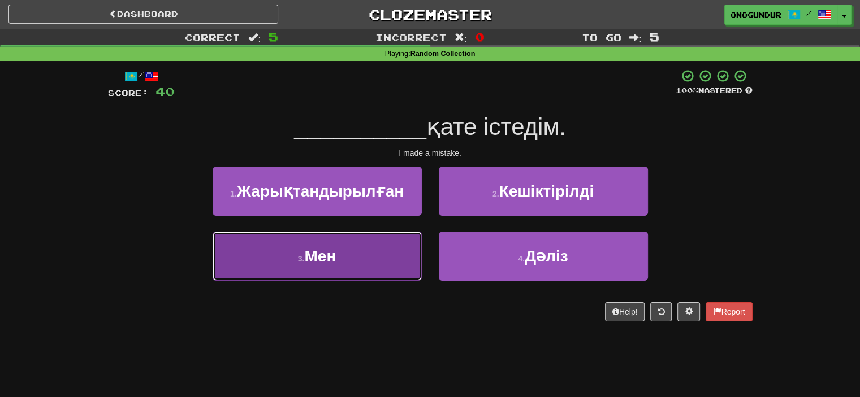
click at [303, 255] on small "3 ." at bounding box center [301, 258] width 7 height 9
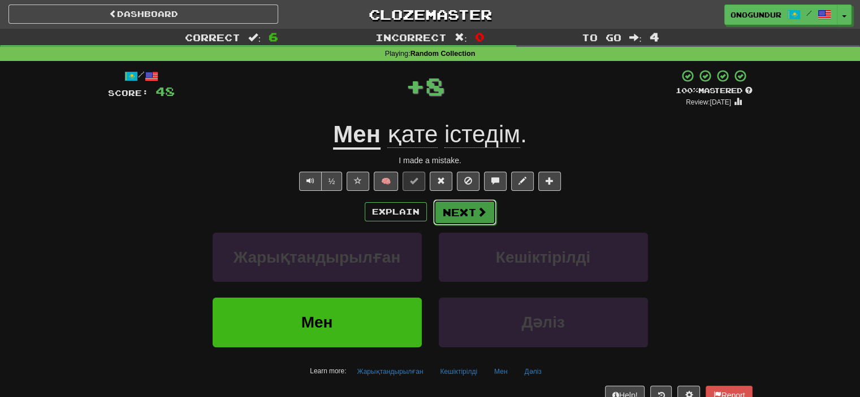
click at [448, 219] on button "Next" at bounding box center [464, 213] width 63 height 26
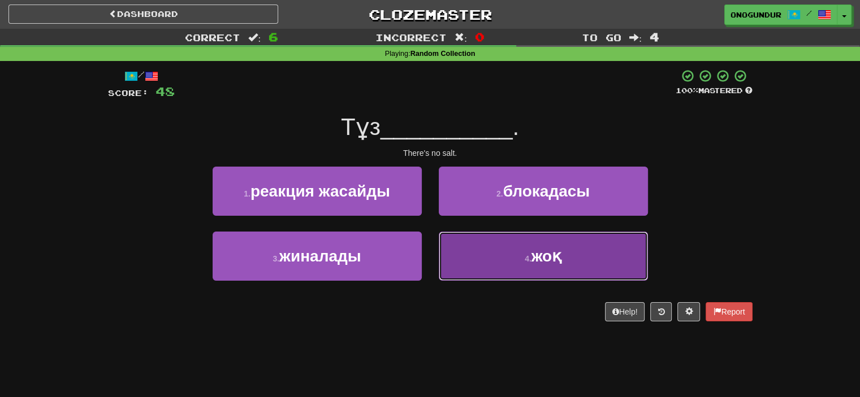
click at [528, 242] on button "4 . жоқ" at bounding box center [543, 256] width 209 height 49
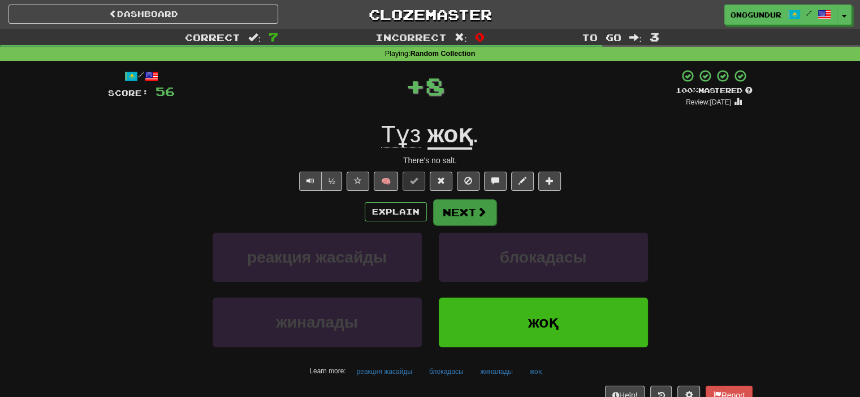
drag, startPoint x: 512, startPoint y: 228, endPoint x: 473, endPoint y: 220, distance: 40.5
click at [498, 218] on div "Explain Next" at bounding box center [430, 212] width 645 height 26
click at [468, 214] on button "Next" at bounding box center [464, 213] width 63 height 26
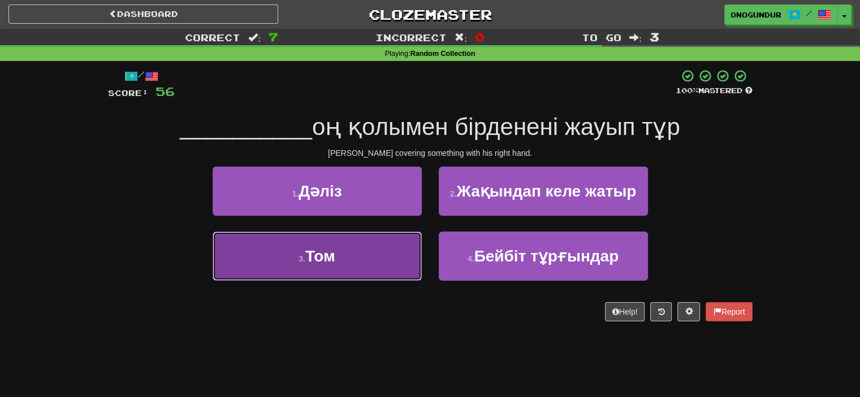
click at [330, 253] on span "Том" at bounding box center [320, 257] width 30 height 18
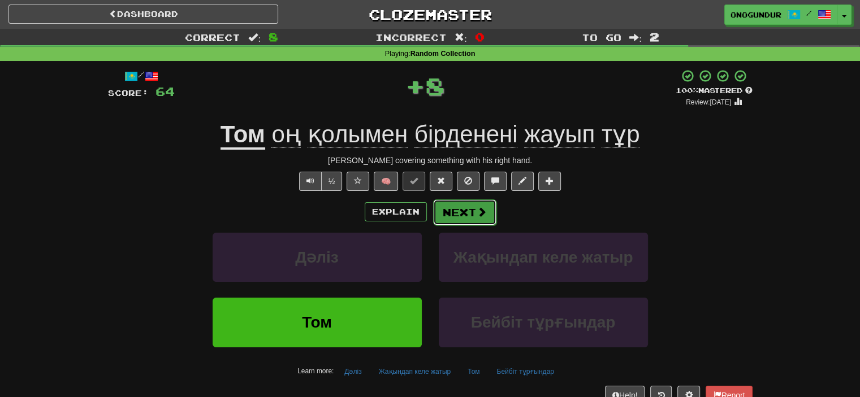
click at [464, 207] on button "Next" at bounding box center [464, 213] width 63 height 26
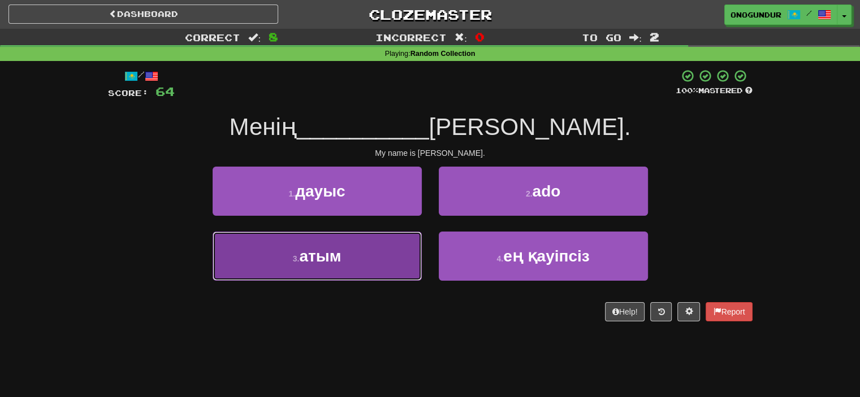
click at [338, 263] on span "атым" at bounding box center [320, 257] width 42 height 18
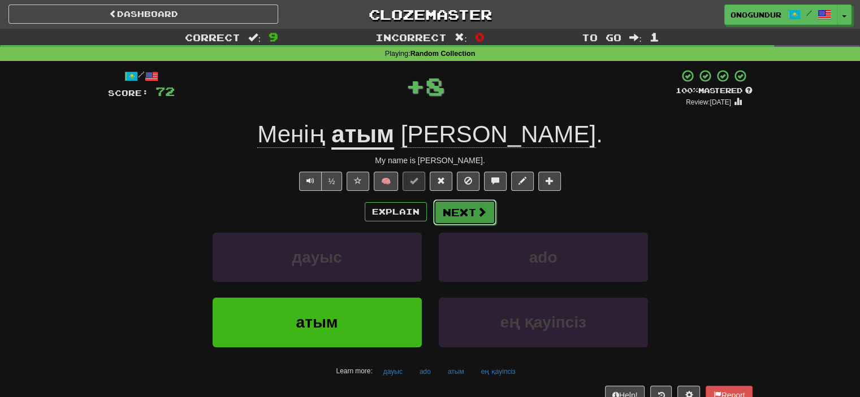
click at [467, 205] on button "Next" at bounding box center [464, 213] width 63 height 26
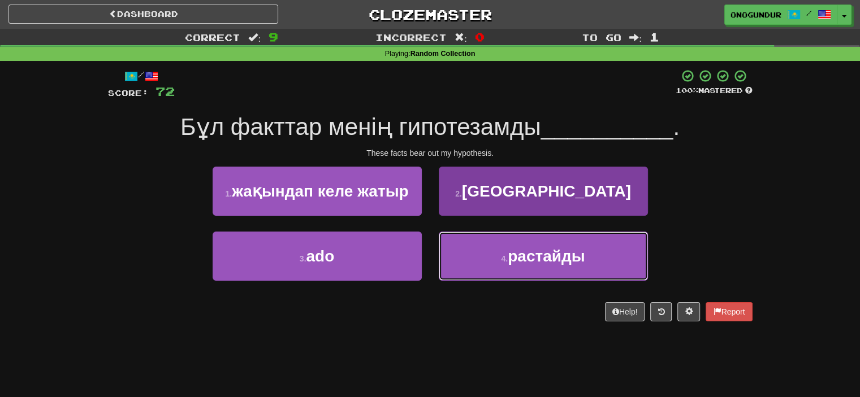
click at [479, 248] on button "4 . растайды" at bounding box center [543, 256] width 209 height 49
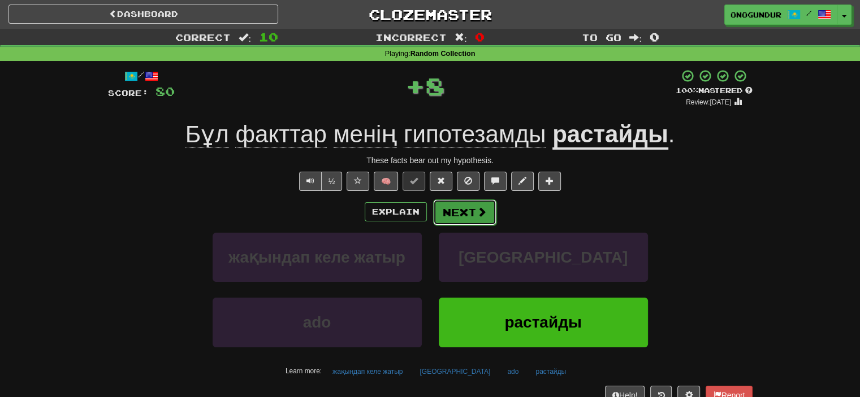
click at [450, 201] on button "Next" at bounding box center [464, 213] width 63 height 26
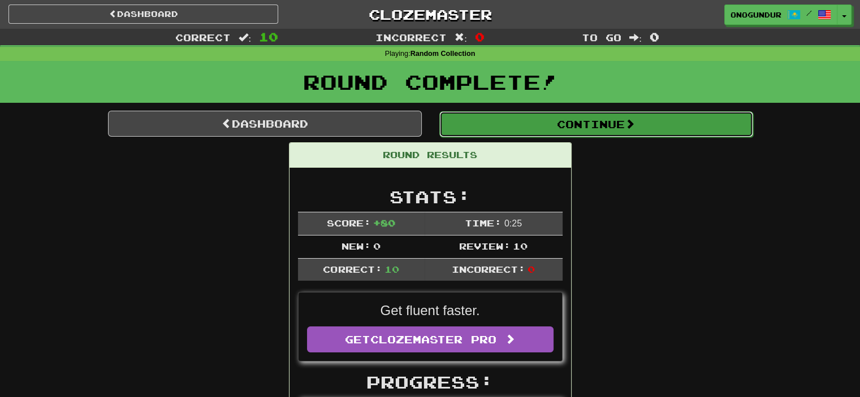
click at [578, 119] on button "Continue" at bounding box center [596, 124] width 314 height 26
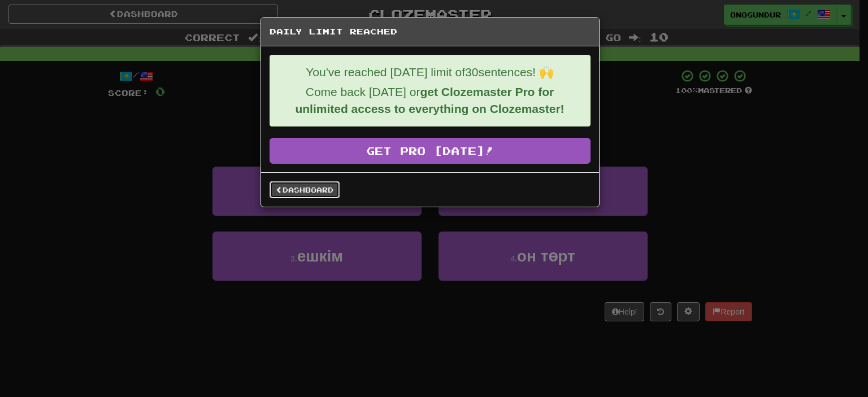
click at [308, 189] on link "Dashboard" at bounding box center [305, 189] width 70 height 17
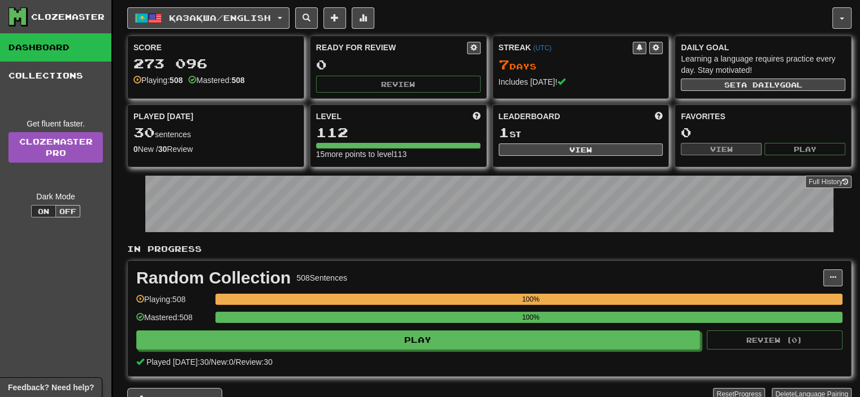
click at [516, 261] on div "Random Collection 508 Sentences Manage Sentences Unpin from Dashboard Playing: …" at bounding box center [489, 318] width 723 height 115
click at [289, 24] on button "Қазақша / English" at bounding box center [208, 17] width 162 height 21
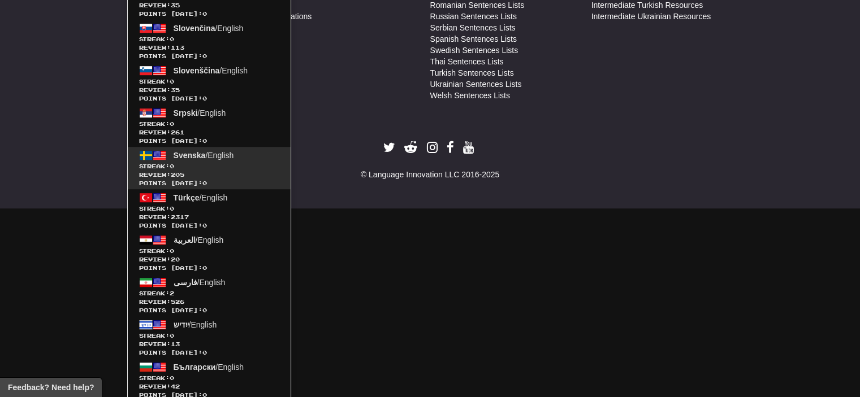
scroll to position [725, 0]
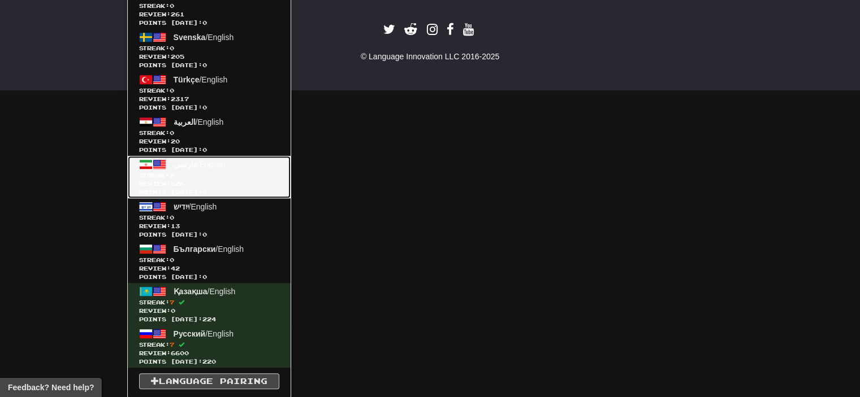
click at [244, 176] on span "Streak: 2" at bounding box center [209, 175] width 140 height 8
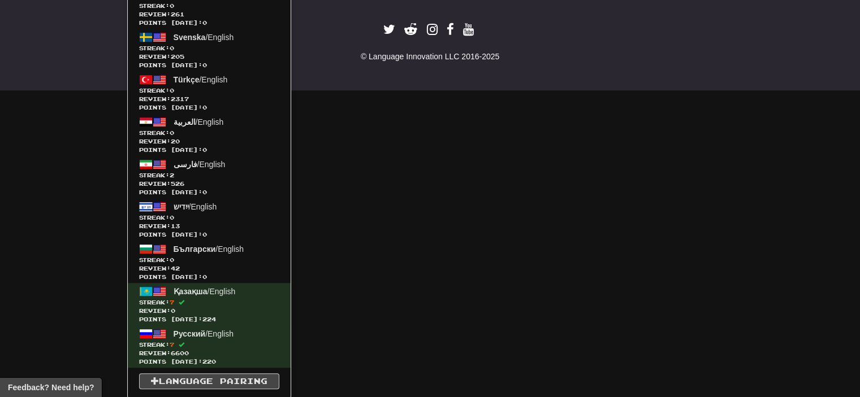
scroll to position [416, 0]
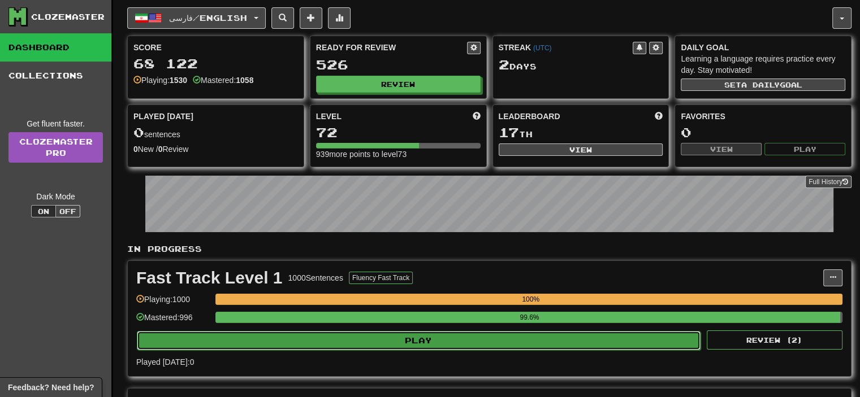
click at [391, 342] on button "Play" at bounding box center [419, 340] width 564 height 19
select select "**"
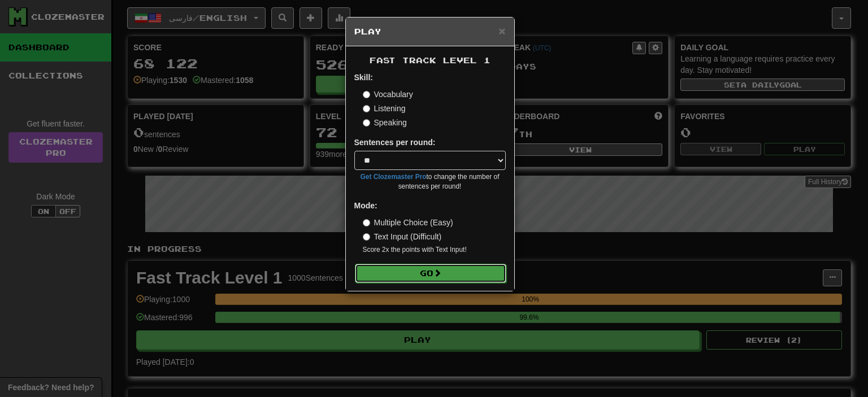
click at [446, 279] on button "Go" at bounding box center [431, 273] width 152 height 19
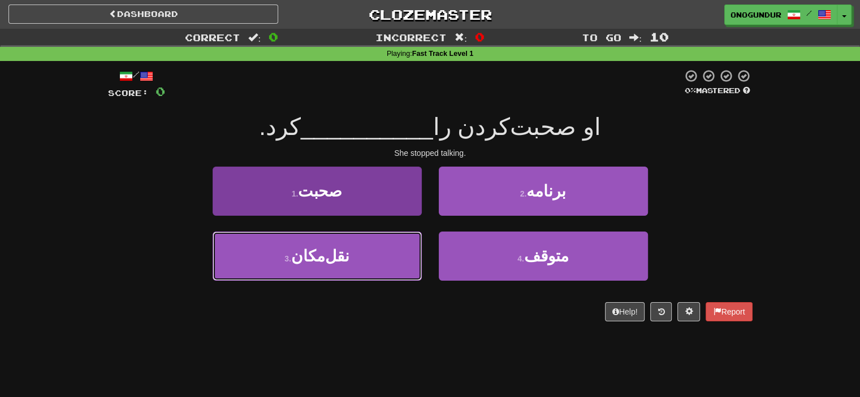
click at [371, 256] on button "3 . نقل‌مکان" at bounding box center [317, 256] width 209 height 49
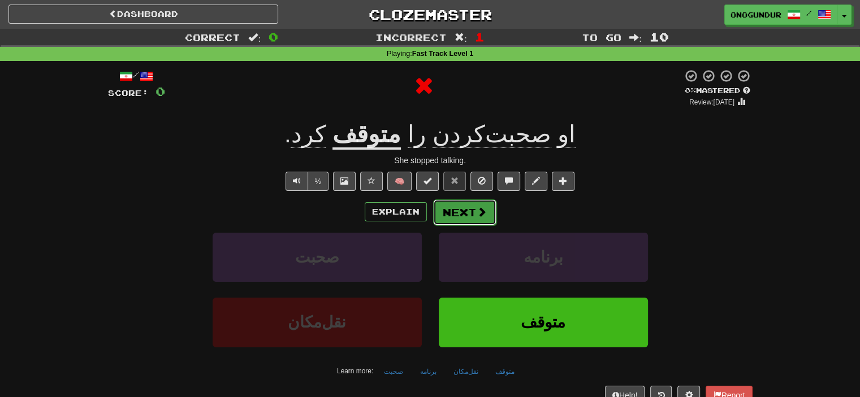
click at [466, 206] on button "Next" at bounding box center [464, 213] width 63 height 26
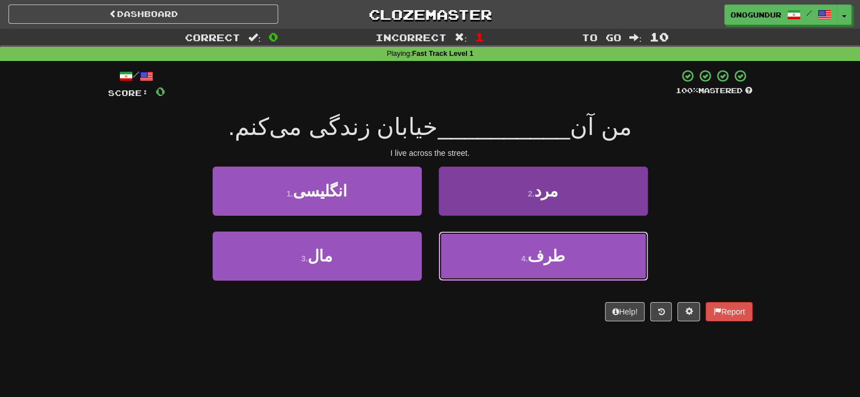
click at [507, 273] on button "4 . طرف" at bounding box center [543, 256] width 209 height 49
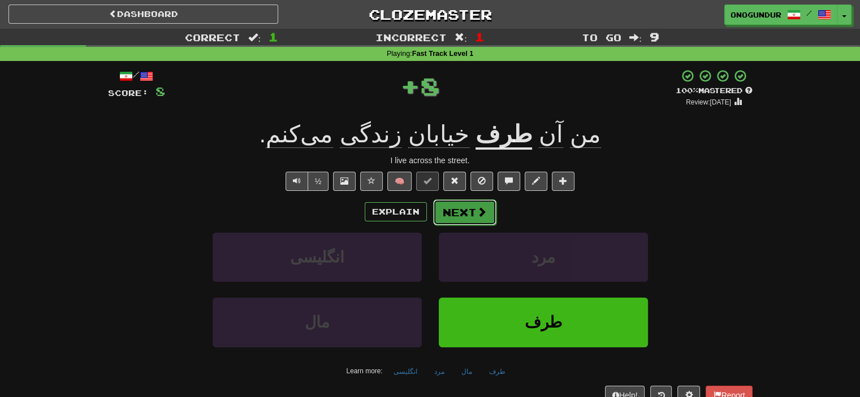
click at [474, 217] on button "Next" at bounding box center [464, 213] width 63 height 26
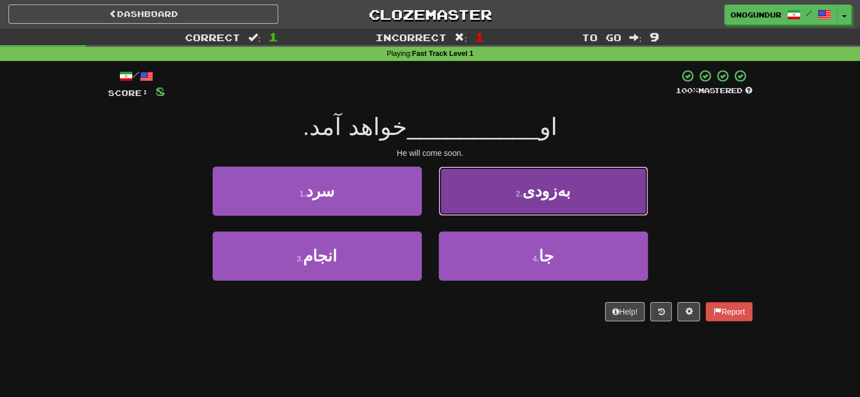
click at [536, 202] on button "2 . به‌زودی" at bounding box center [543, 191] width 209 height 49
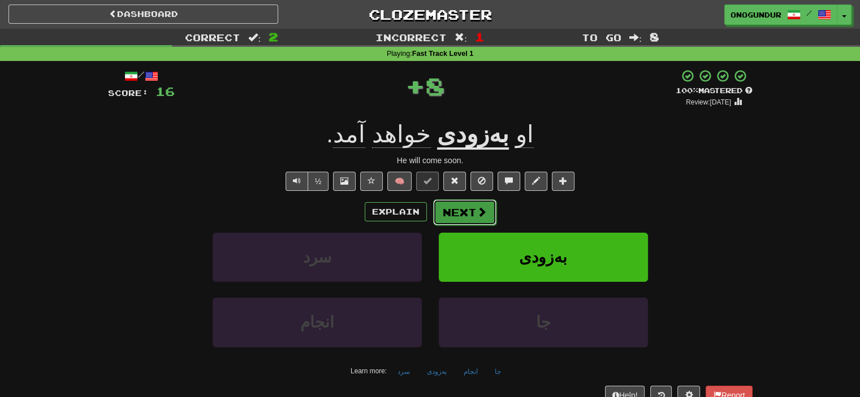
click at [472, 210] on button "Next" at bounding box center [464, 213] width 63 height 26
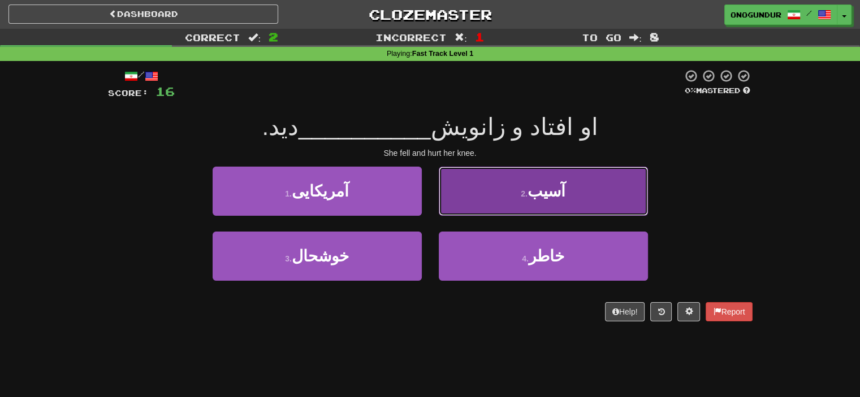
click at [538, 193] on span "آسیب" at bounding box center [546, 192] width 38 height 18
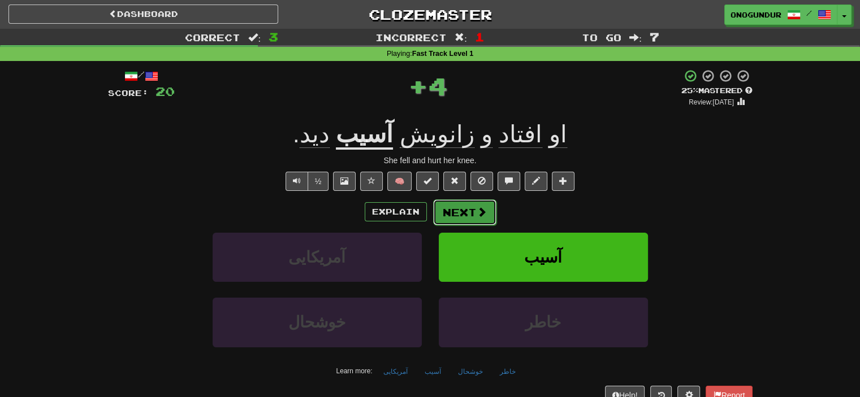
click at [477, 207] on span at bounding box center [482, 212] width 10 height 10
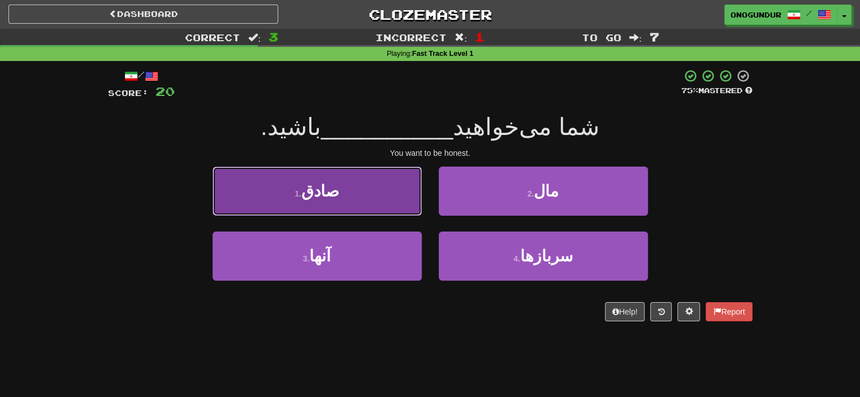
drag, startPoint x: 369, startPoint y: 195, endPoint x: 397, endPoint y: 198, distance: 28.4
click at [370, 194] on button "1 . صادق" at bounding box center [317, 191] width 209 height 49
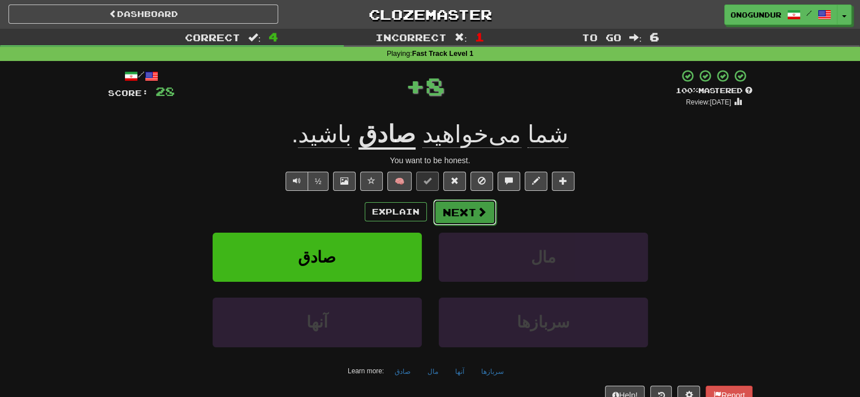
click at [484, 217] on span at bounding box center [482, 212] width 10 height 10
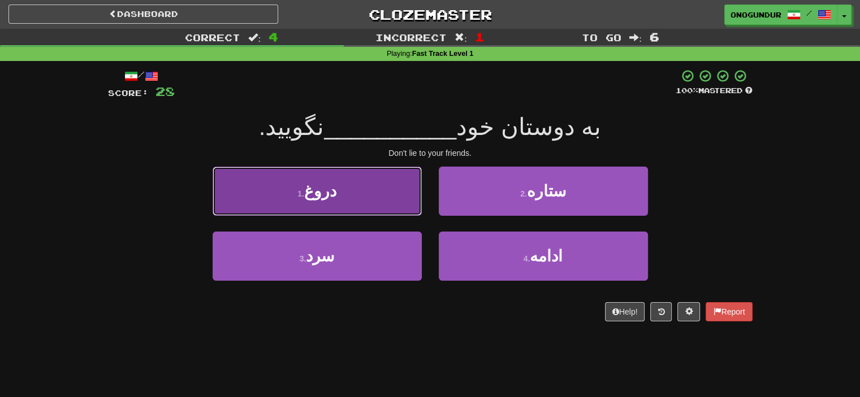
click at [370, 194] on button "1 . دروغ" at bounding box center [317, 191] width 209 height 49
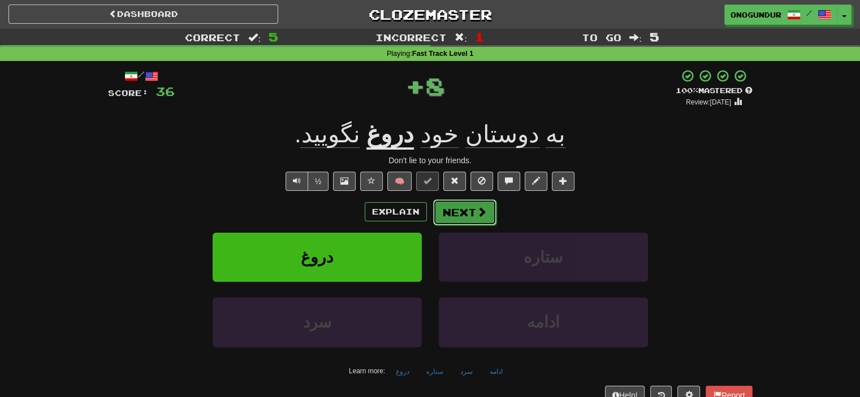
click at [462, 215] on button "Next" at bounding box center [464, 213] width 63 height 26
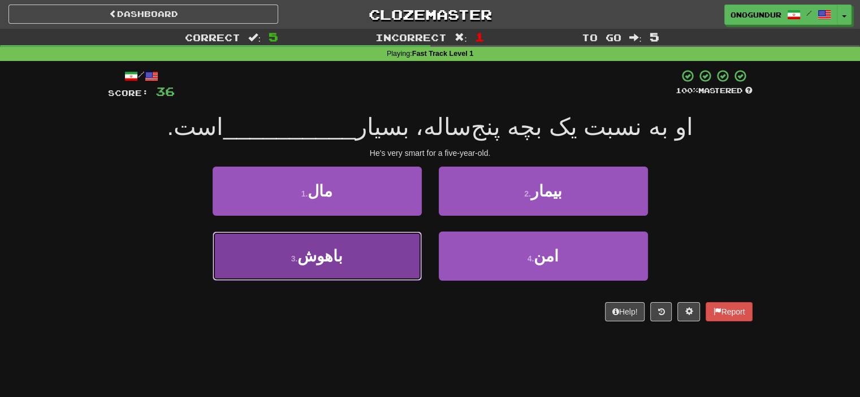
click at [351, 248] on button "3 . باهوش" at bounding box center [317, 256] width 209 height 49
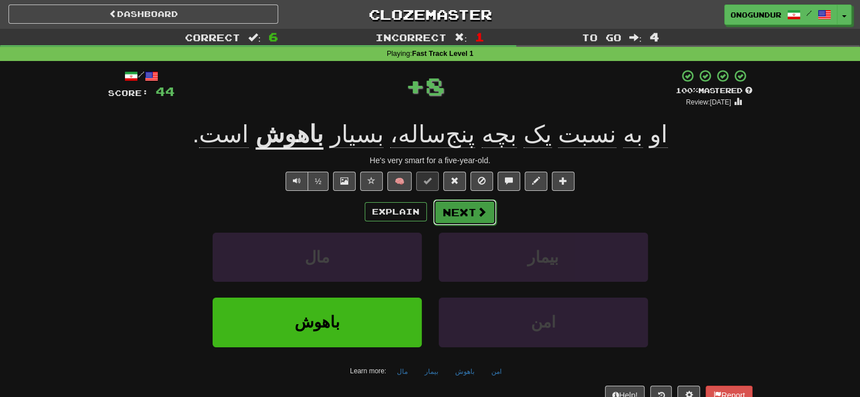
click at [453, 200] on button "Next" at bounding box center [464, 213] width 63 height 26
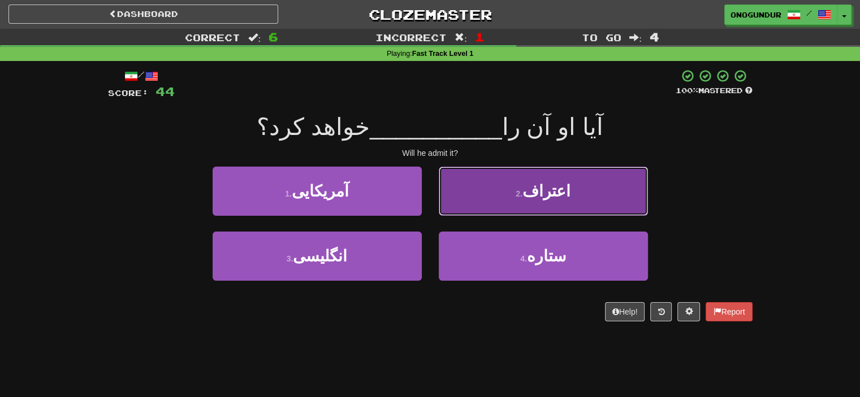
click at [511, 203] on button "2 . اعتراف" at bounding box center [543, 191] width 209 height 49
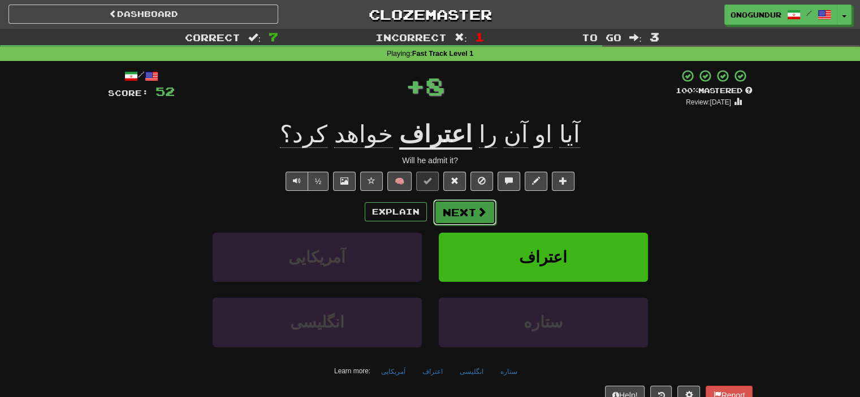
click at [477, 210] on span at bounding box center [482, 212] width 10 height 10
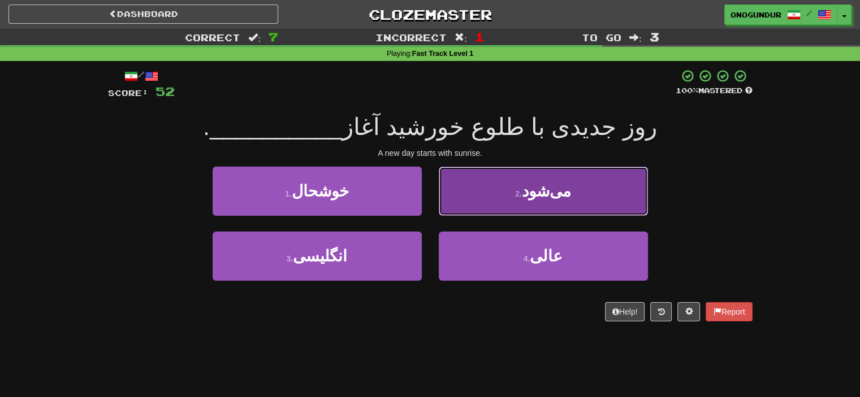
click at [522, 198] on small "2 ." at bounding box center [518, 193] width 7 height 9
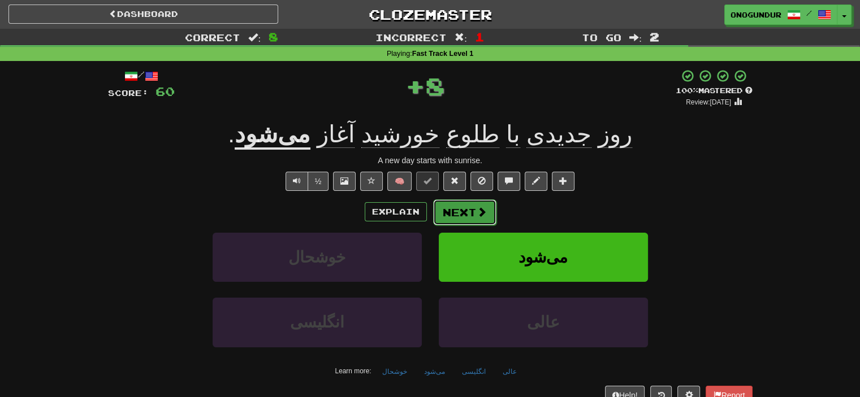
click at [468, 210] on button "Next" at bounding box center [464, 213] width 63 height 26
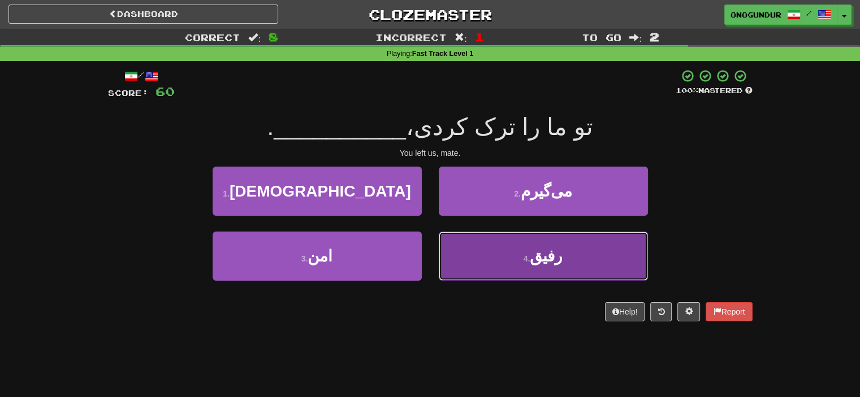
click at [545, 250] on span "رفیق" at bounding box center [546, 257] width 33 height 18
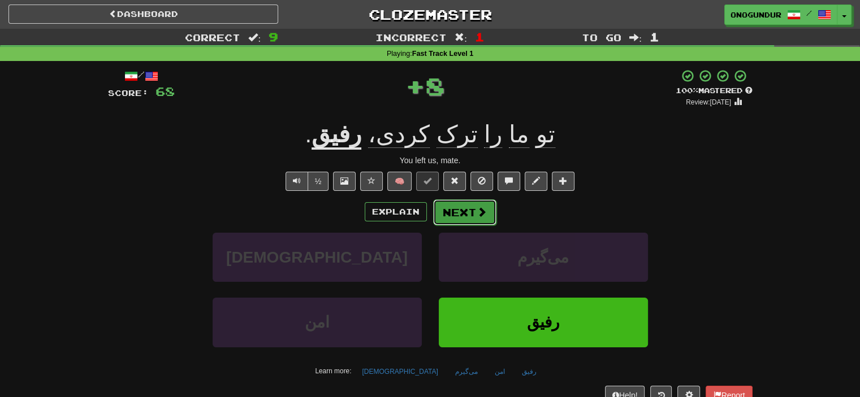
click at [459, 203] on button "Next" at bounding box center [464, 213] width 63 height 26
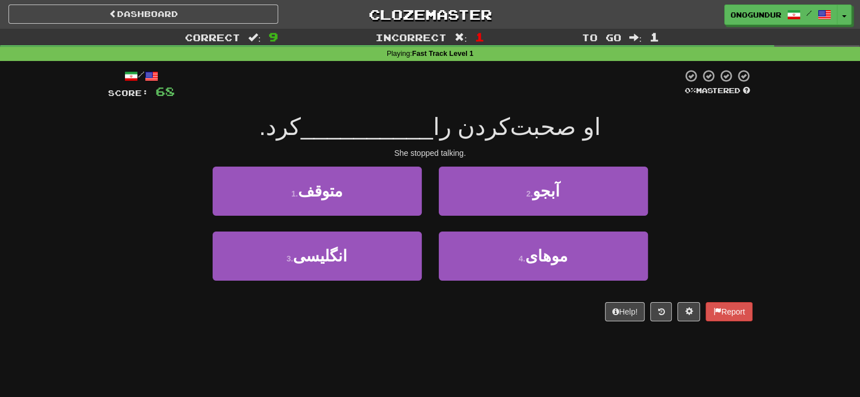
click at [424, 334] on div "/ Score: 68 0 % Mastered او صحبت‌کردن را __________ کرد. She stopped talking. 1…" at bounding box center [430, 199] width 645 height 276
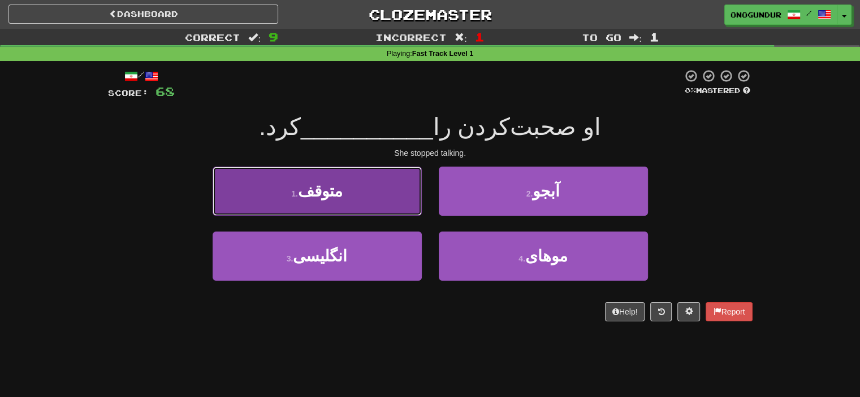
click at [352, 194] on button "1 . متوقف" at bounding box center [317, 191] width 209 height 49
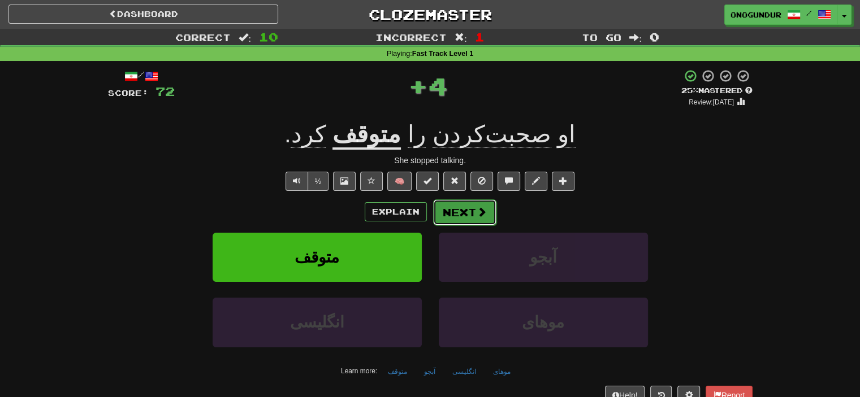
click at [469, 207] on button "Next" at bounding box center [464, 213] width 63 height 26
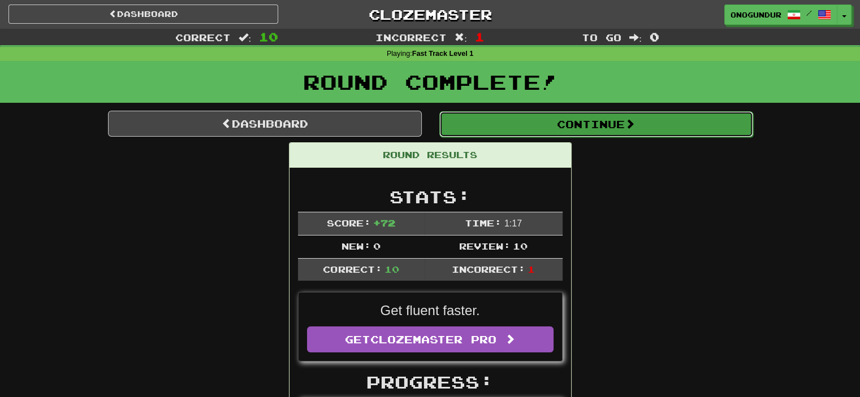
click at [625, 118] on button "Continue" at bounding box center [596, 124] width 314 height 26
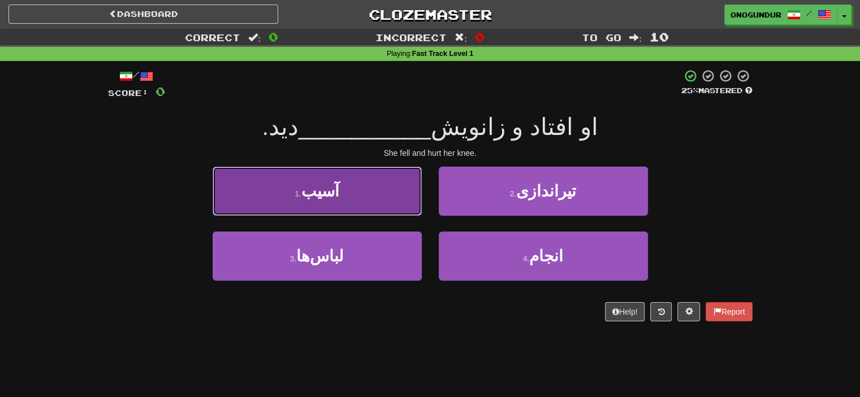
click at [396, 198] on button "1 . آسیب" at bounding box center [317, 191] width 209 height 49
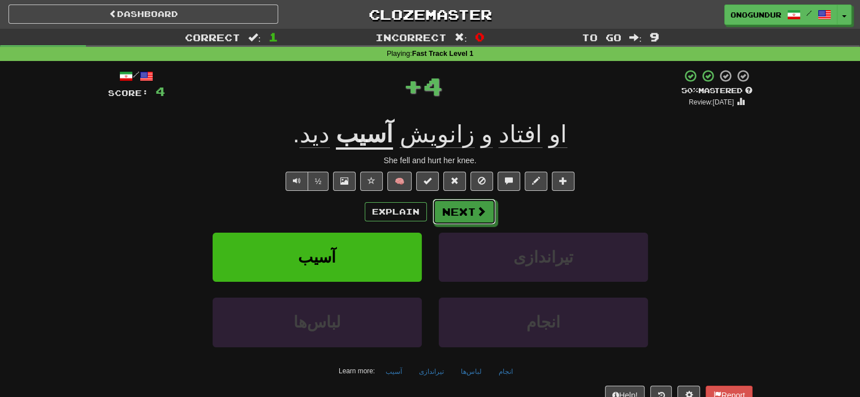
click at [479, 210] on span at bounding box center [481, 211] width 10 height 10
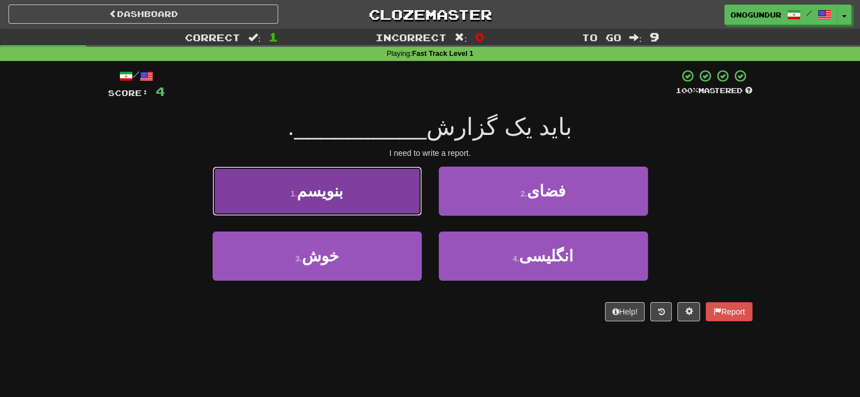
click at [379, 190] on button "1 . بنویسم" at bounding box center [317, 191] width 209 height 49
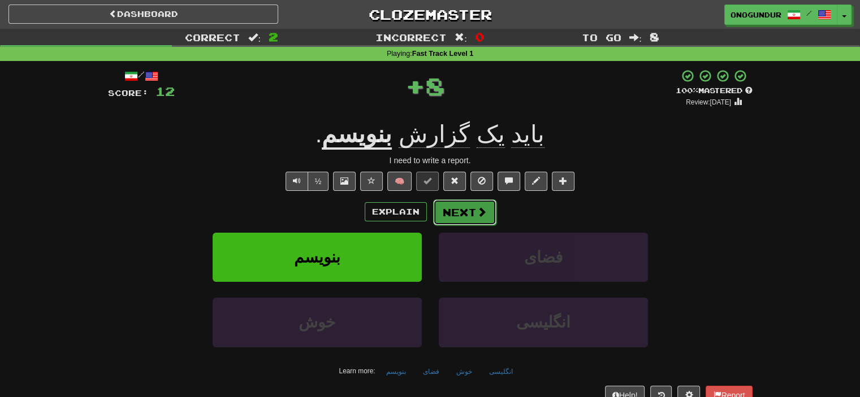
click at [461, 202] on button "Next" at bounding box center [464, 213] width 63 height 26
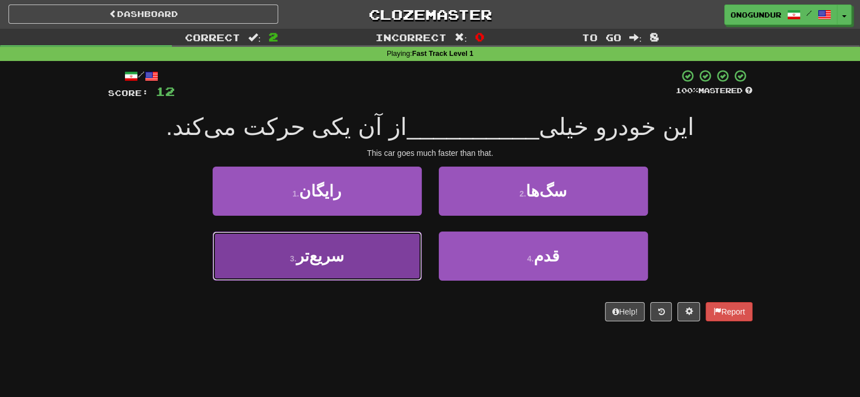
click at [285, 262] on button "3 . سریع‌تر" at bounding box center [317, 256] width 209 height 49
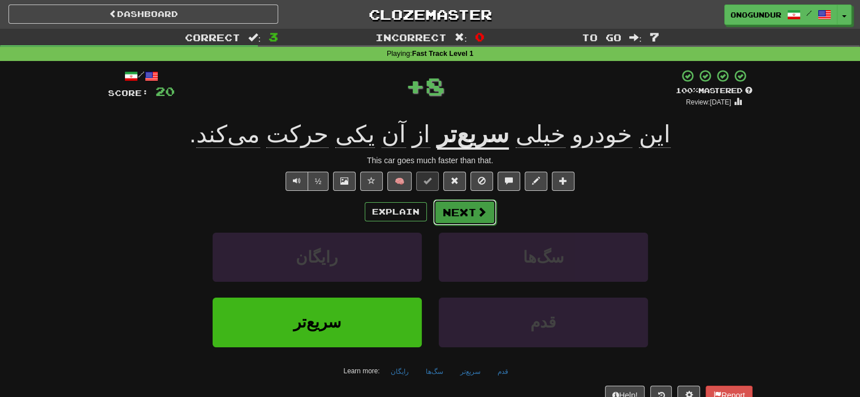
click at [450, 209] on button "Next" at bounding box center [464, 213] width 63 height 26
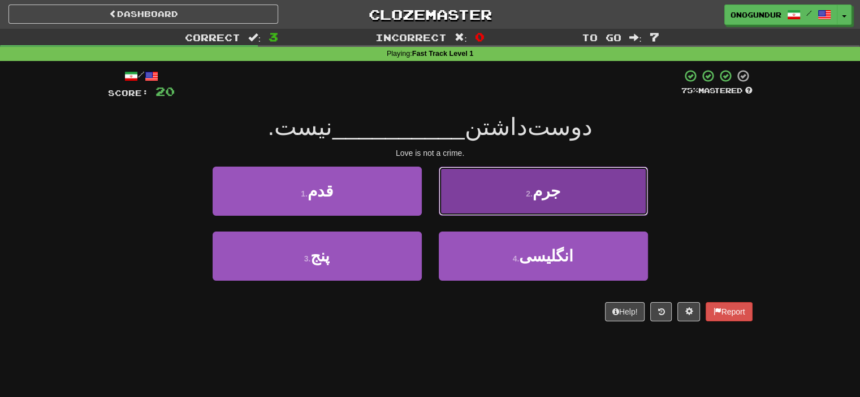
click at [516, 193] on button "2 . جرم" at bounding box center [543, 191] width 209 height 49
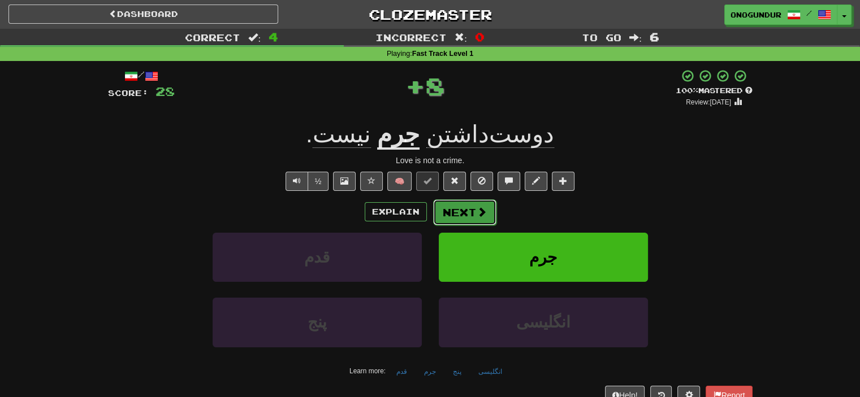
click at [457, 212] on button "Next" at bounding box center [464, 213] width 63 height 26
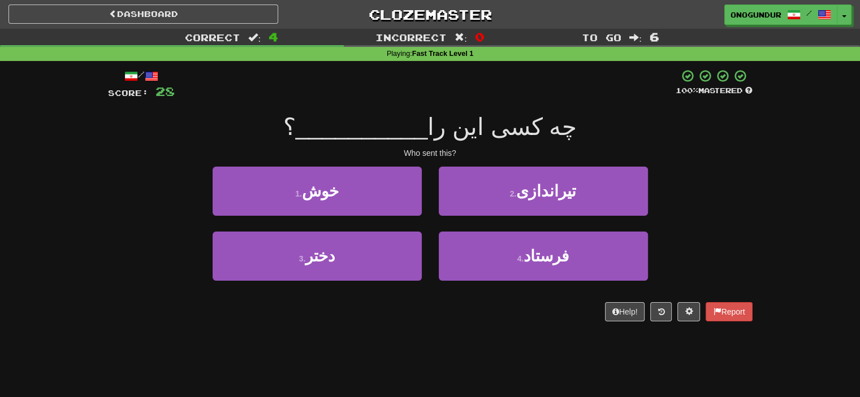
drag, startPoint x: 713, startPoint y: 171, endPoint x: 615, endPoint y: 150, distance: 100.6
click at [705, 168] on div "1 . خوش 2 . تیراندازی" at bounding box center [430, 199] width 678 height 65
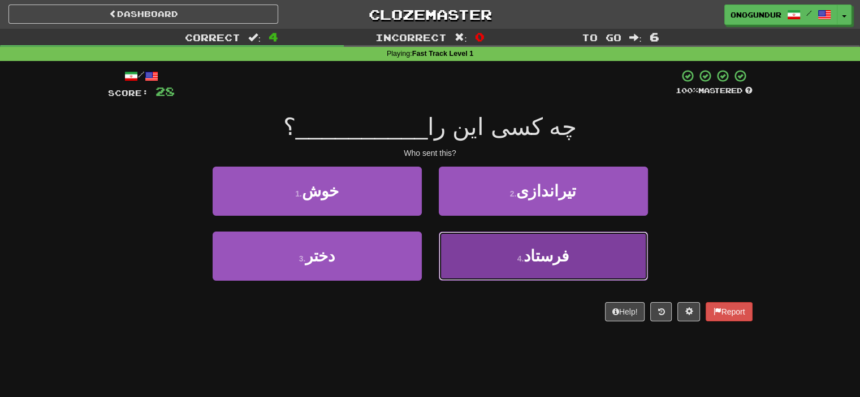
click at [530, 257] on span "فرستاد" at bounding box center [546, 257] width 45 height 18
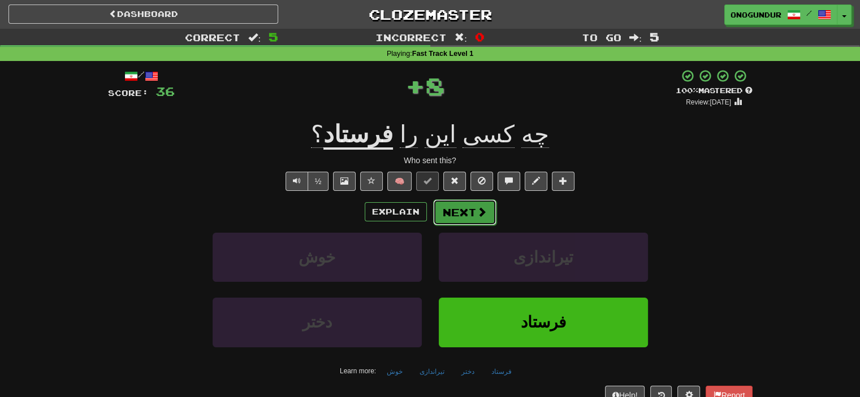
click at [477, 214] on span at bounding box center [482, 212] width 10 height 10
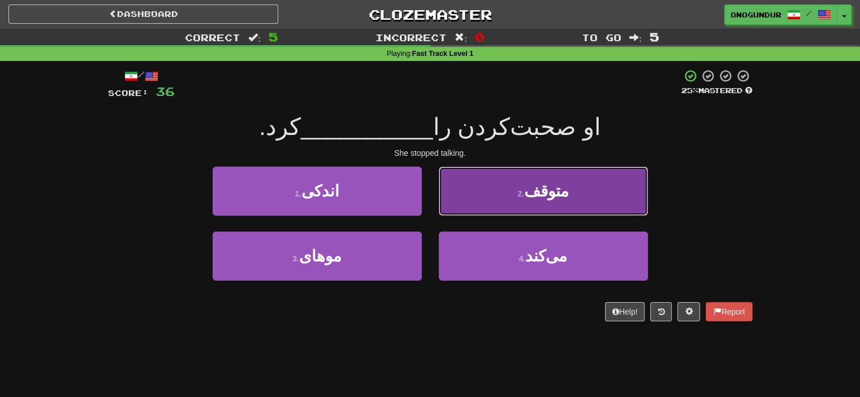
click at [466, 211] on button "2 . متوقف" at bounding box center [543, 191] width 209 height 49
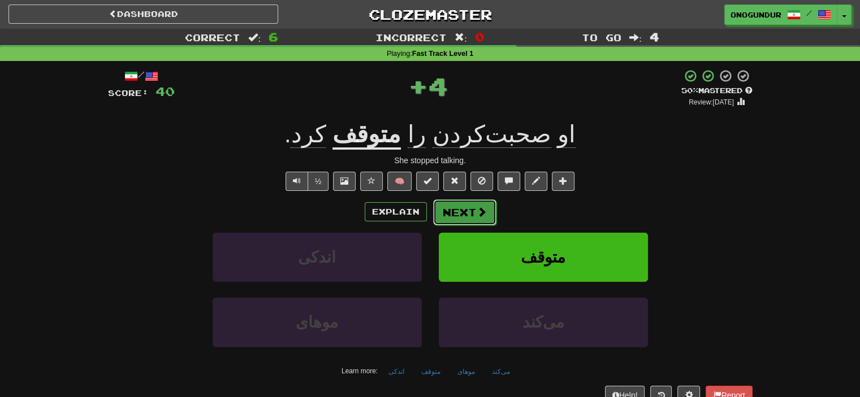
click at [463, 211] on button "Next" at bounding box center [464, 213] width 63 height 26
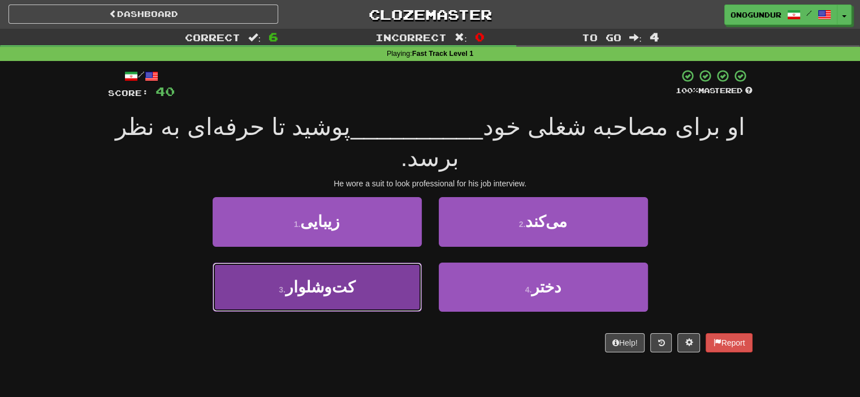
click at [283, 263] on button "3 . کت‌وشلوار" at bounding box center [317, 287] width 209 height 49
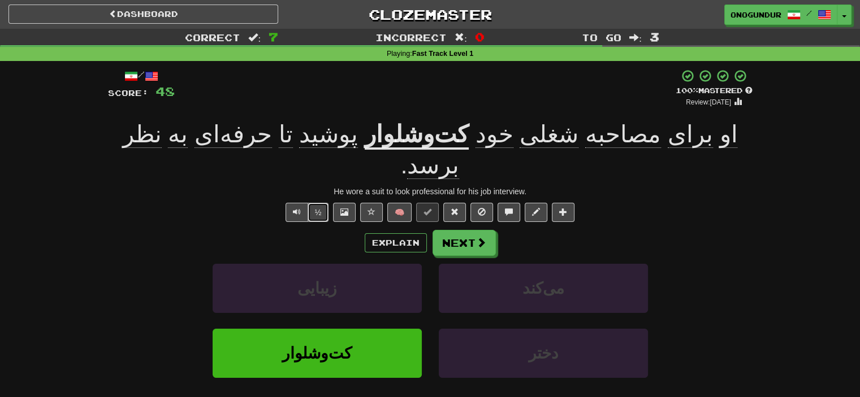
click at [309, 203] on button "½" at bounding box center [318, 212] width 21 height 19
click at [298, 208] on span "Text-to-speech controls" at bounding box center [297, 212] width 8 height 8
click at [463, 231] on button "Next" at bounding box center [464, 244] width 63 height 26
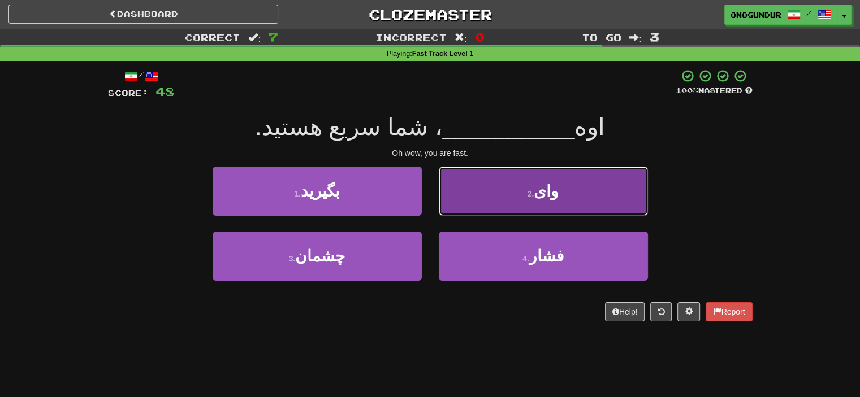
click at [542, 187] on span "وای" at bounding box center [546, 192] width 25 height 18
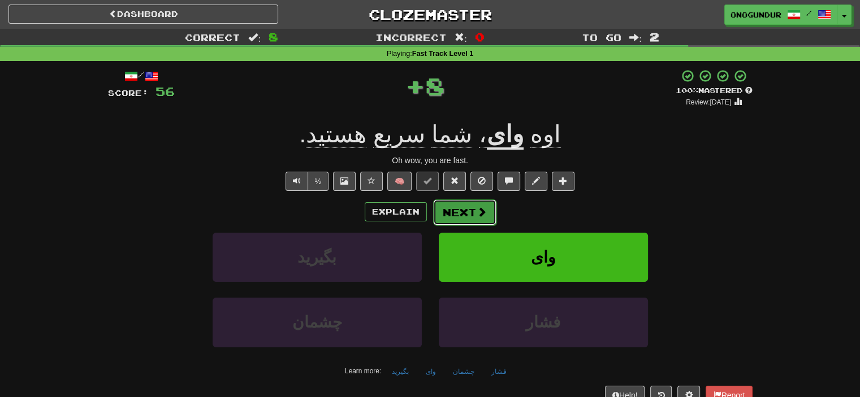
click at [456, 210] on button "Next" at bounding box center [464, 213] width 63 height 26
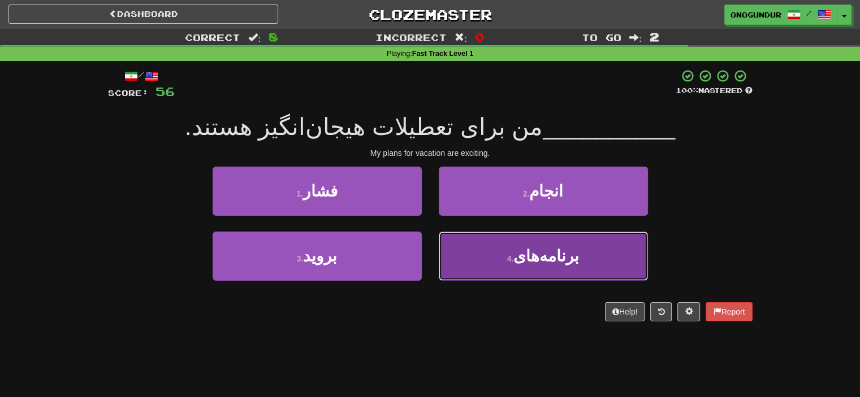
click at [475, 257] on button "4 . برنامه‌های" at bounding box center [543, 256] width 209 height 49
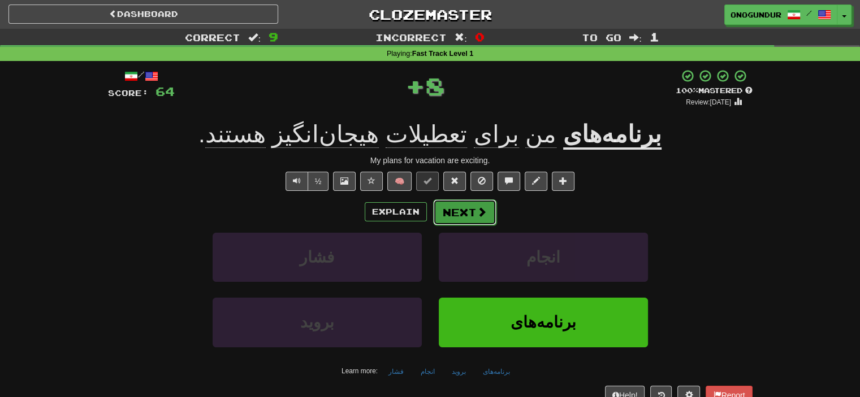
click at [479, 220] on button "Next" at bounding box center [464, 213] width 63 height 26
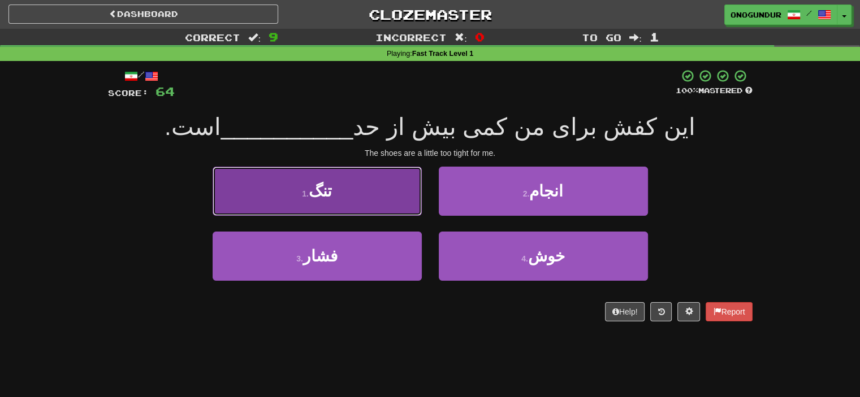
click at [364, 188] on button "1 . تنگ" at bounding box center [317, 191] width 209 height 49
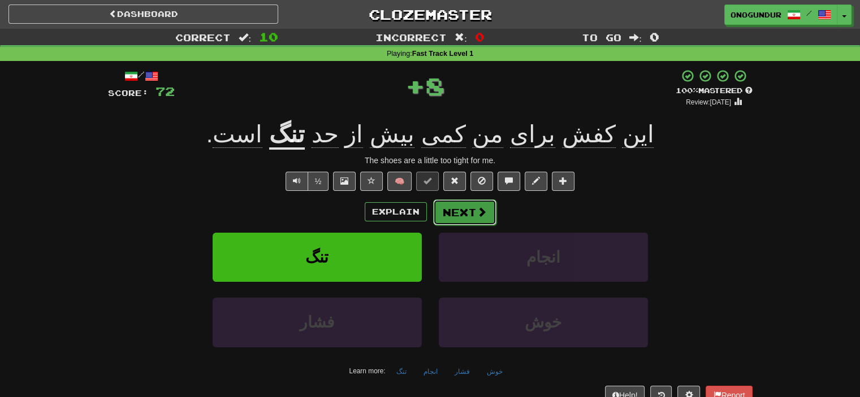
click at [457, 214] on button "Next" at bounding box center [464, 213] width 63 height 26
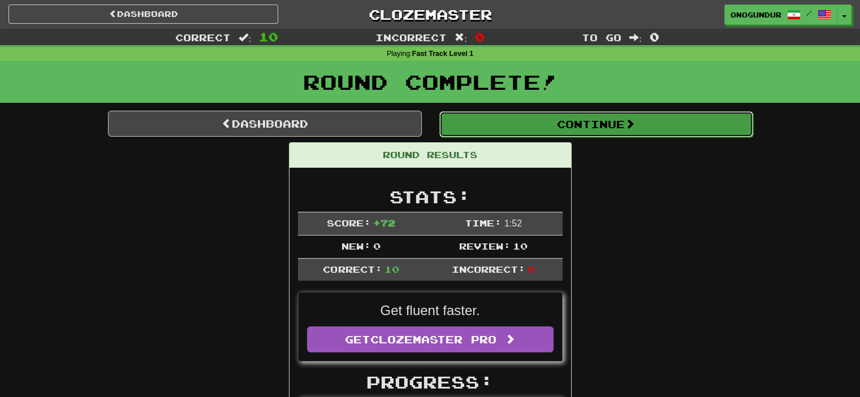
click at [663, 131] on button "Continue" at bounding box center [596, 124] width 314 height 26
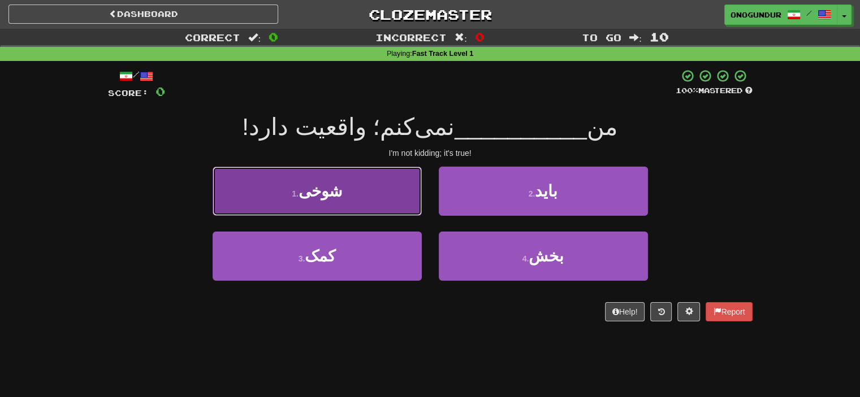
click at [375, 200] on button "1 . شوخی" at bounding box center [317, 191] width 209 height 49
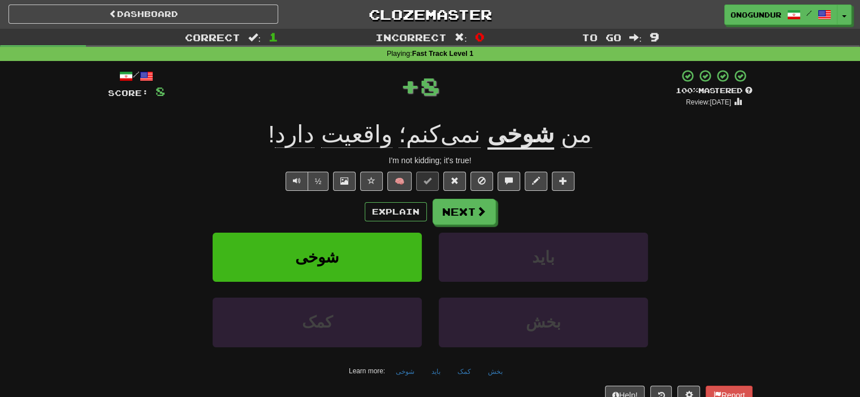
click at [502, 219] on div "Explain Next" at bounding box center [430, 212] width 645 height 26
click at [470, 207] on button "Next" at bounding box center [464, 213] width 63 height 26
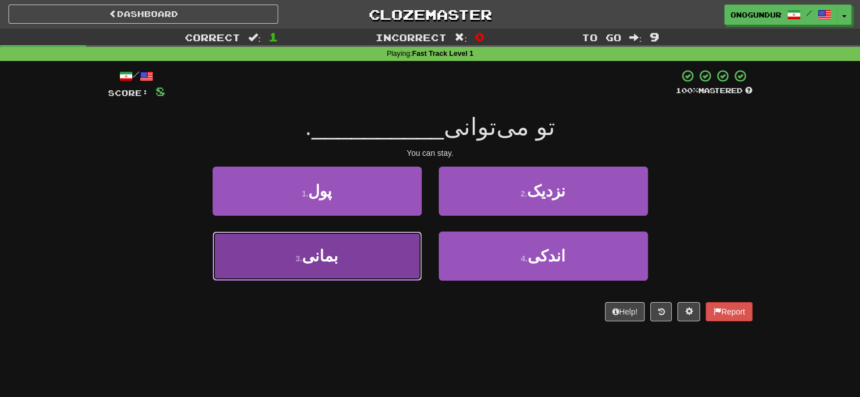
click at [400, 253] on button "3 . بمانی" at bounding box center [317, 256] width 209 height 49
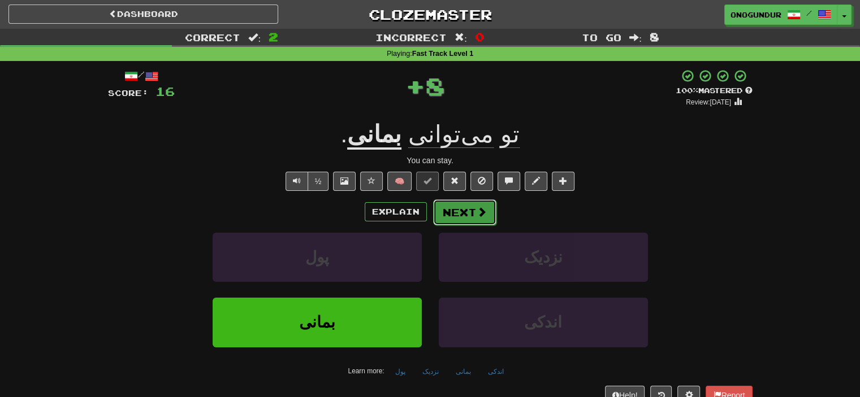
click at [464, 211] on button "Next" at bounding box center [464, 213] width 63 height 26
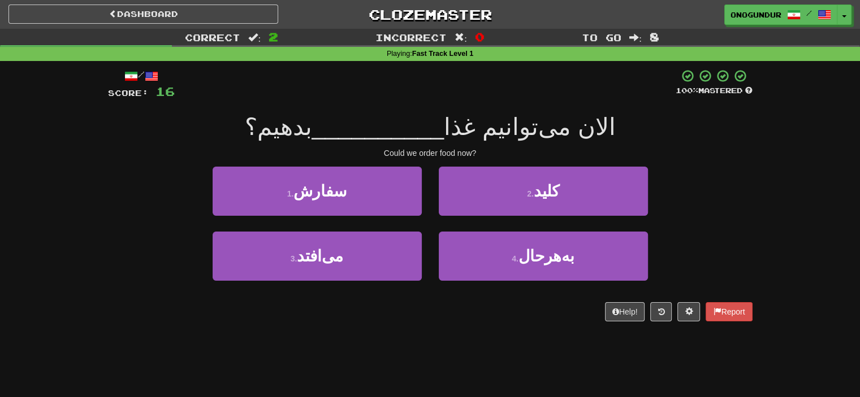
click at [441, 325] on div "/ Score: 16 100 % Mastered الان می‌توانیم غذا __________ بدهیم؟ Could we order …" at bounding box center [430, 199] width 645 height 276
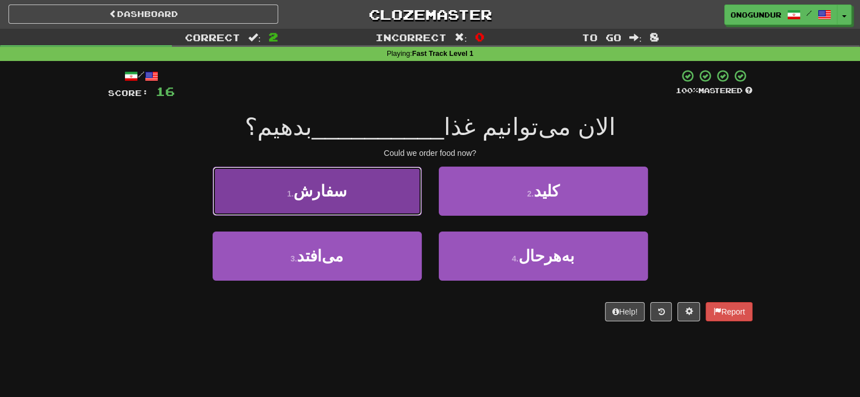
click at [380, 196] on button "1 . سفارش" at bounding box center [317, 191] width 209 height 49
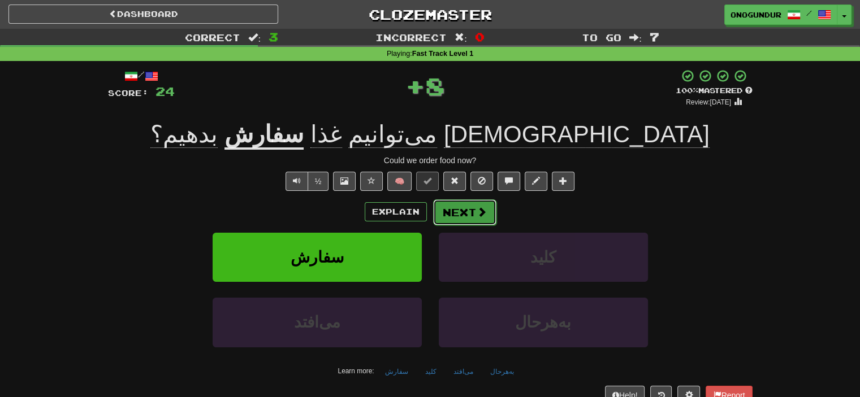
click at [464, 205] on button "Next" at bounding box center [464, 213] width 63 height 26
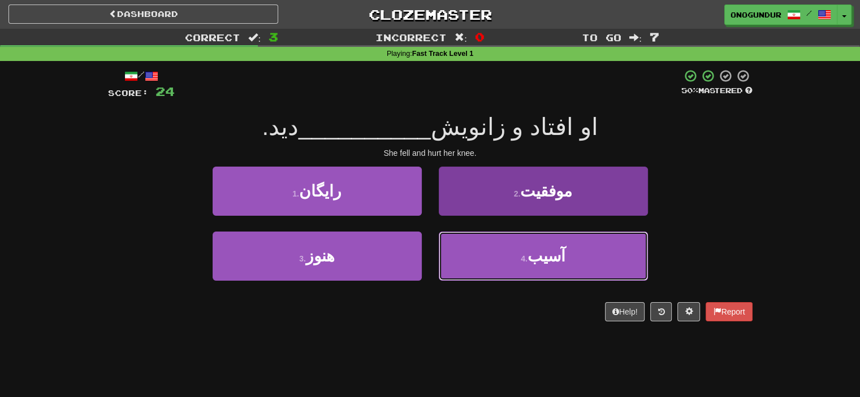
click at [540, 267] on button "4 . آسیب" at bounding box center [543, 256] width 209 height 49
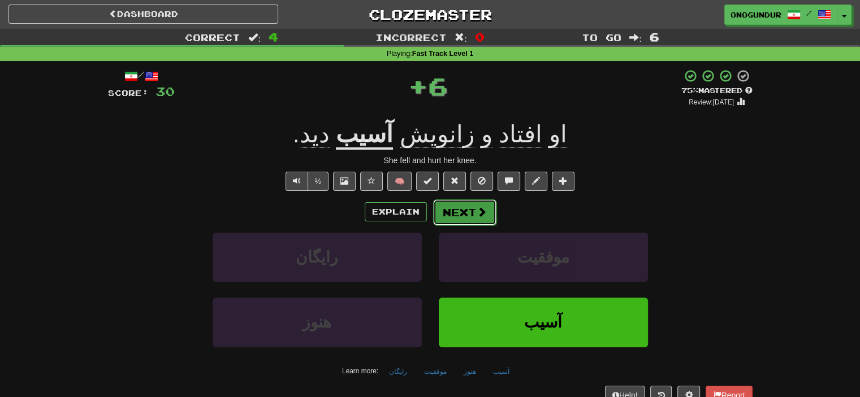
click at [481, 219] on button "Next" at bounding box center [464, 213] width 63 height 26
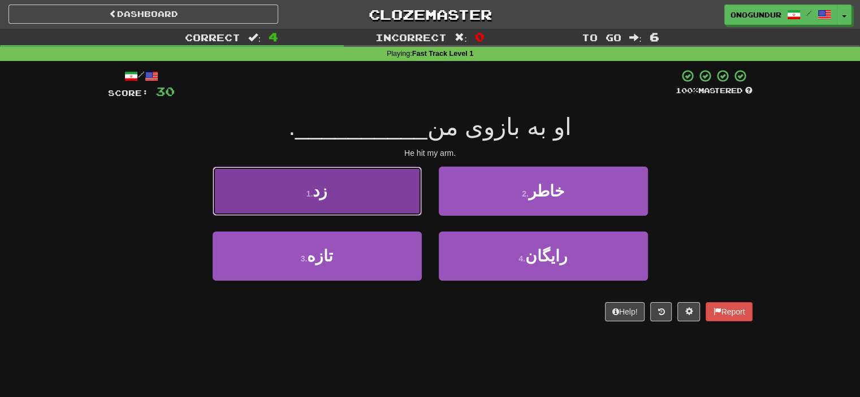
drag, startPoint x: 393, startPoint y: 188, endPoint x: 420, endPoint y: 197, distance: 27.9
click at [394, 189] on button "1 . زد" at bounding box center [317, 191] width 209 height 49
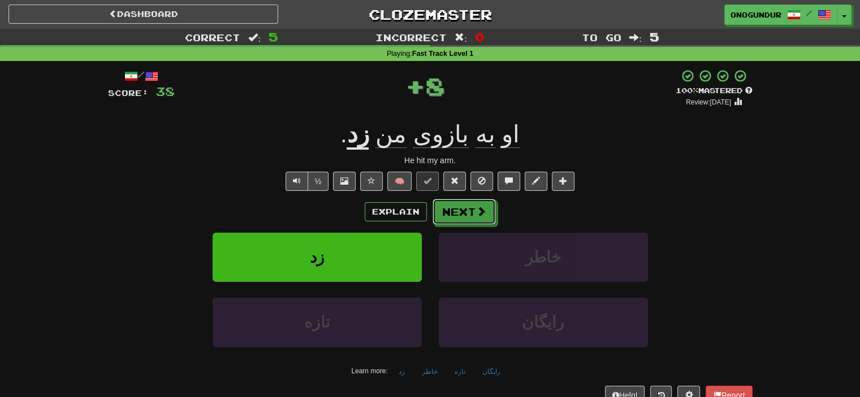
drag, startPoint x: 420, startPoint y: 197, endPoint x: 466, endPoint y: 207, distance: 47.6
click at [466, 207] on button "Next" at bounding box center [464, 213] width 63 height 26
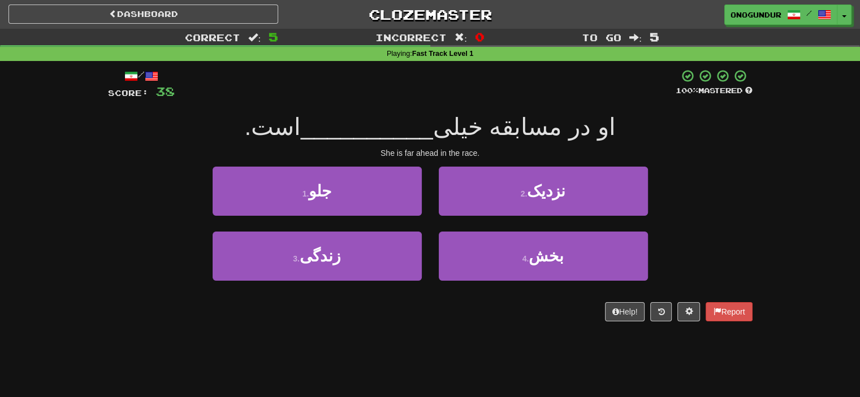
click at [715, 154] on div "She is far ahead in the race." at bounding box center [430, 153] width 645 height 11
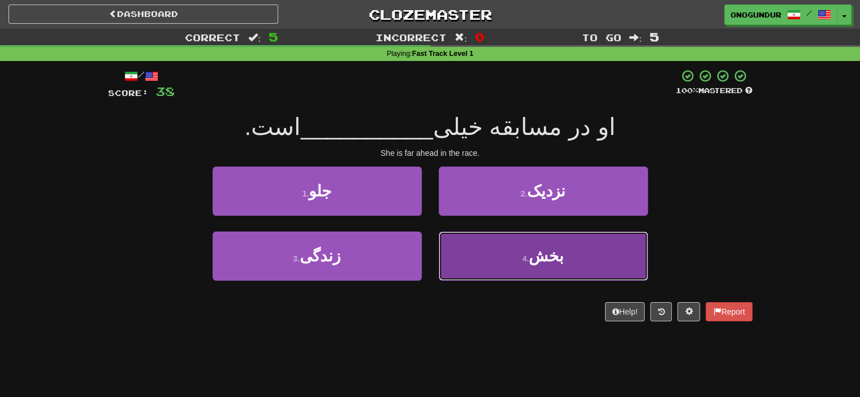
click at [531, 279] on button "4 . بخش" at bounding box center [543, 256] width 209 height 49
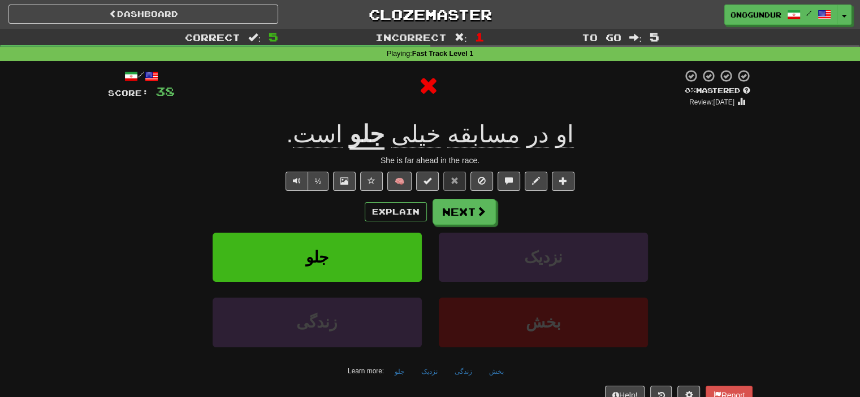
click at [480, 194] on div "/ Score: 38 0 % Mastered Review: 2025-08-16 او در مسابقه خیلی جلو است . She is …" at bounding box center [430, 237] width 645 height 336
click at [476, 200] on button "Next" at bounding box center [464, 213] width 63 height 26
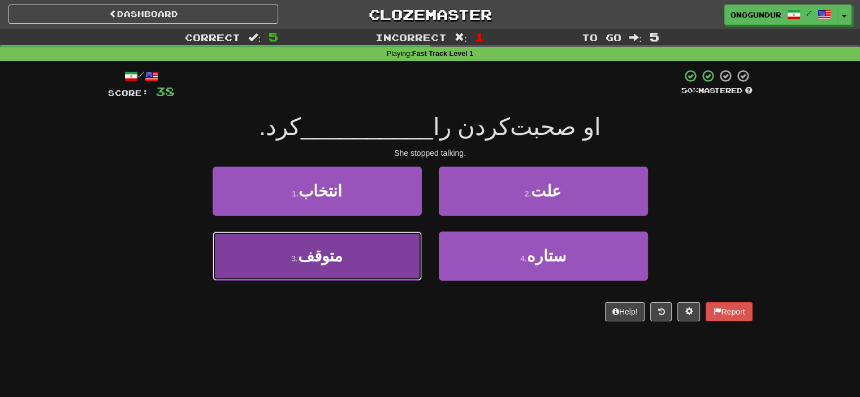
click at [378, 236] on button "3 . متوقف" at bounding box center [317, 256] width 209 height 49
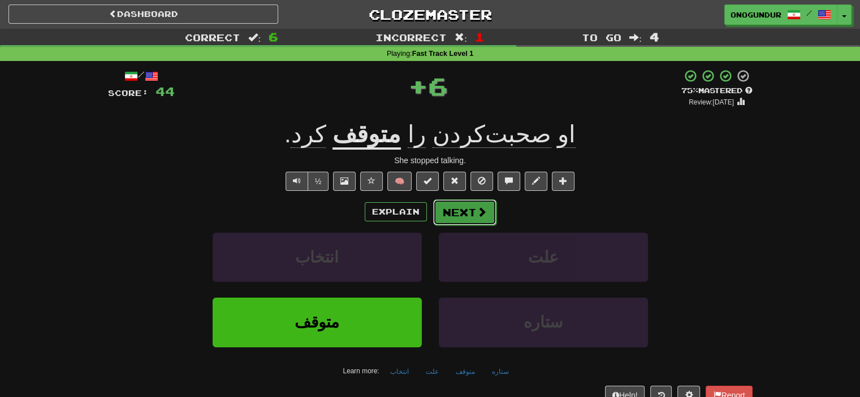
click at [443, 207] on button "Next" at bounding box center [464, 213] width 63 height 26
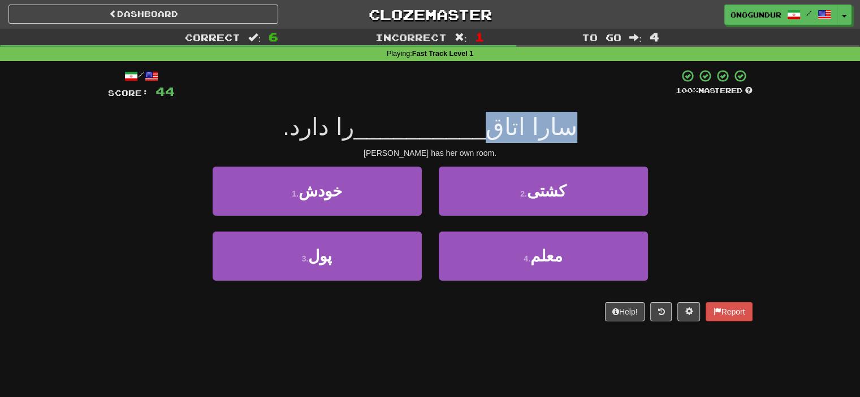
drag, startPoint x: 574, startPoint y: 127, endPoint x: 495, endPoint y: 128, distance: 79.7
click at [495, 128] on div "سارا اتاق __________ را دارد." at bounding box center [430, 127] width 645 height 31
click at [666, 148] on div "Sarah has her own room." at bounding box center [430, 153] width 645 height 11
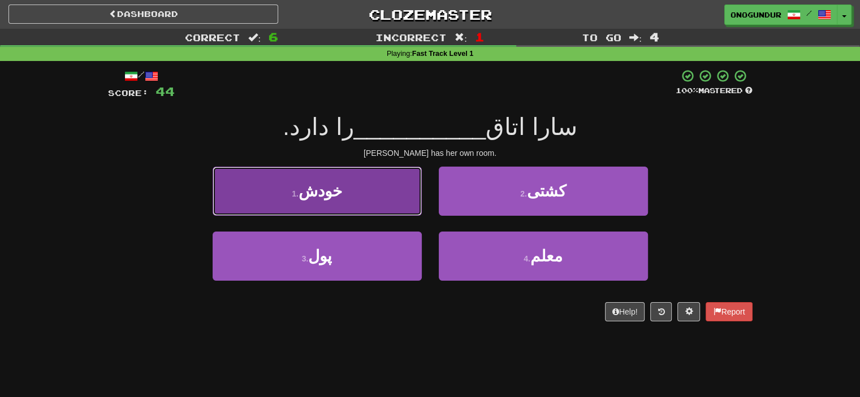
click at [357, 186] on button "1 . خودش" at bounding box center [317, 191] width 209 height 49
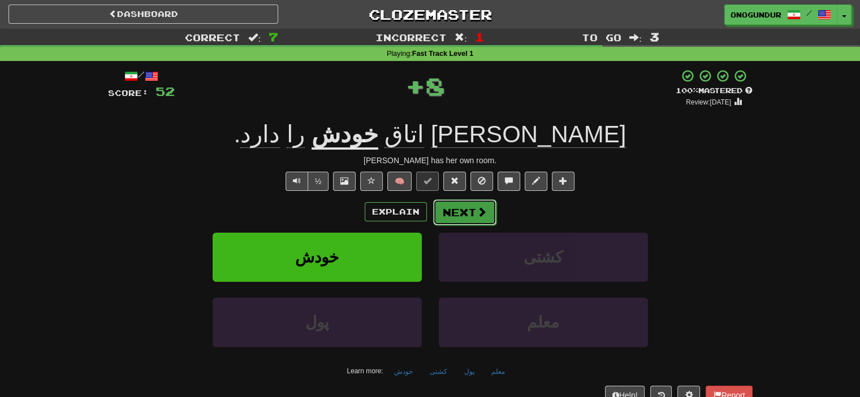
click at [480, 223] on button "Next" at bounding box center [464, 213] width 63 height 26
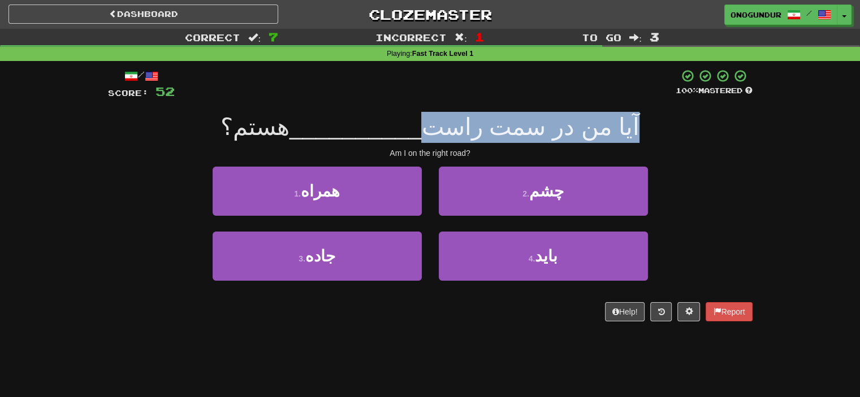
drag, startPoint x: 638, startPoint y: 138, endPoint x: 438, endPoint y: 133, distance: 200.8
click at [438, 133] on div "آیا من در سمت راست __________ هستم؟" at bounding box center [430, 127] width 645 height 31
click at [705, 133] on div "آیا من در سمت راست __________ هستم؟" at bounding box center [430, 127] width 645 height 31
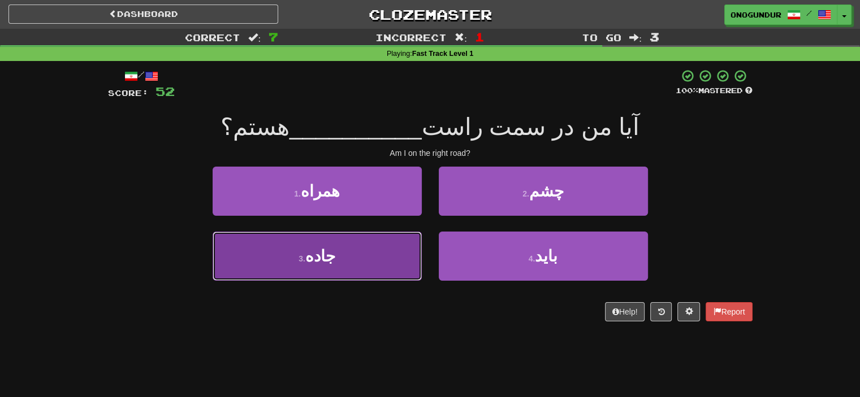
click at [392, 250] on button "3 . جاده" at bounding box center [317, 256] width 209 height 49
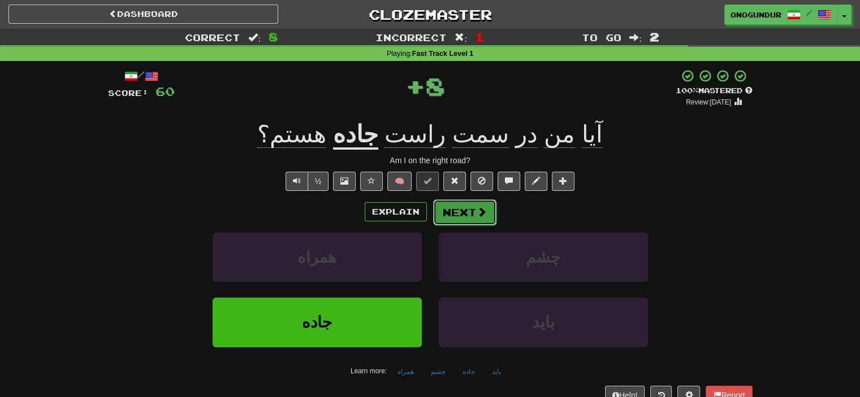
click at [478, 210] on span at bounding box center [482, 212] width 10 height 10
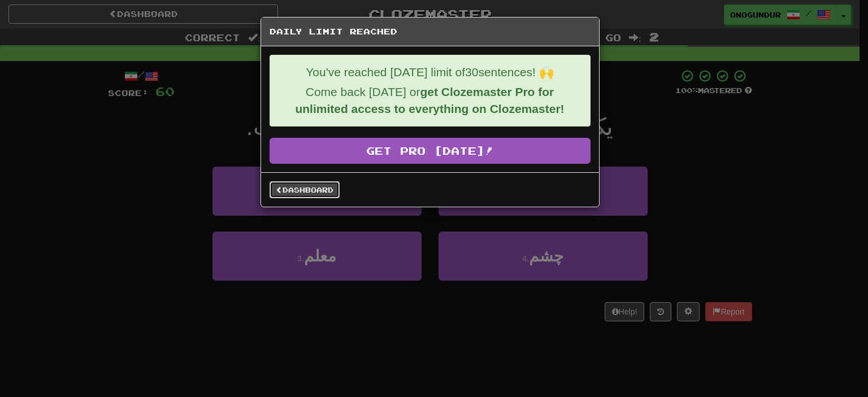
click at [323, 183] on link "Dashboard" at bounding box center [305, 189] width 70 height 17
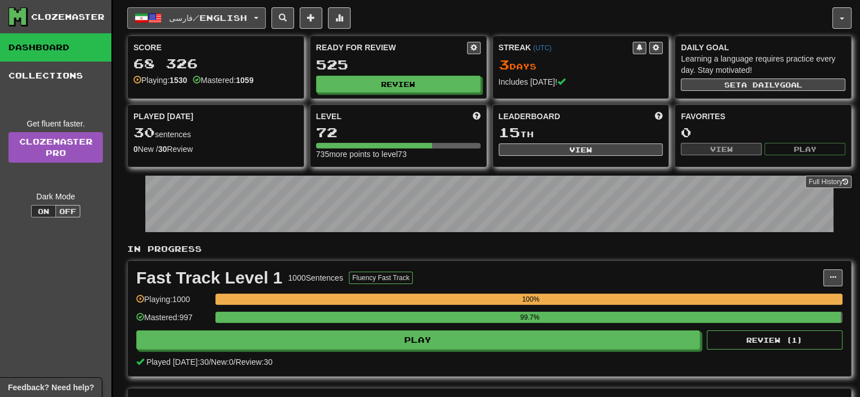
click at [244, 20] on span "فارسی / English" at bounding box center [208, 18] width 78 height 10
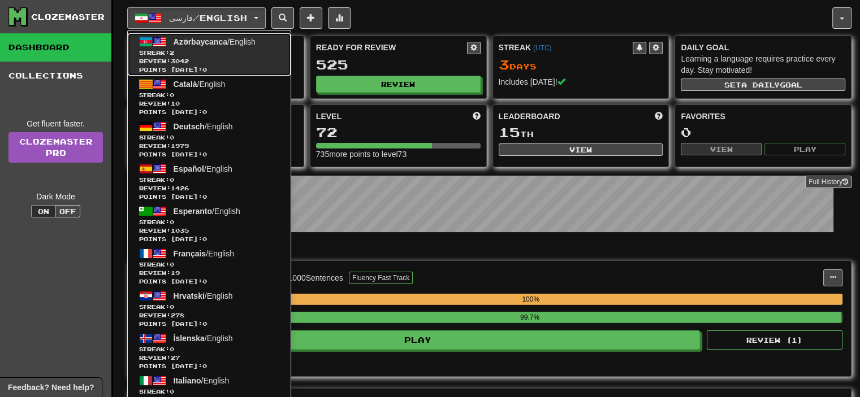
click at [225, 41] on span "Azərbaycanca" at bounding box center [201, 41] width 54 height 9
